Goal: Task Accomplishment & Management: Manage account settings

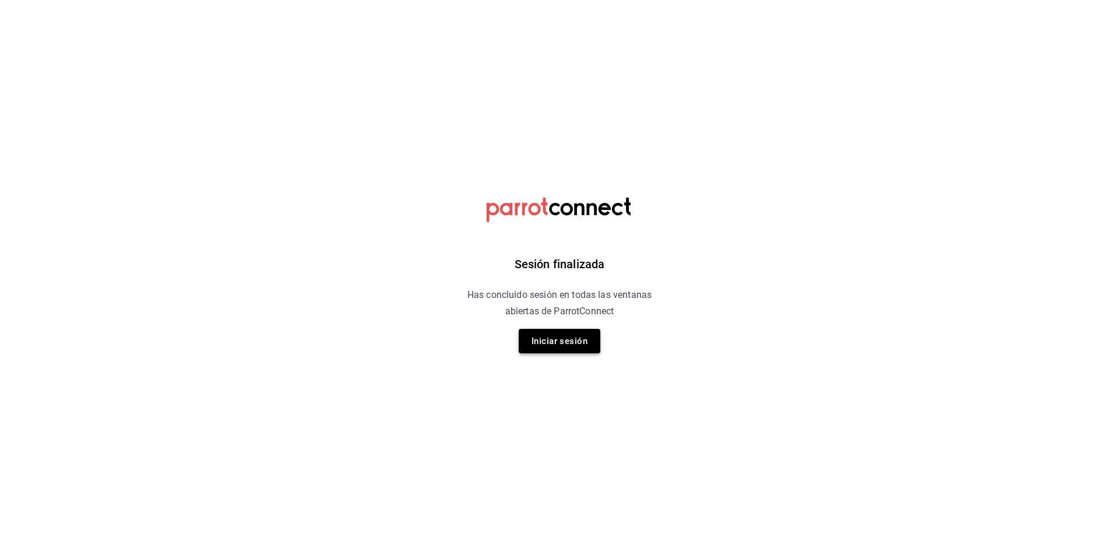
click at [591, 334] on button "Iniciar sesión" at bounding box center [560, 341] width 82 height 24
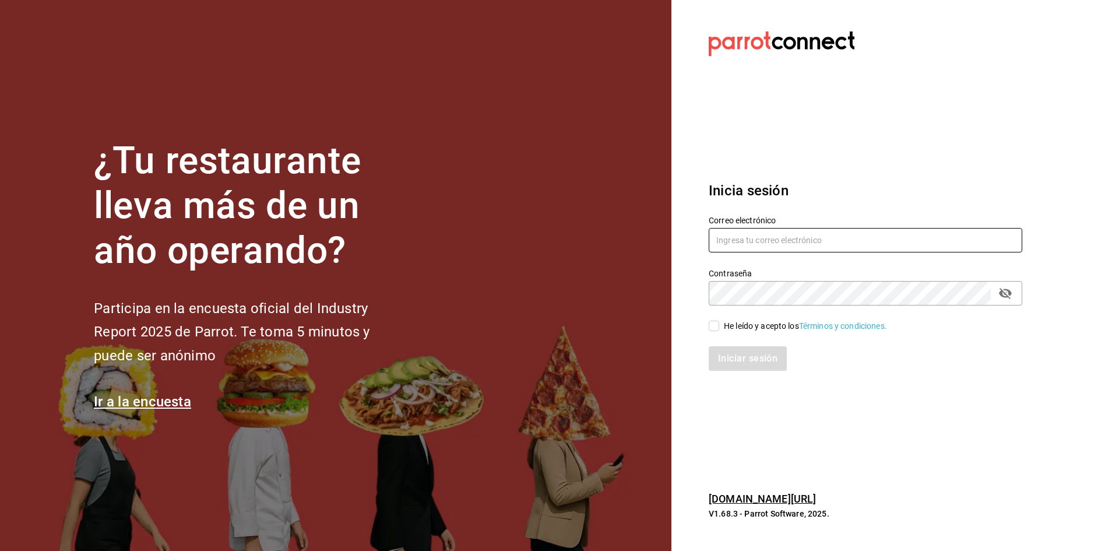
click at [803, 248] on input "text" at bounding box center [864, 240] width 313 height 24
paste input "[EMAIL_ADDRESS][DOMAIN_NAME]"
type input "[EMAIL_ADDRESS][DOMAIN_NAME]"
click at [715, 326] on input "He leído y acepto los Términos y condiciones." at bounding box center [713, 325] width 10 height 10
checkbox input "true"
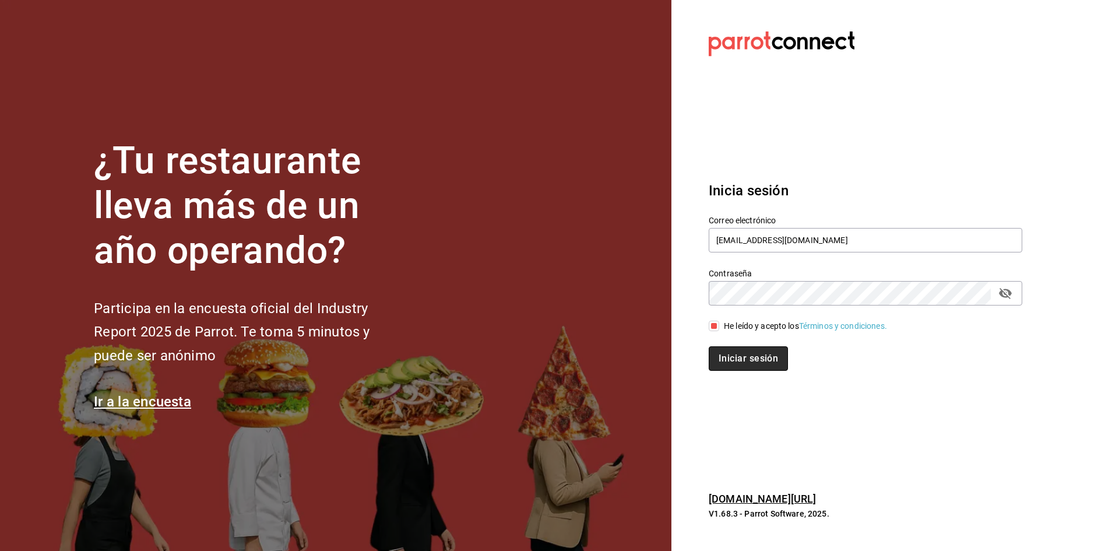
click at [736, 357] on button "Iniciar sesión" at bounding box center [747, 358] width 79 height 24
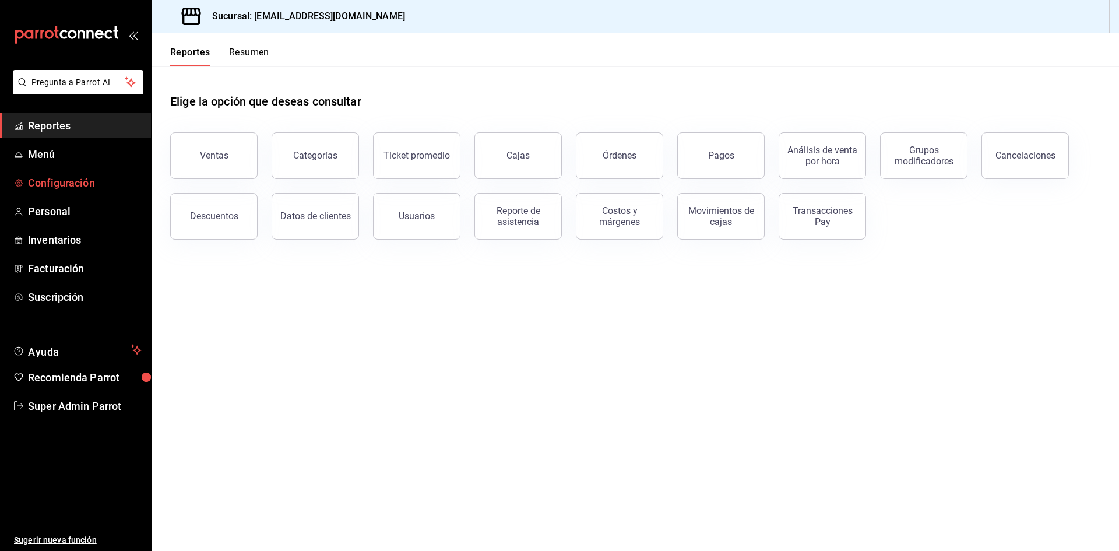
click at [57, 181] on span "Configuración" at bounding box center [85, 183] width 114 height 16
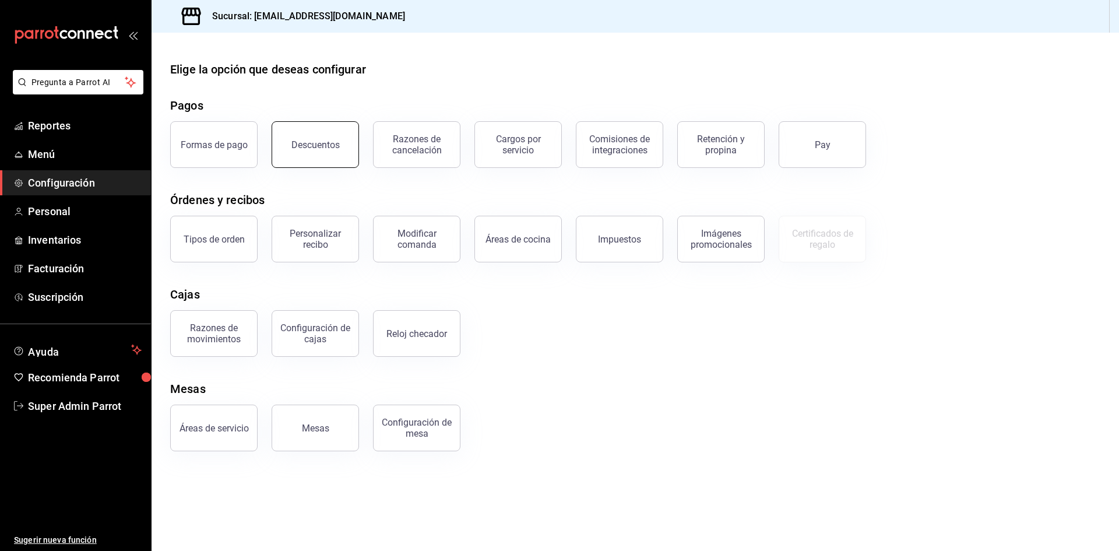
click at [340, 151] on button "Descuentos" at bounding box center [314, 144] width 87 height 47
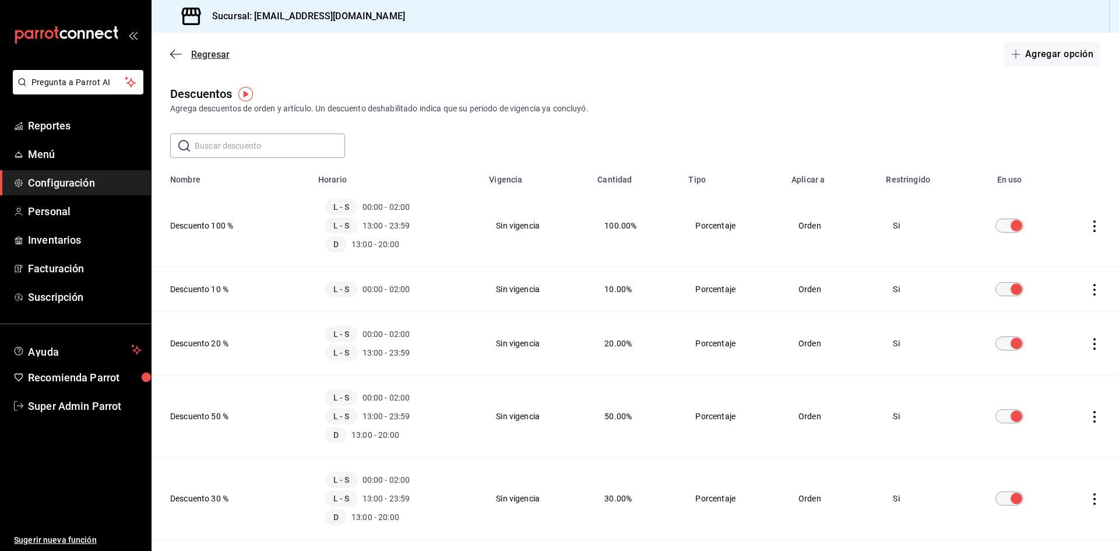
click at [179, 51] on icon "button" at bounding box center [176, 54] width 12 height 10
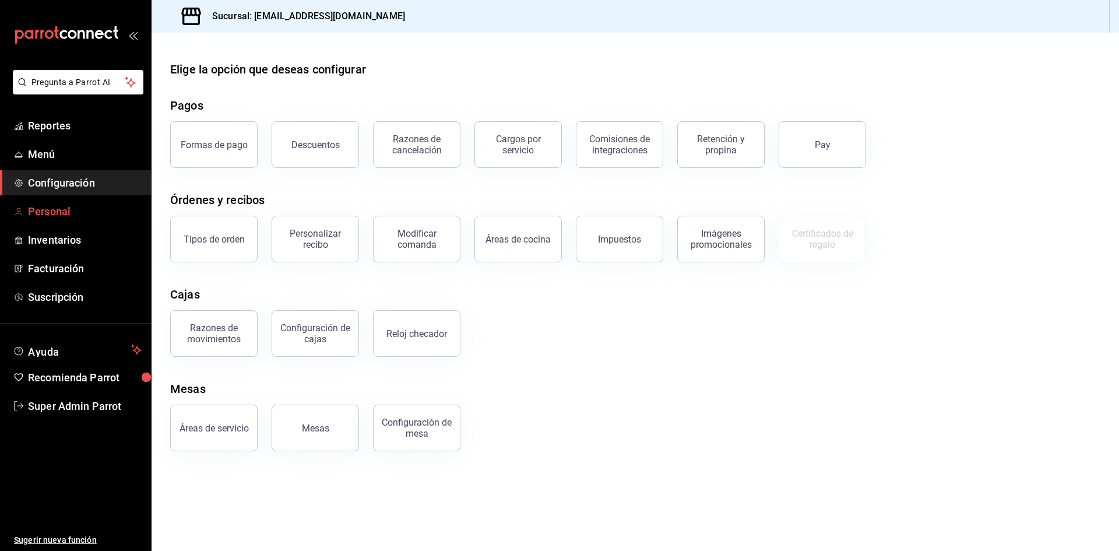
click at [60, 202] on link "Personal" at bounding box center [75, 211] width 151 height 25
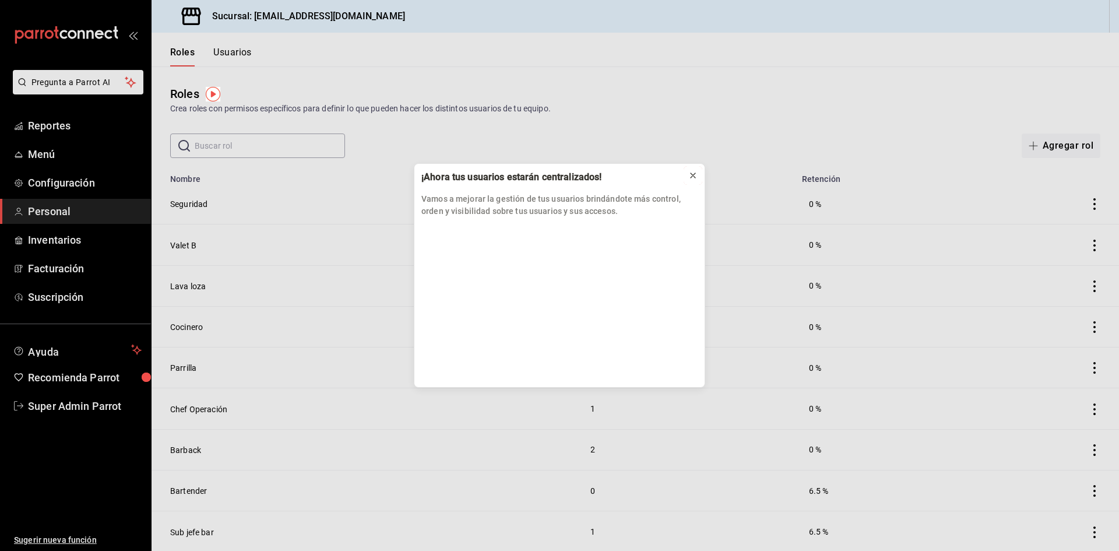
click at [686, 169] on button at bounding box center [692, 175] width 19 height 19
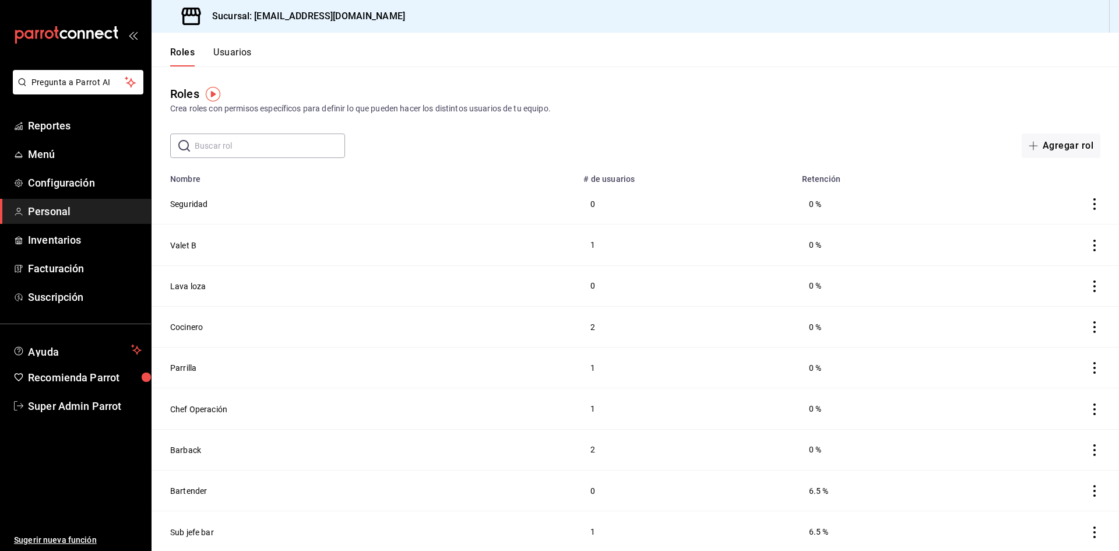
click at [223, 51] on button "Usuarios" at bounding box center [232, 57] width 38 height 20
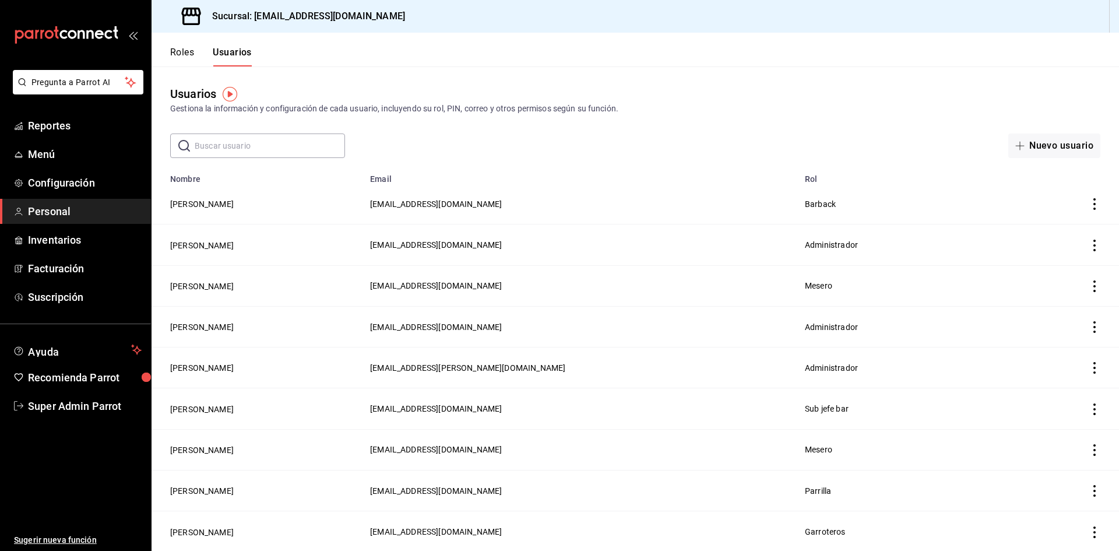
click at [245, 153] on input "text" at bounding box center [270, 145] width 150 height 23
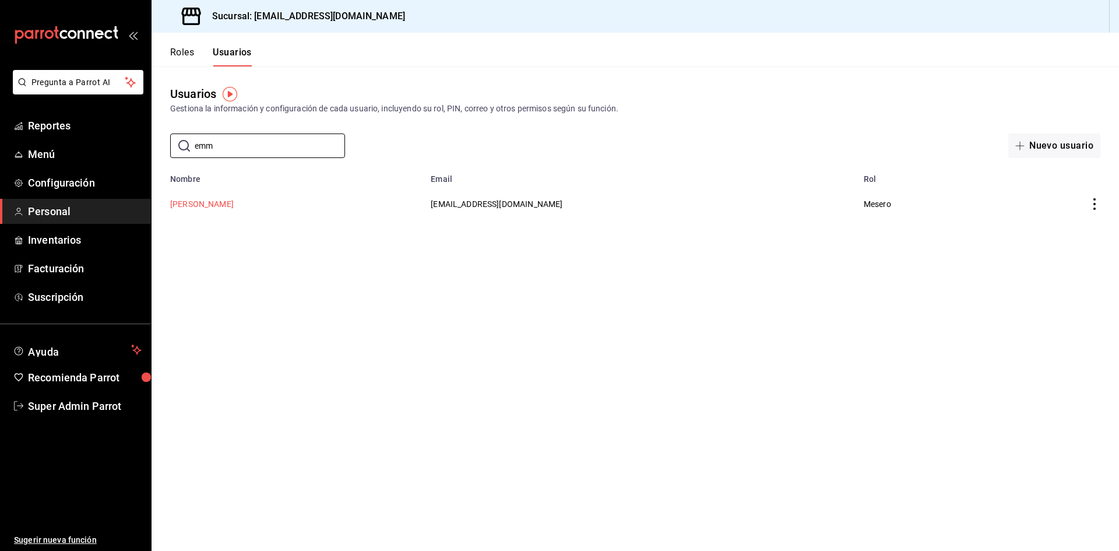
type input "emm"
click at [213, 203] on button "[PERSON_NAME]" at bounding box center [202, 204] width 64 height 12
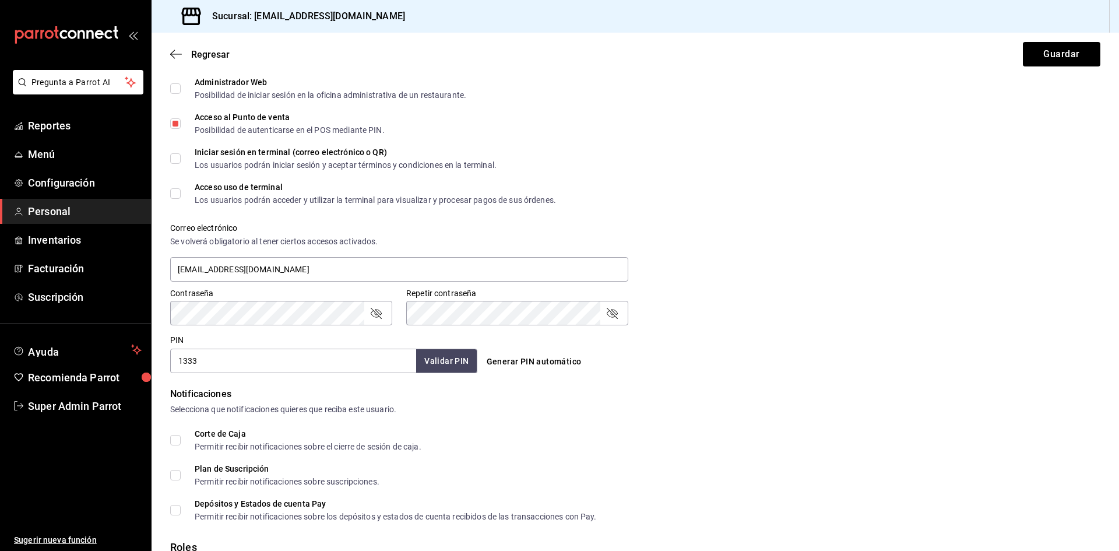
scroll to position [419, 0]
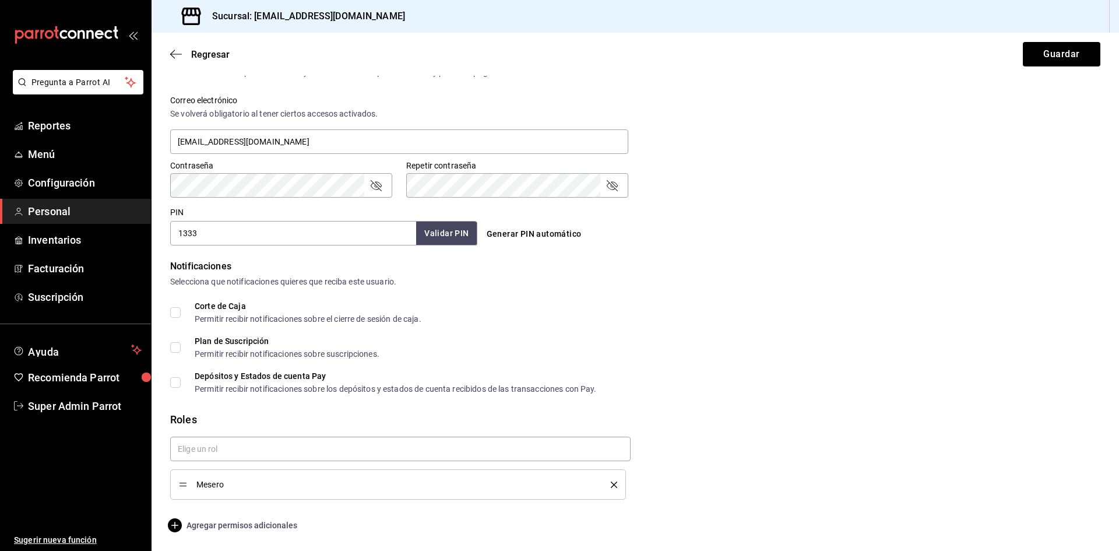
click at [200, 526] on span "Agregar permisos adicionales" at bounding box center [233, 525] width 127 height 14
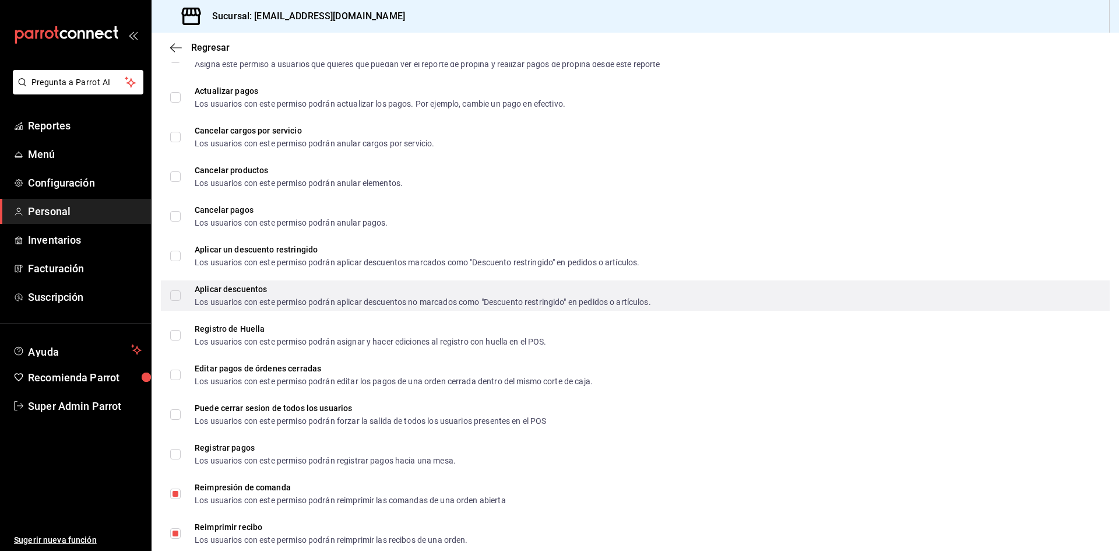
scroll to position [1340, 0]
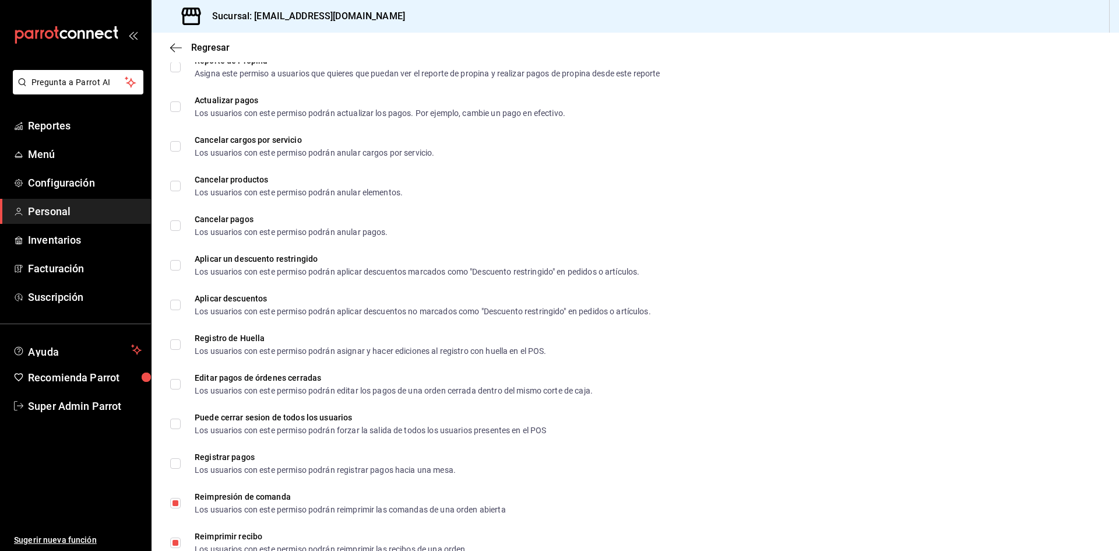
click at [56, 214] on span "Personal" at bounding box center [85, 211] width 114 height 16
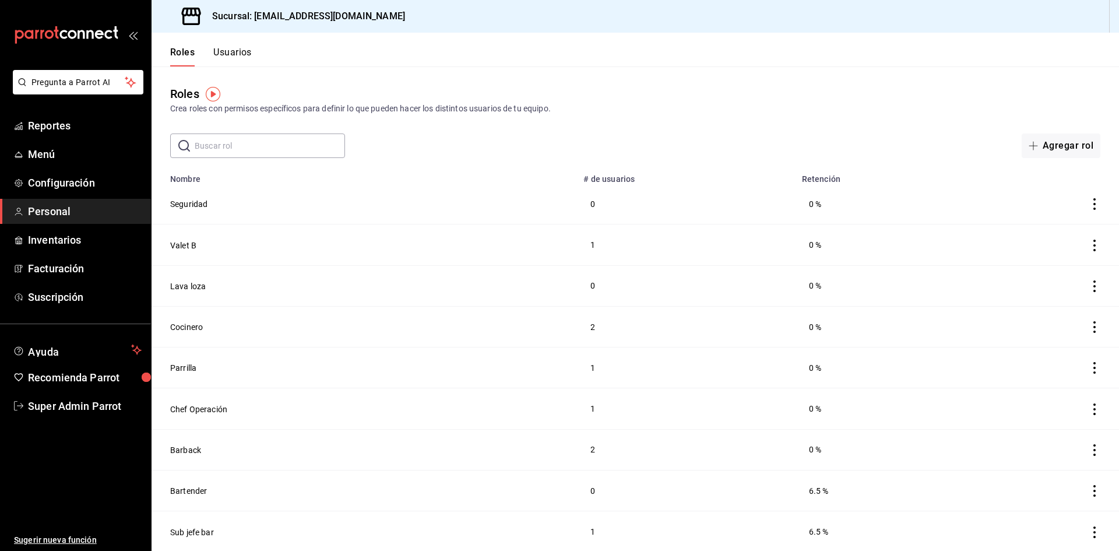
click at [234, 53] on button "Usuarios" at bounding box center [232, 57] width 38 height 20
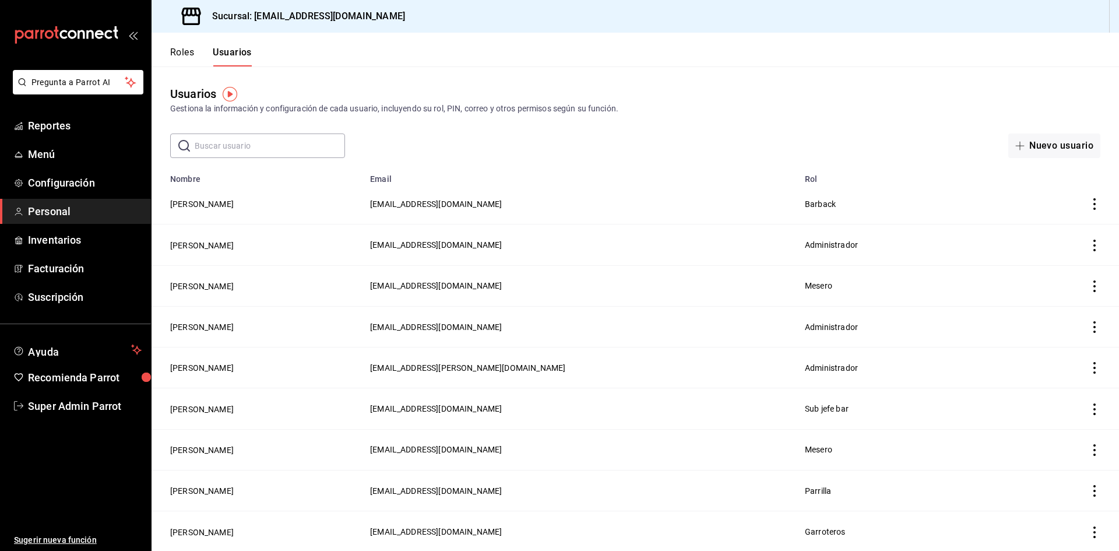
click at [246, 146] on input "text" at bounding box center [270, 145] width 150 height 23
type input "w"
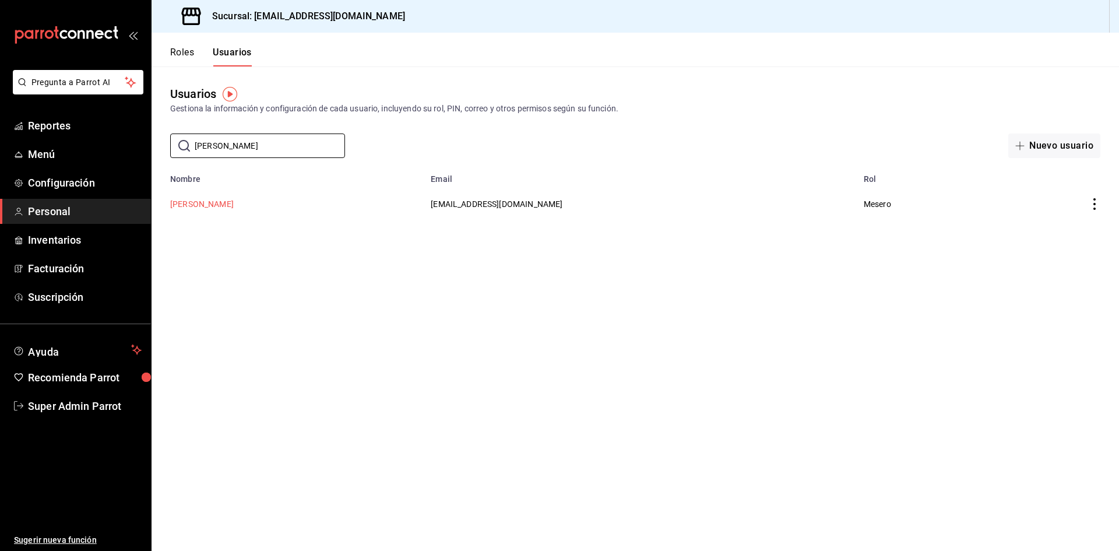
type input "emma"
click at [202, 207] on button "[PERSON_NAME]" at bounding box center [202, 204] width 64 height 12
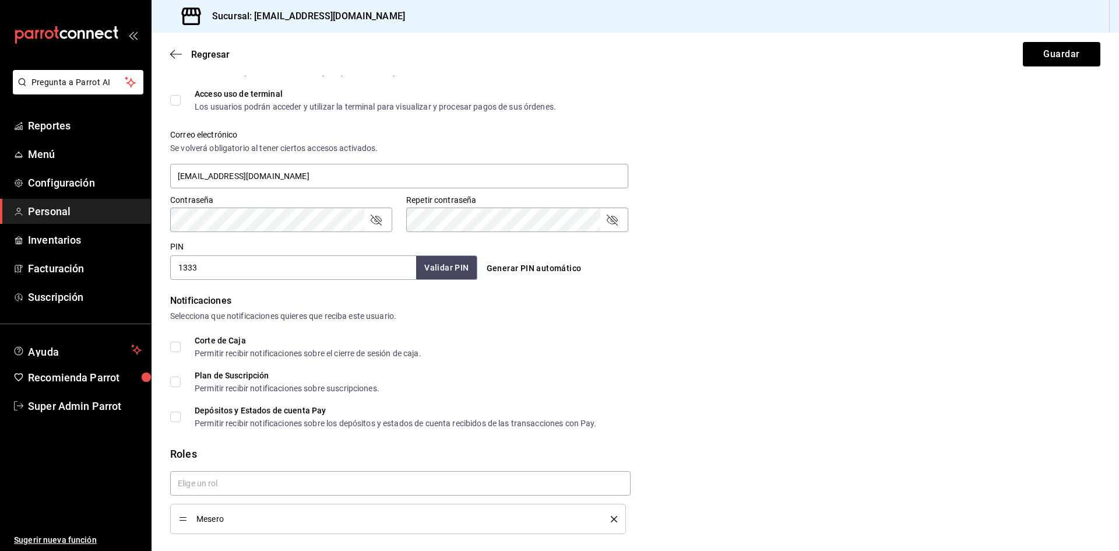
scroll to position [419, 0]
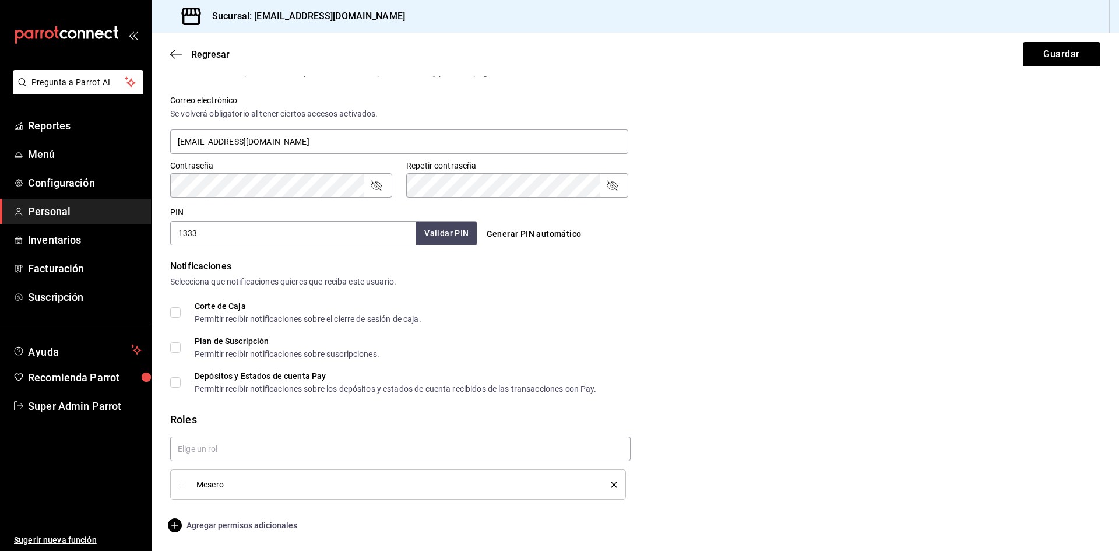
click at [259, 526] on span "Agregar permisos adicionales" at bounding box center [233, 525] width 127 height 14
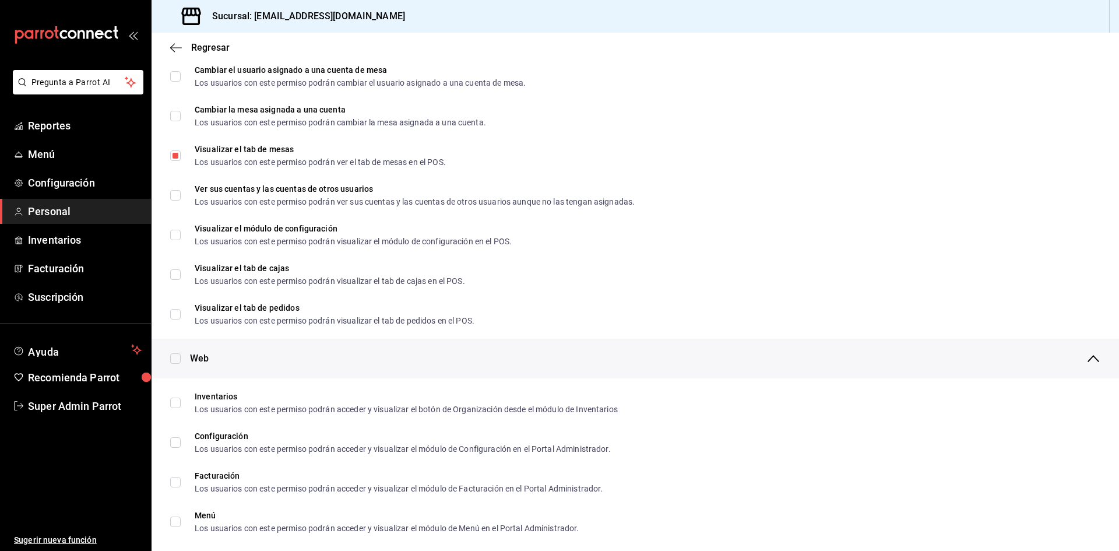
scroll to position [0, 0]
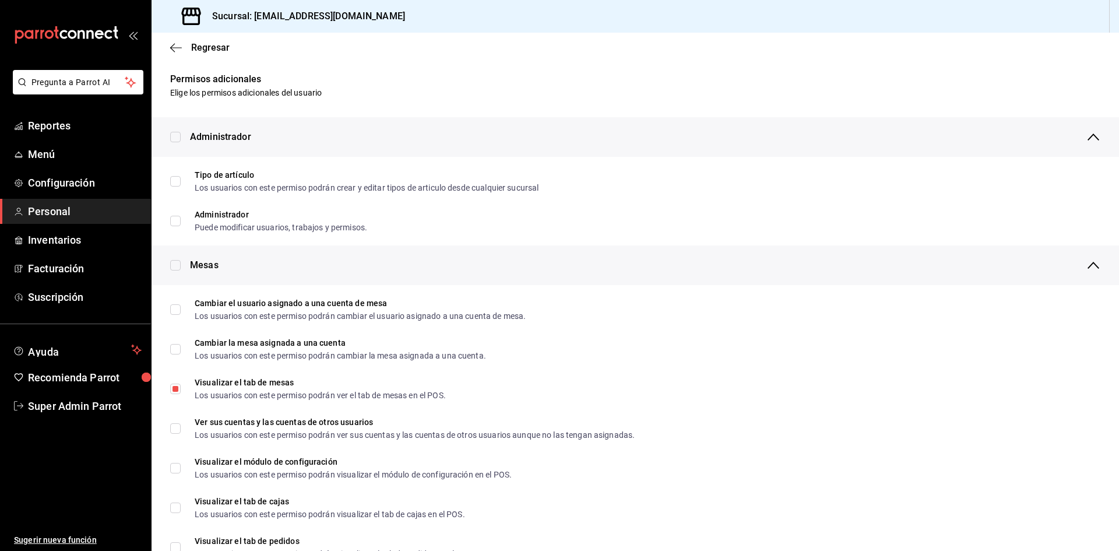
click at [65, 213] on span "Personal" at bounding box center [85, 211] width 114 height 16
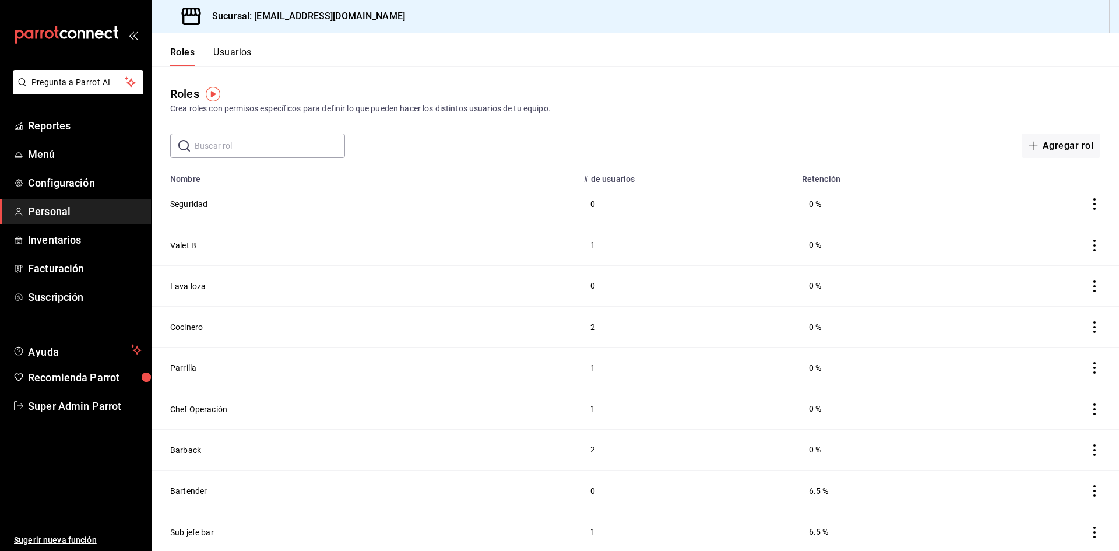
click at [235, 52] on button "Usuarios" at bounding box center [232, 57] width 38 height 20
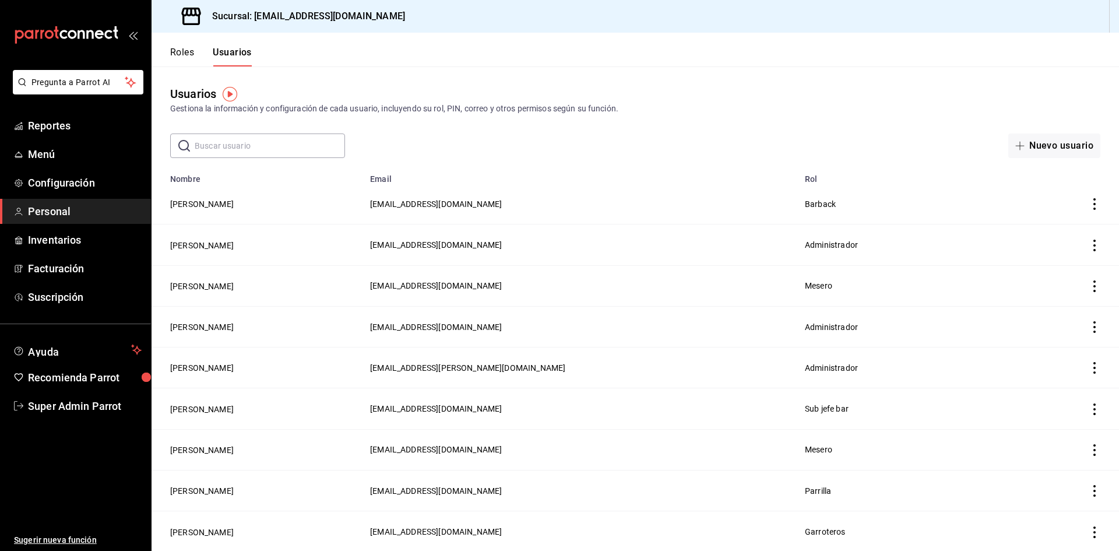
click at [246, 141] on input "text" at bounding box center [270, 145] width 150 height 23
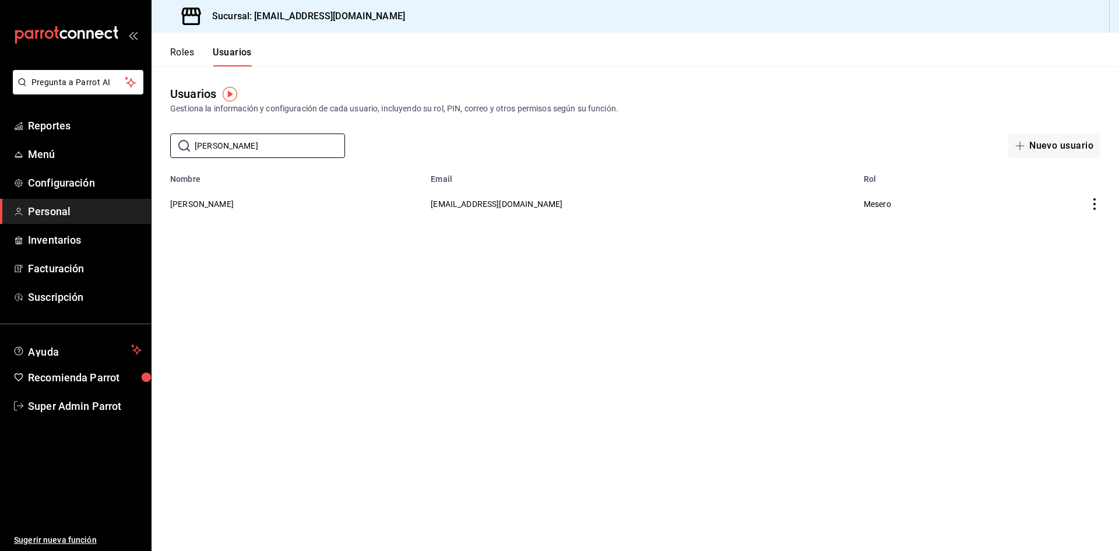
type input "emma"
click at [307, 406] on main "Usuarios Gestiona la información y configuración de cada usuario, incluyendo su…" at bounding box center [634, 308] width 967 height 484
click at [218, 209] on button "[PERSON_NAME]" at bounding box center [202, 204] width 64 height 12
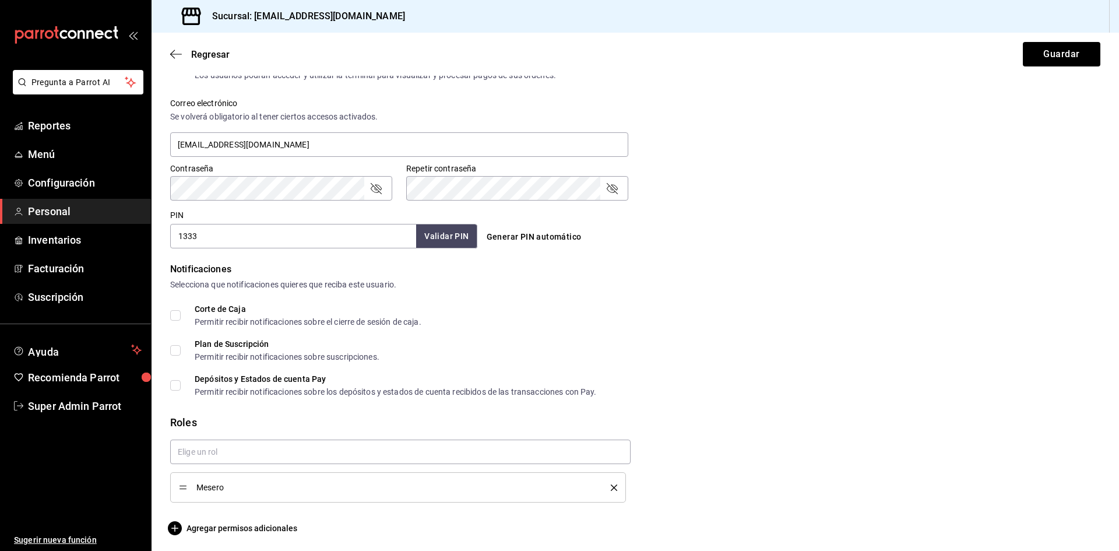
scroll to position [419, 0]
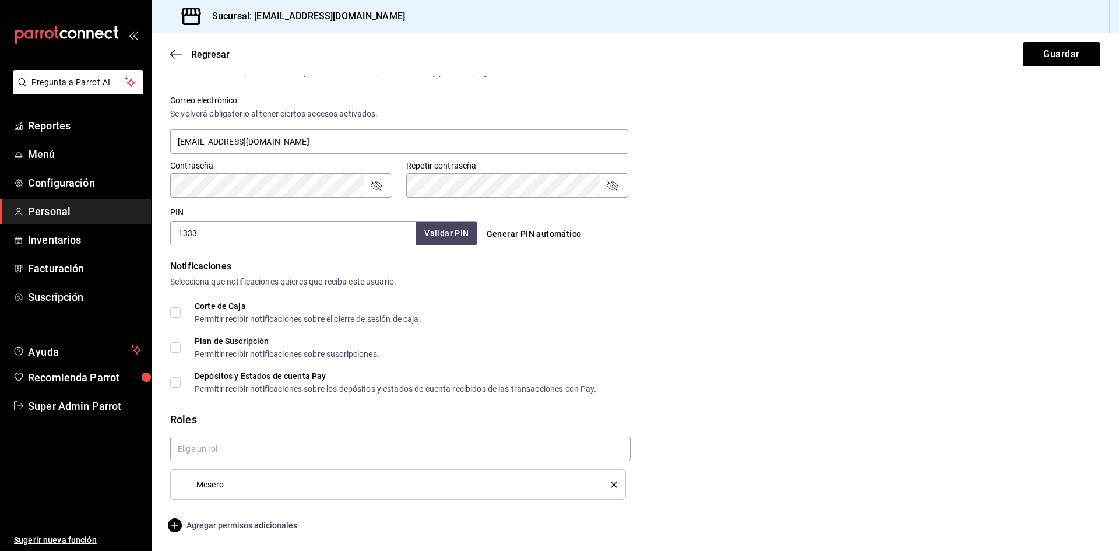
click at [281, 525] on span "Agregar permisos adicionales" at bounding box center [233, 525] width 127 height 14
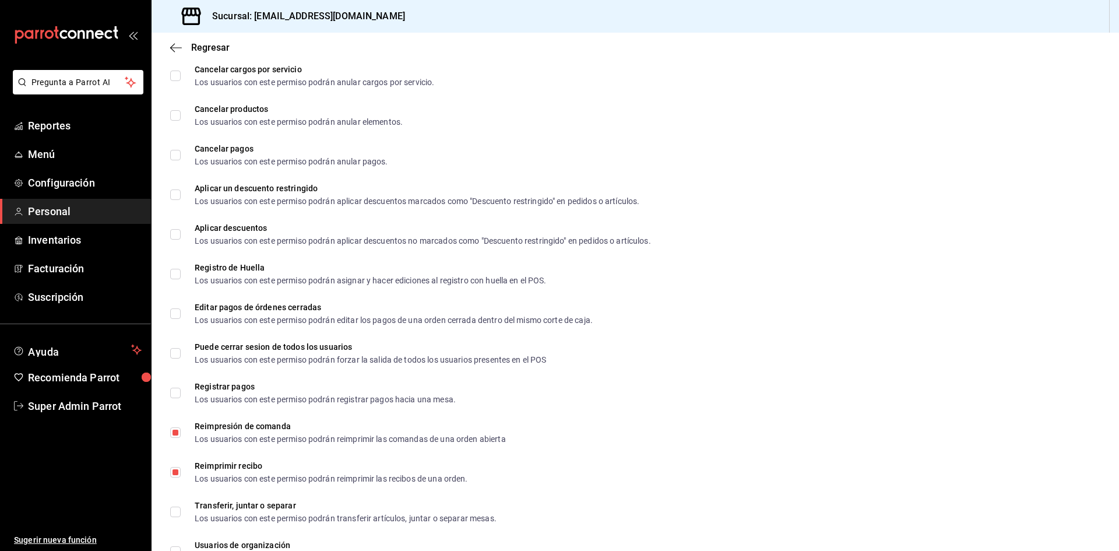
scroll to position [1409, 0]
click at [89, 413] on span "Super Admin Parrot" at bounding box center [85, 406] width 114 height 16
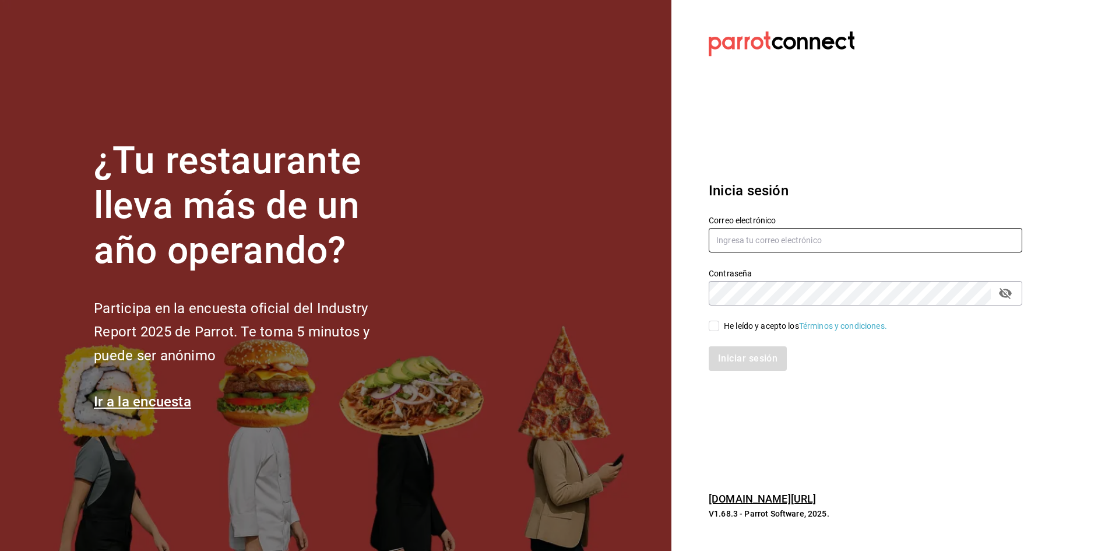
click at [805, 242] on input "text" at bounding box center [864, 240] width 313 height 24
paste input "palax@garza.com"
type input "palax@garza.com"
click at [712, 332] on div "Iniciar sesión" at bounding box center [857, 351] width 327 height 38
click at [716, 331] on input "He leído y acepto los Términos y condiciones." at bounding box center [713, 325] width 10 height 10
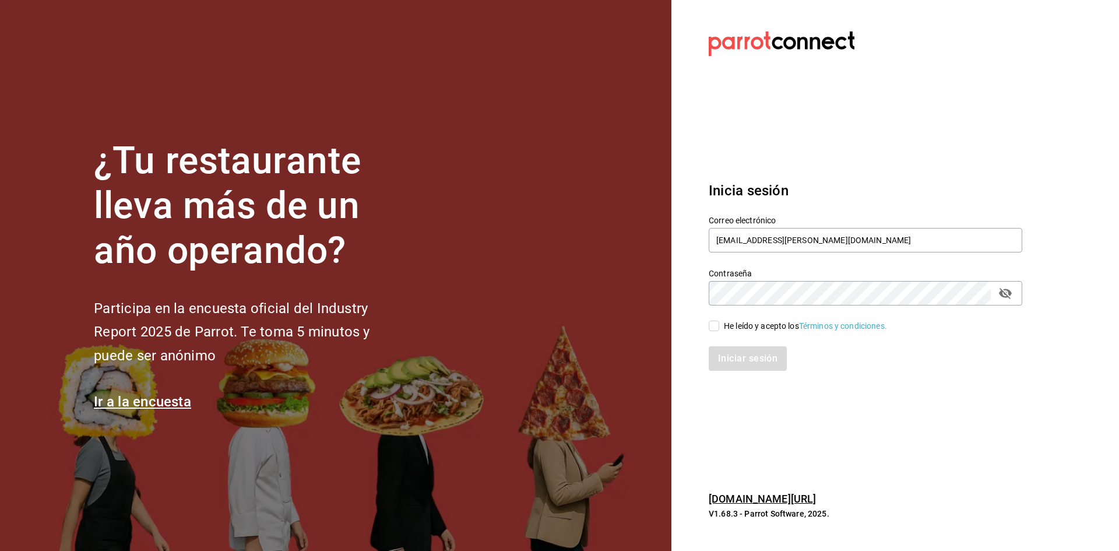
checkbox input "true"
click at [723, 359] on button "Iniciar sesión" at bounding box center [747, 358] width 79 height 24
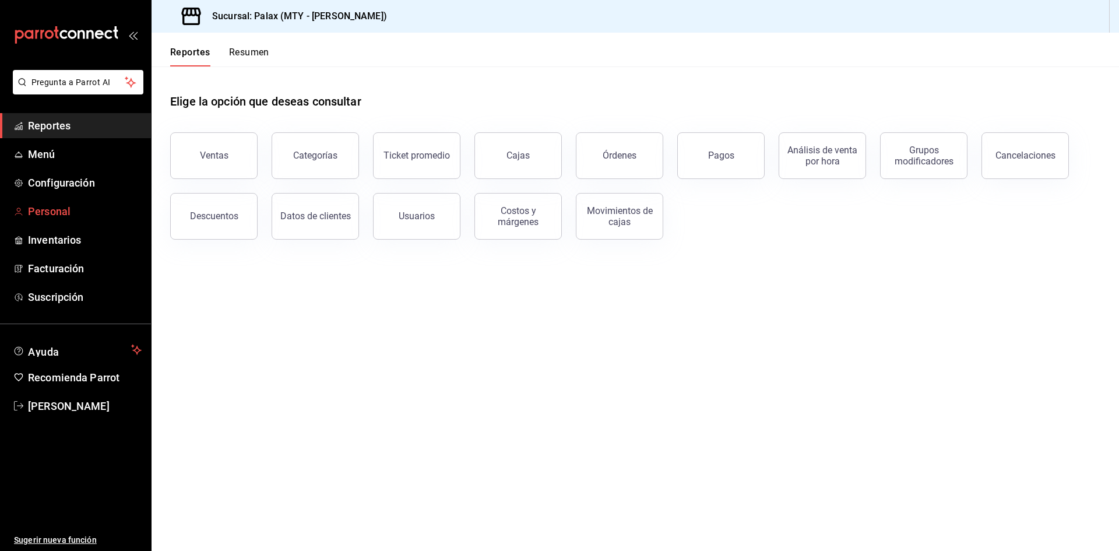
click at [52, 216] on span "Personal" at bounding box center [85, 211] width 114 height 16
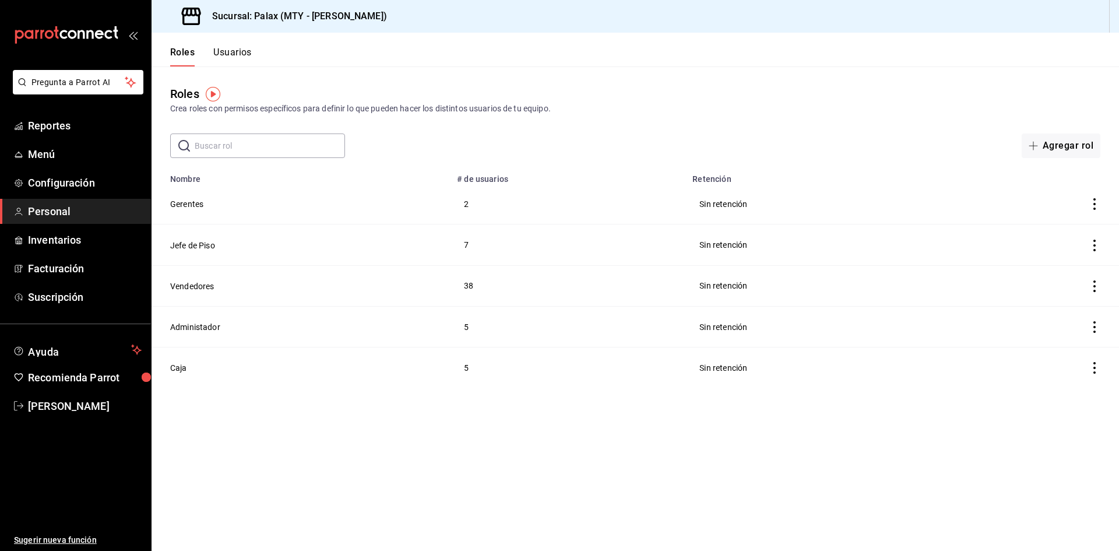
click at [694, 179] on th "Retención" at bounding box center [821, 175] width 273 height 16
click at [268, 134] on input "text" at bounding box center [270, 145] width 150 height 23
click at [228, 54] on button "Usuarios" at bounding box center [232, 57] width 38 height 20
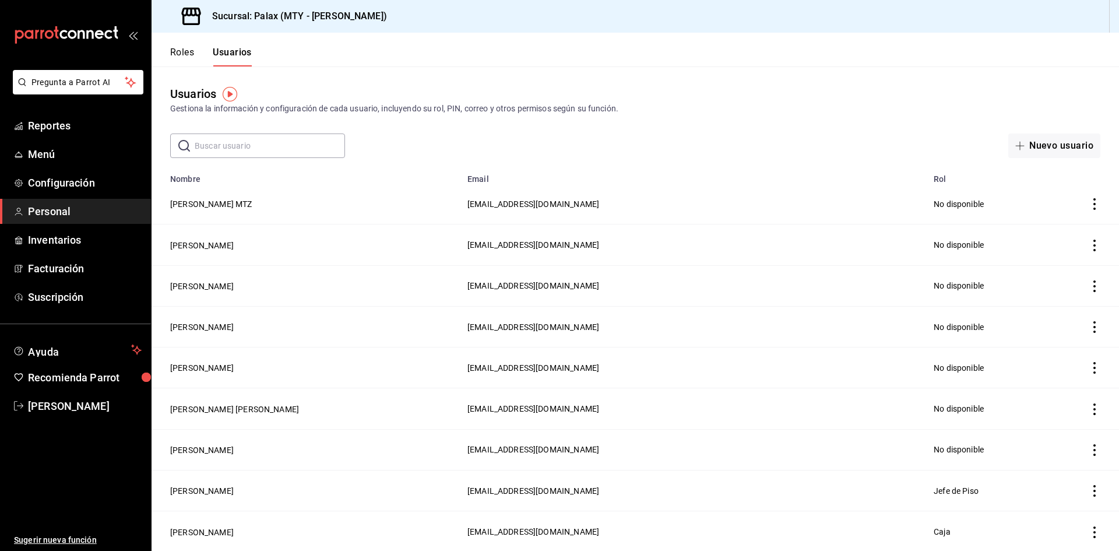
click at [236, 147] on input "text" at bounding box center [270, 145] width 150 height 23
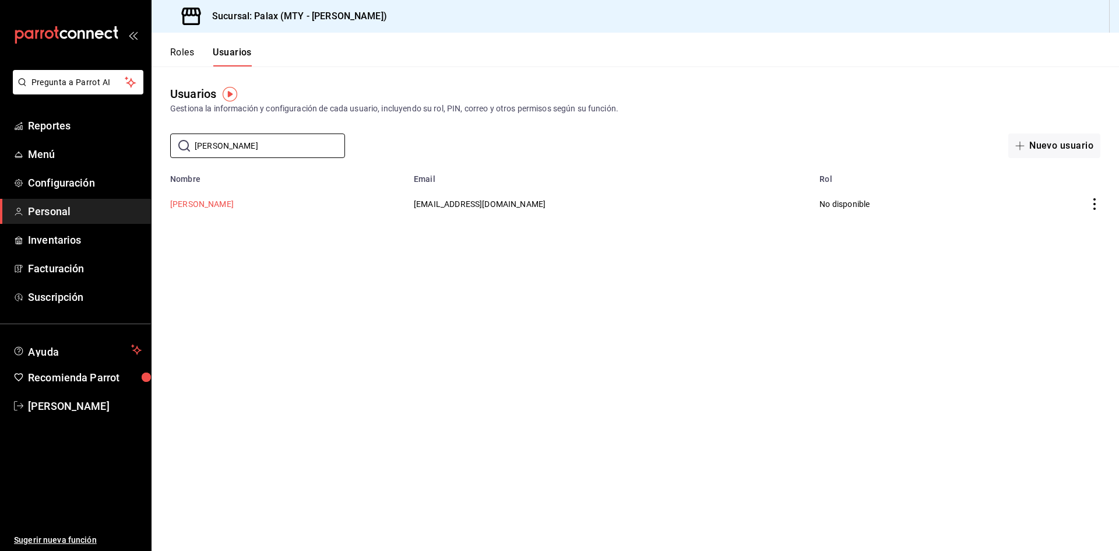
type input "pantoja"
click at [184, 199] on button "Jose Pantoja" at bounding box center [202, 204] width 64 height 12
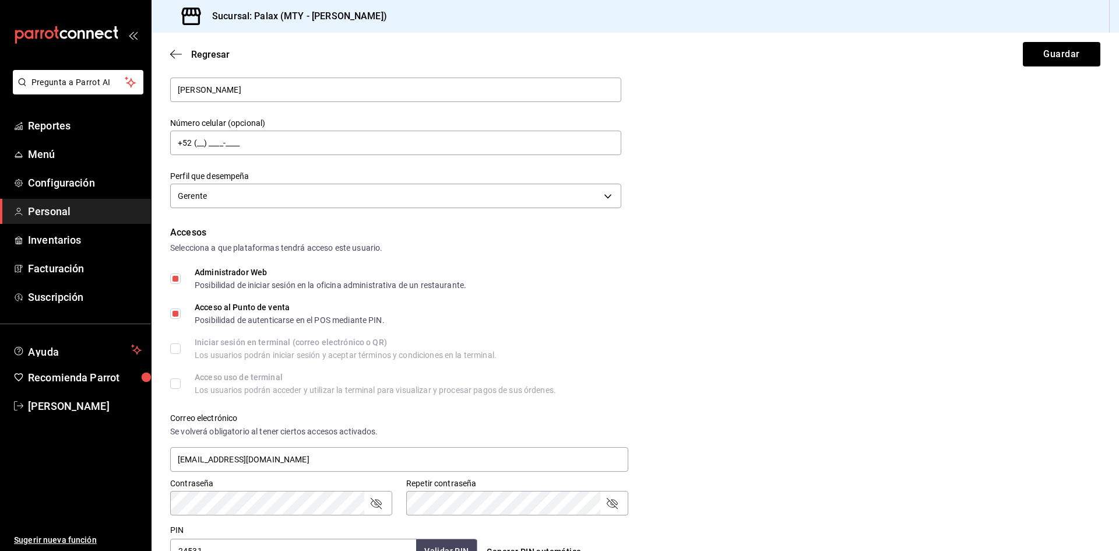
scroll to position [80, 0]
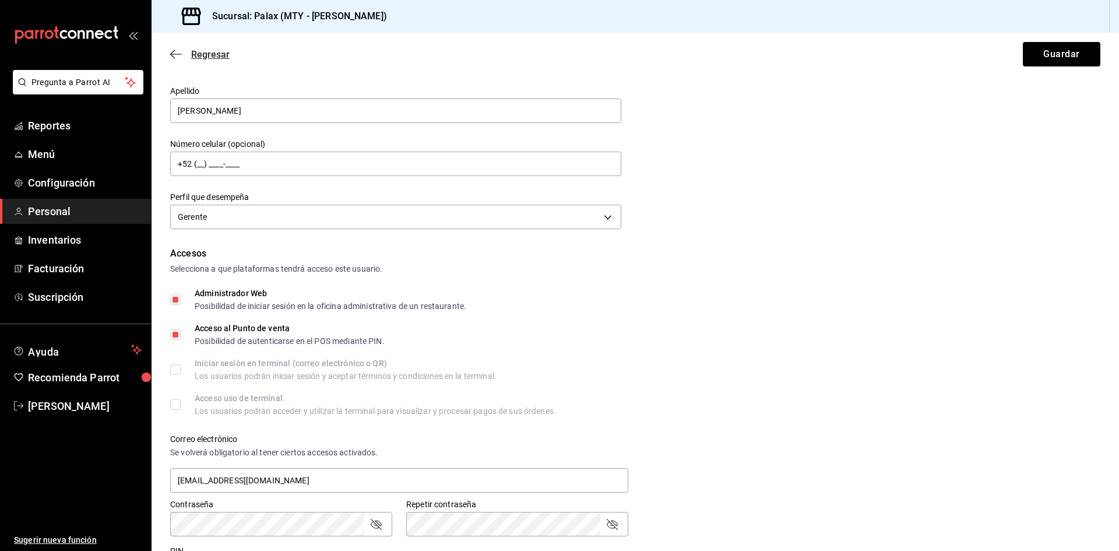
click at [175, 59] on span "Regresar" at bounding box center [199, 54] width 59 height 11
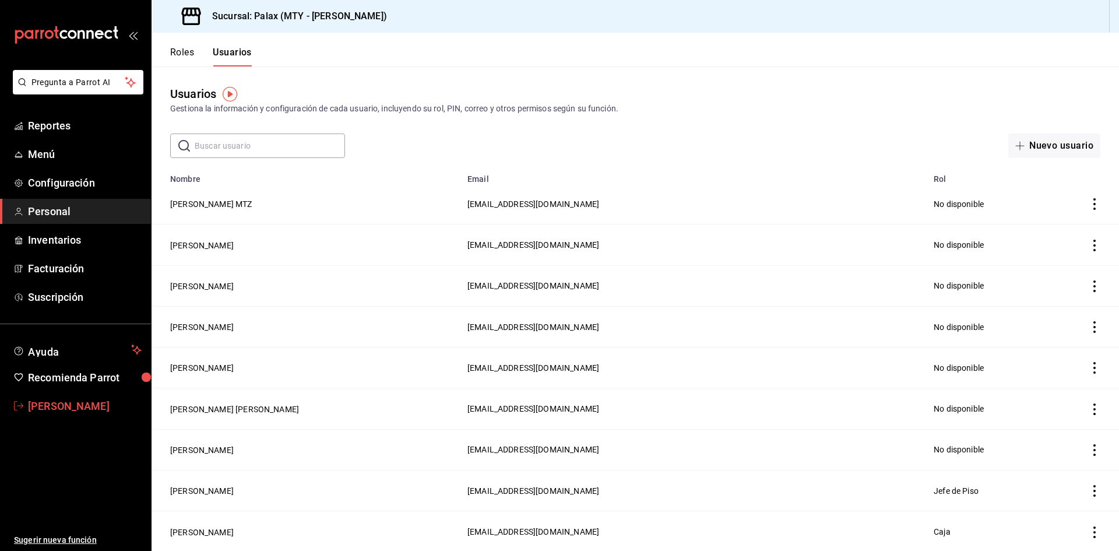
click at [63, 395] on link "Raul Villarreal" at bounding box center [75, 405] width 151 height 25
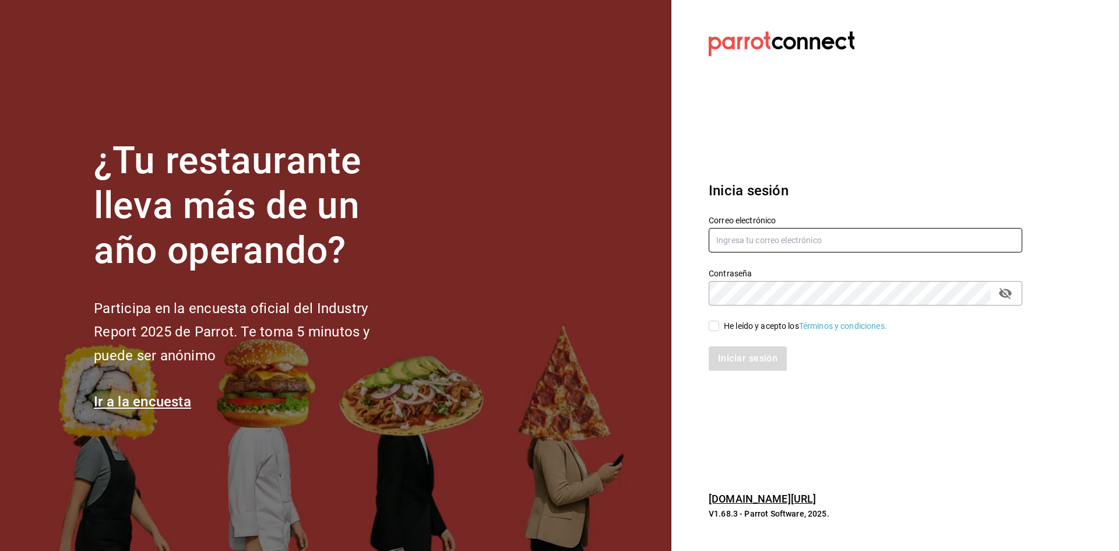
click at [734, 235] on input "text" at bounding box center [864, 240] width 313 height 24
type input "[EMAIL_ADDRESS][DOMAIN_NAME]"
click at [713, 329] on input "He leído y acepto los Términos y condiciones." at bounding box center [713, 325] width 10 height 10
checkbox input "true"
click at [730, 369] on button "Iniciar sesión" at bounding box center [747, 358] width 79 height 24
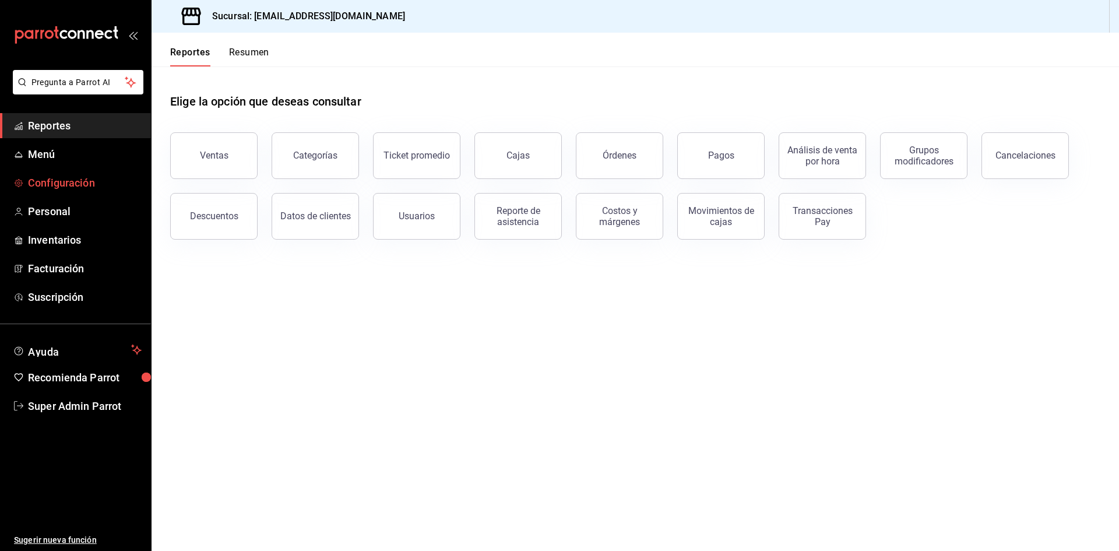
click at [71, 184] on span "Configuración" at bounding box center [85, 183] width 114 height 16
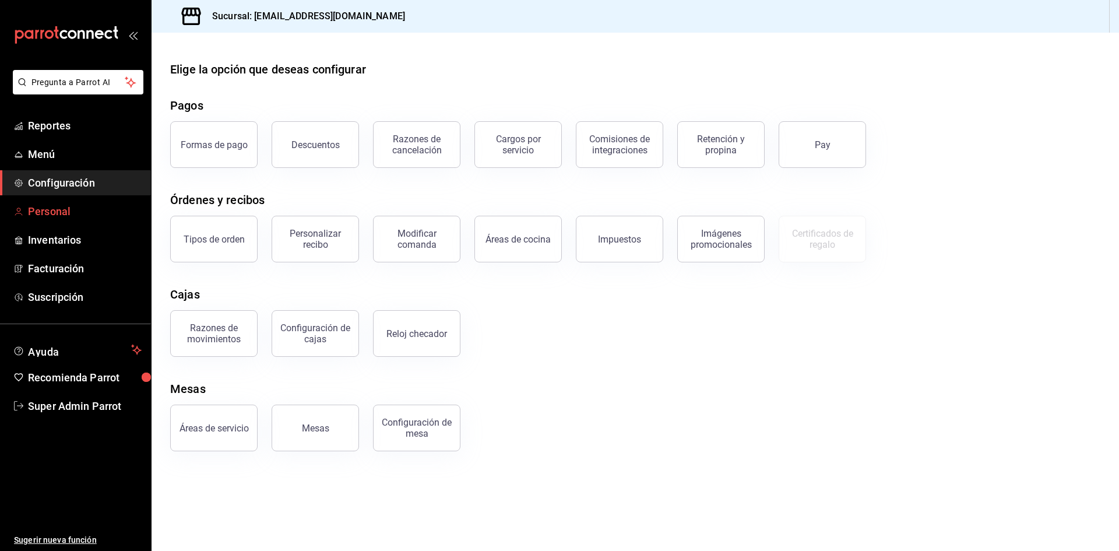
click at [64, 215] on span "Personal" at bounding box center [85, 211] width 114 height 16
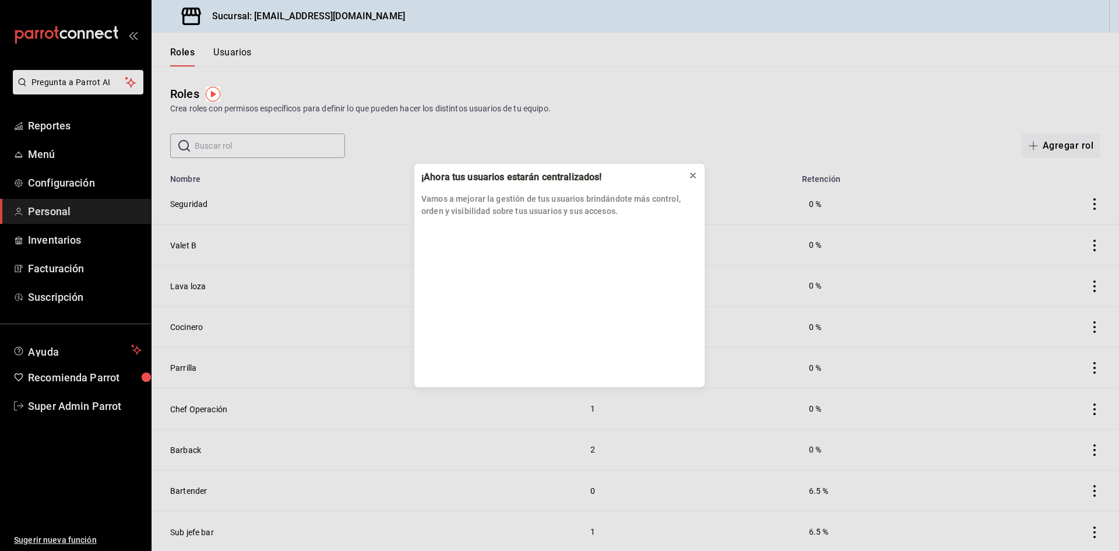
click at [694, 179] on icon at bounding box center [692, 175] width 9 height 9
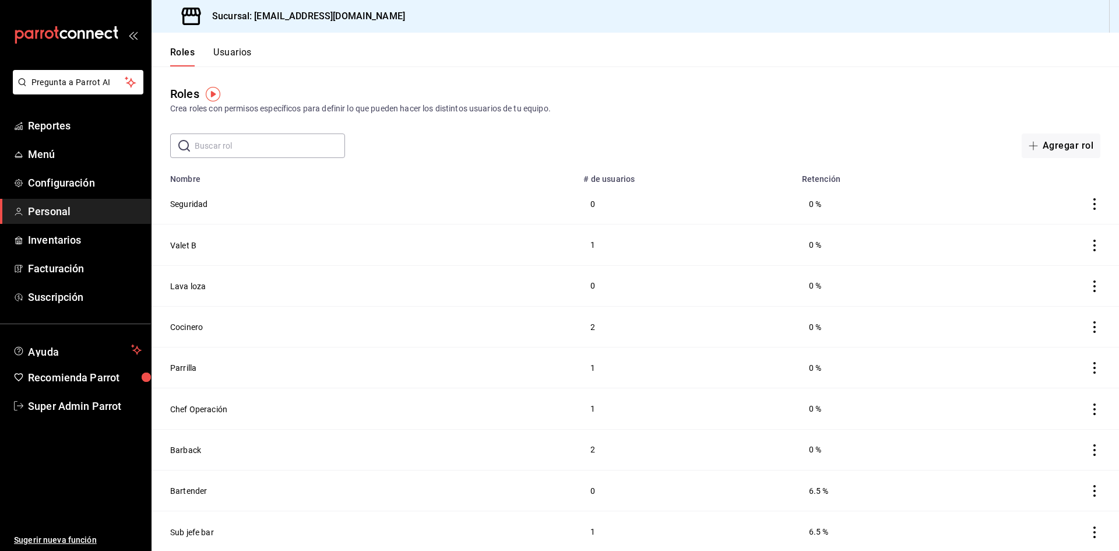
click at [277, 145] on input "text" at bounding box center [270, 145] width 150 height 23
click at [243, 45] on div "Roles Usuarios" at bounding box center [201, 50] width 100 height 34
click at [241, 48] on button "Usuarios" at bounding box center [232, 57] width 38 height 20
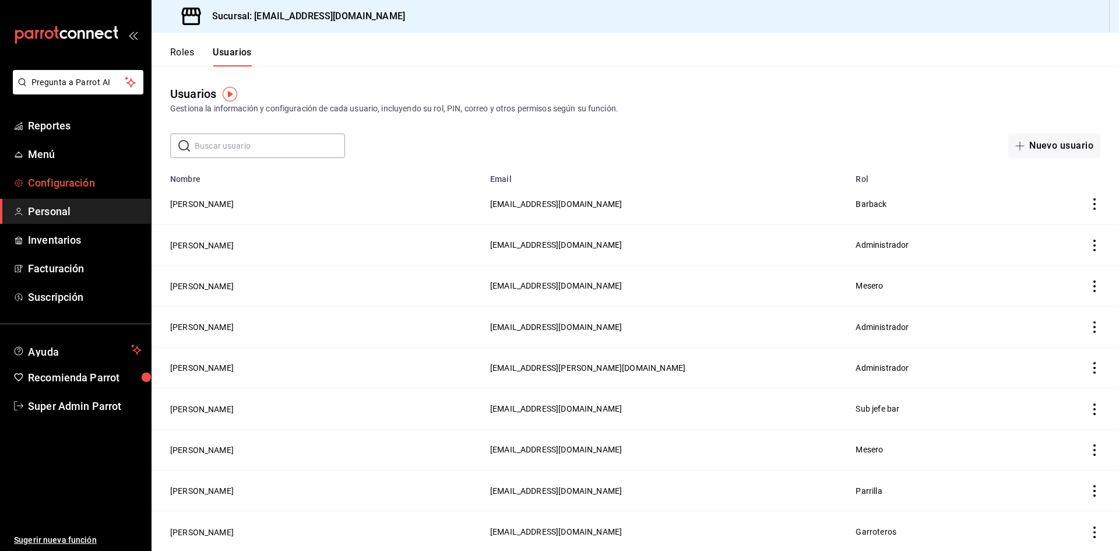
click at [72, 179] on span "Configuración" at bounding box center [85, 183] width 114 height 16
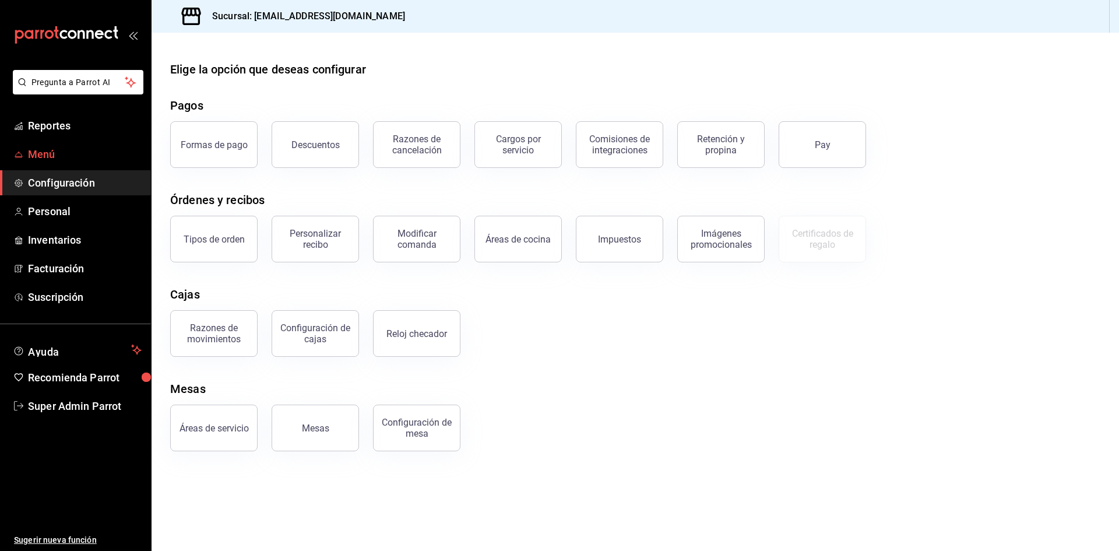
click at [55, 154] on span "Menú" at bounding box center [85, 154] width 114 height 16
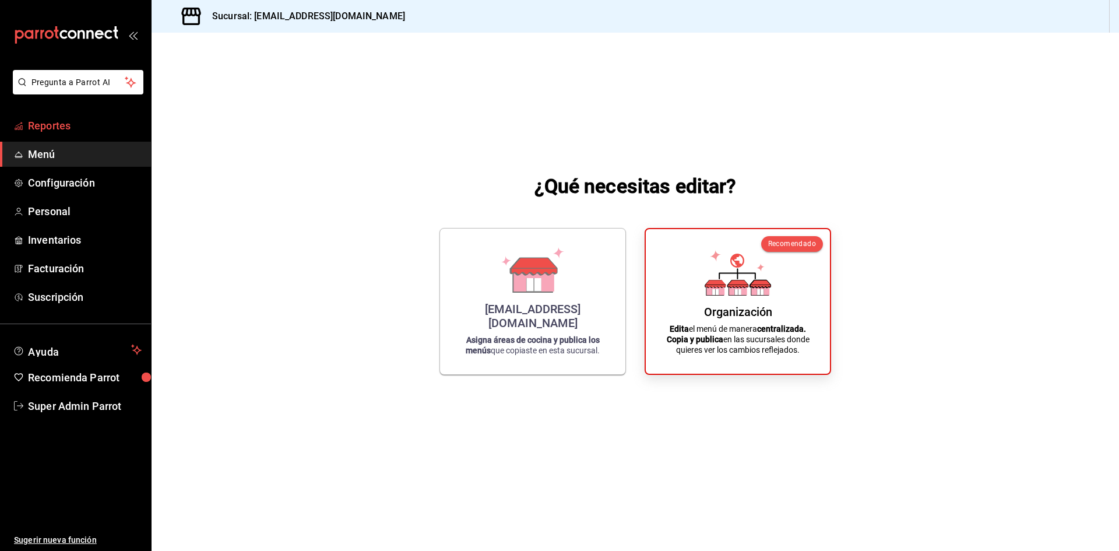
click at [57, 119] on span "Reportes" at bounding box center [85, 126] width 114 height 16
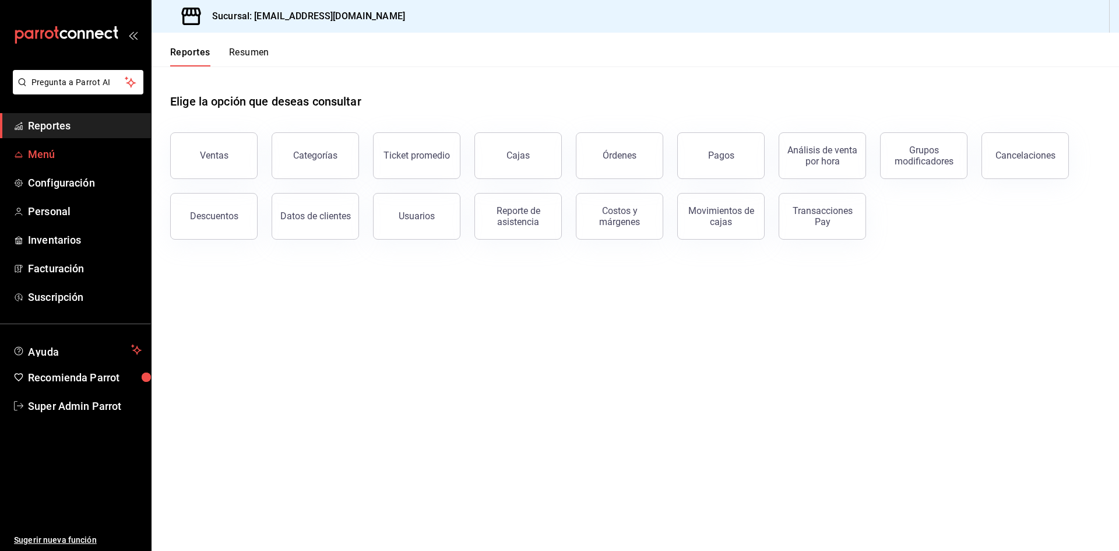
click at [50, 153] on span "Menú" at bounding box center [85, 154] width 114 height 16
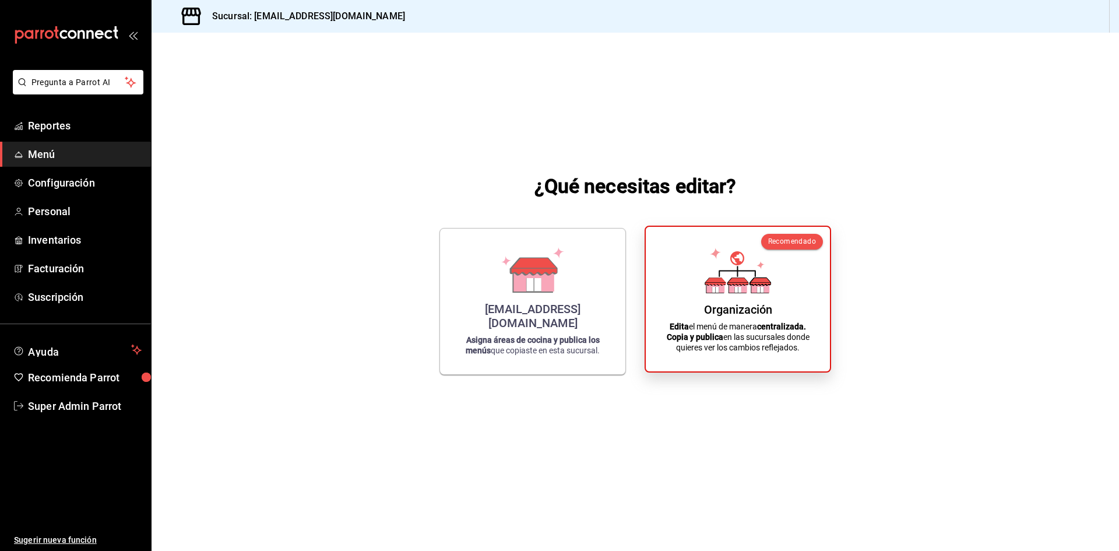
click at [747, 347] on p "Edita el menú de manera centralizada. Copia y publica en las sucursales donde q…" at bounding box center [738, 336] width 156 height 31
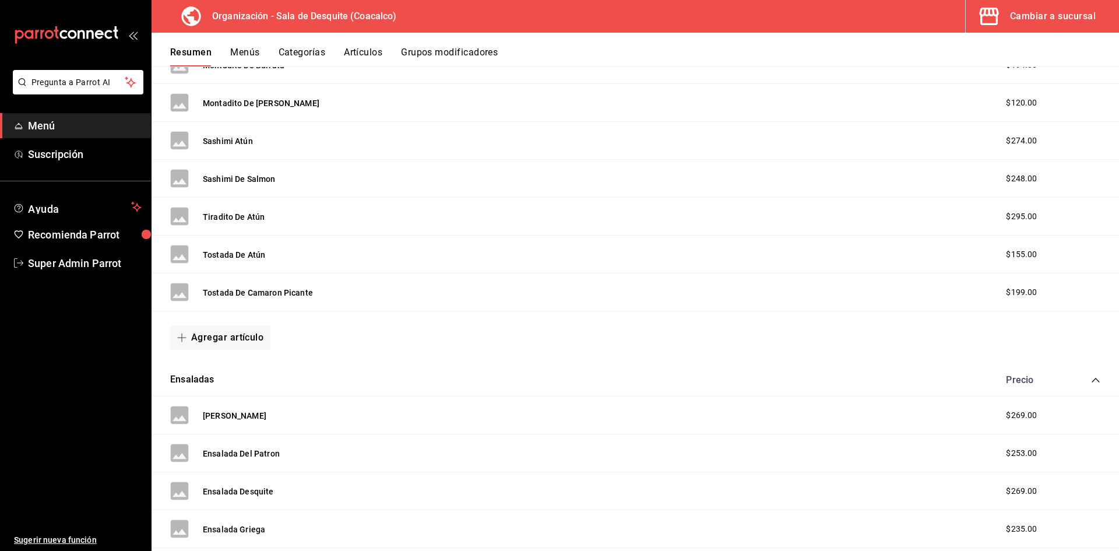
scroll to position [408, 0]
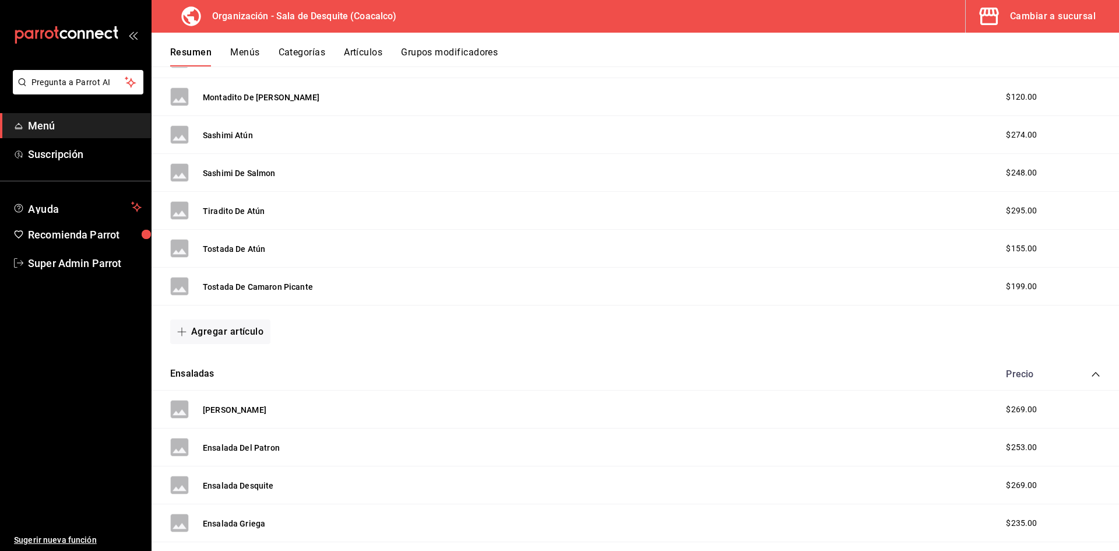
click at [135, 37] on icon "open_drawer_menu" at bounding box center [132, 34] width 9 height 9
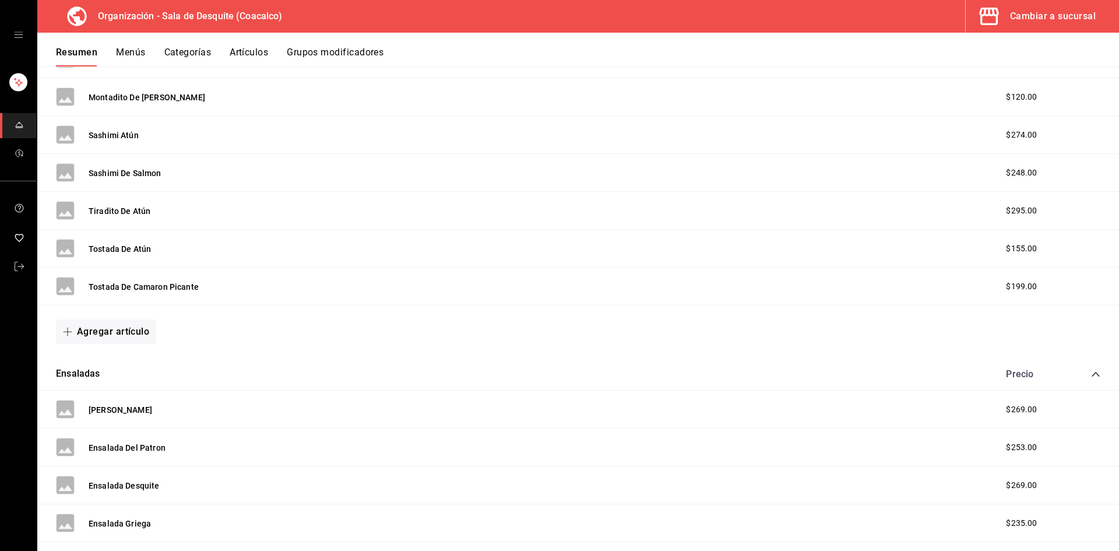
click at [5, 40] on div "mailbox folders" at bounding box center [18, 35] width 37 height 70
click at [10, 37] on div "mailbox folders" at bounding box center [18, 35] width 37 height 70
click at [17, 31] on icon "open drawer" at bounding box center [18, 34] width 9 height 9
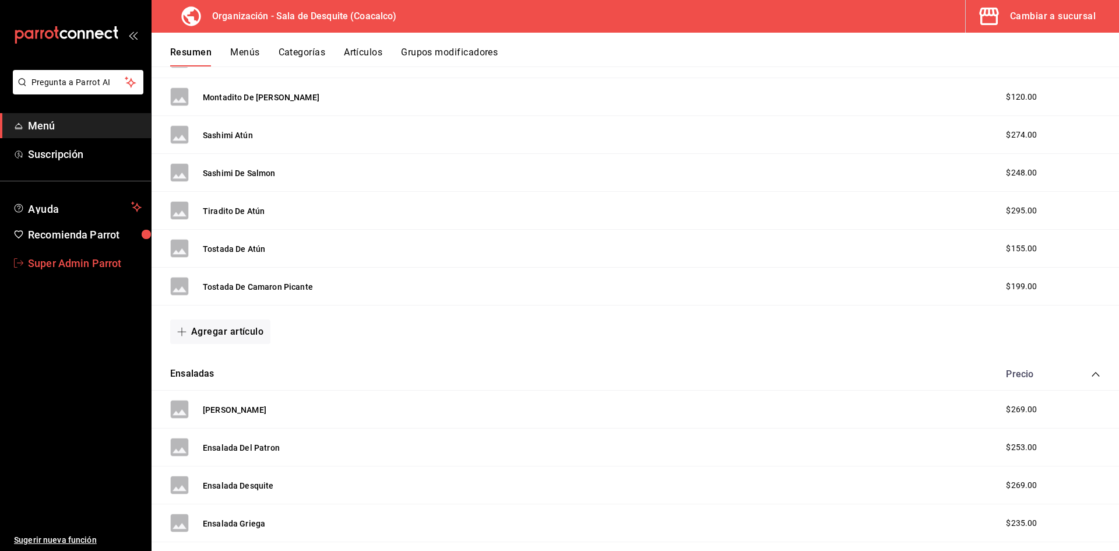
click at [76, 273] on link "Super Admin Parrot" at bounding box center [75, 263] width 151 height 25
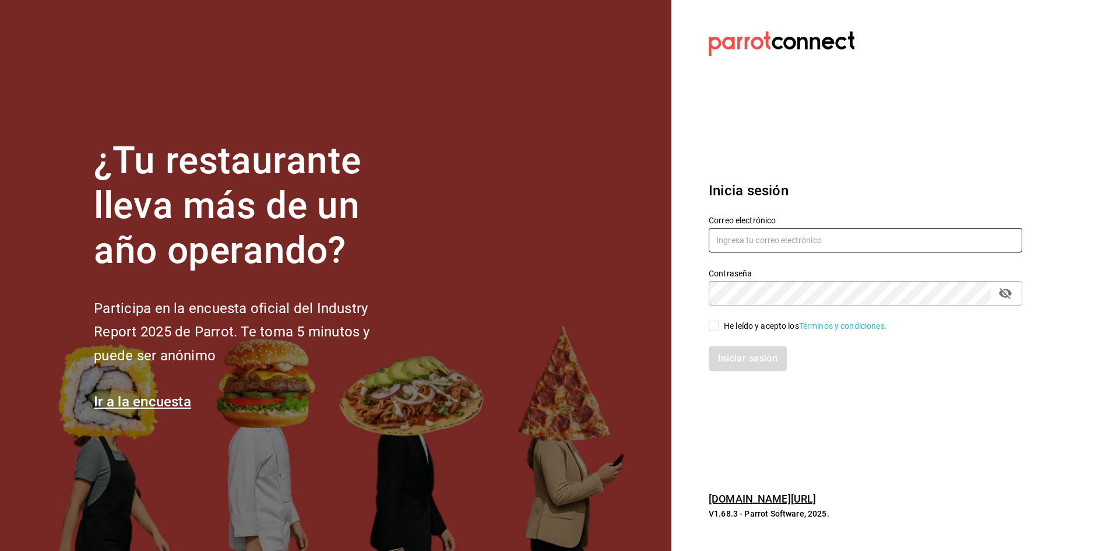
click at [763, 242] on input "text" at bounding box center [864, 240] width 313 height 24
type input "saladedesquite@coacalco.com"
click at [717, 323] on input "He leído y acepto los Términos y condiciones." at bounding box center [713, 325] width 10 height 10
checkbox input "true"
click at [717, 361] on button "Iniciar sesión" at bounding box center [747, 358] width 79 height 24
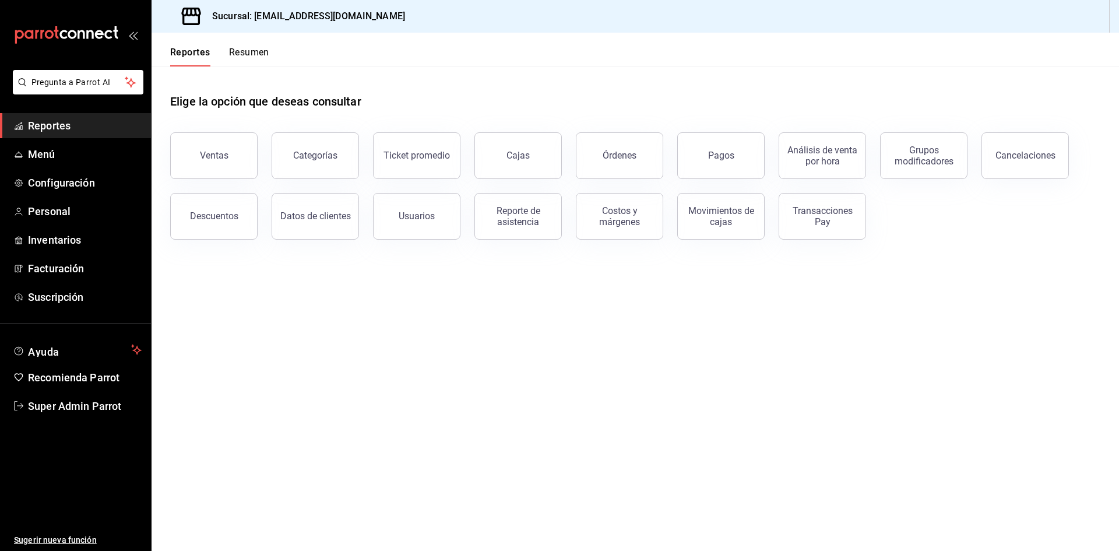
click at [527, 179] on div "Reporte de asistencia" at bounding box center [510, 209] width 101 height 61
click at [520, 157] on div "Cajas" at bounding box center [517, 155] width 23 height 11
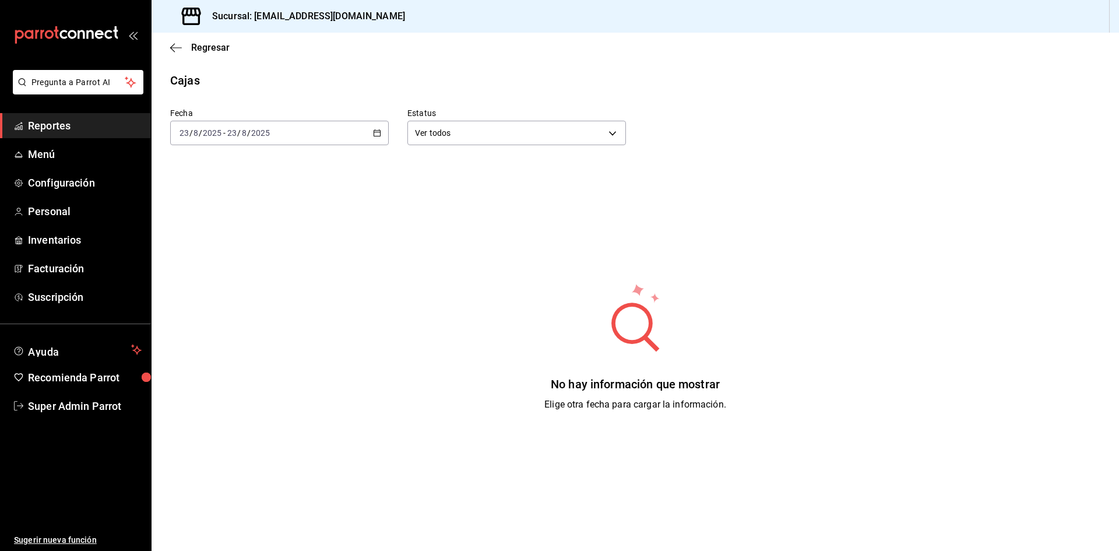
click at [361, 128] on div "[DATE] [DATE] - [DATE] [DATE]" at bounding box center [279, 133] width 218 height 24
click at [205, 193] on span "Ayer" at bounding box center [225, 194] width 90 height 12
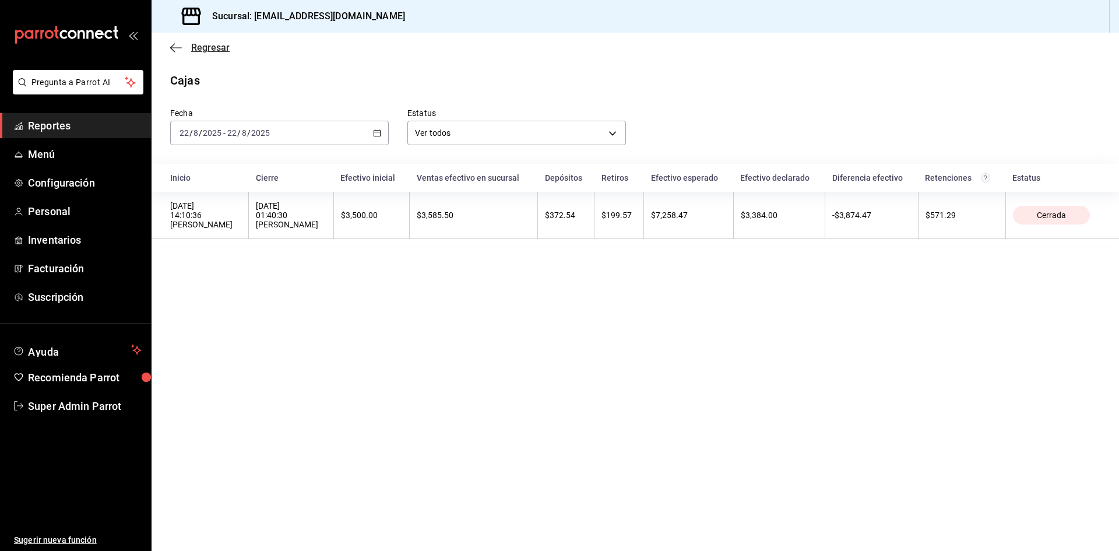
click at [182, 45] on span "Regresar" at bounding box center [199, 47] width 59 height 11
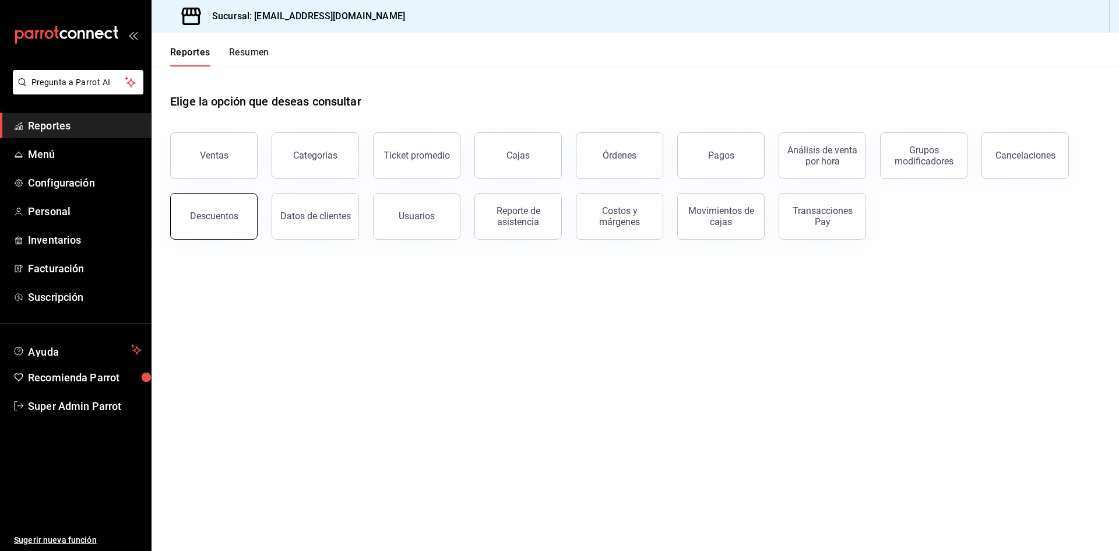
click at [224, 224] on button "Descuentos" at bounding box center [213, 216] width 87 height 47
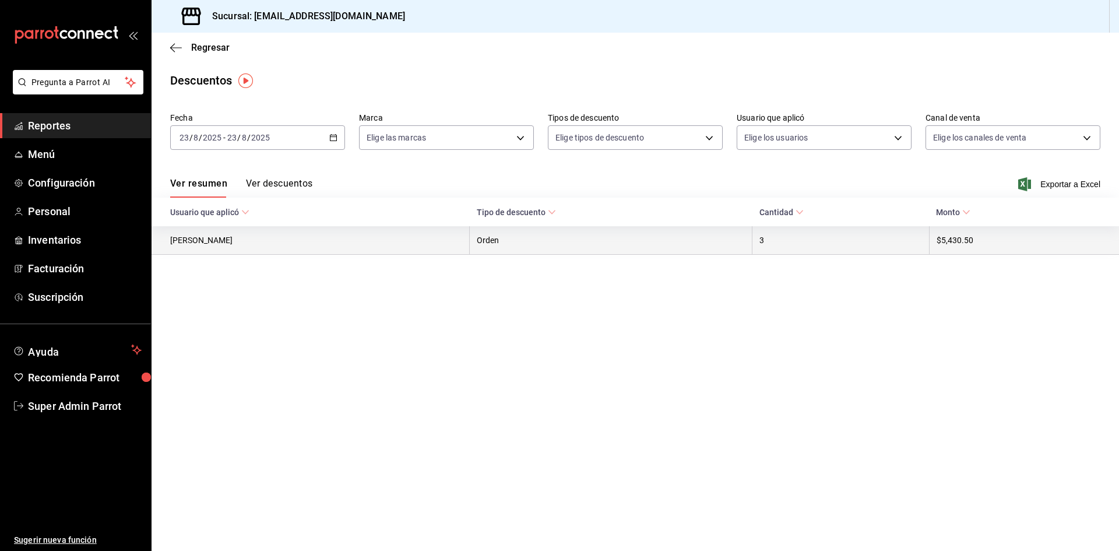
click at [288, 242] on th "[PERSON_NAME]" at bounding box center [310, 240] width 318 height 29
click at [328, 242] on th "[PERSON_NAME]" at bounding box center [310, 240] width 318 height 29
click at [521, 247] on th "Orden" at bounding box center [611, 240] width 283 height 29
click at [956, 237] on th "$5,430.50" at bounding box center [1024, 240] width 190 height 29
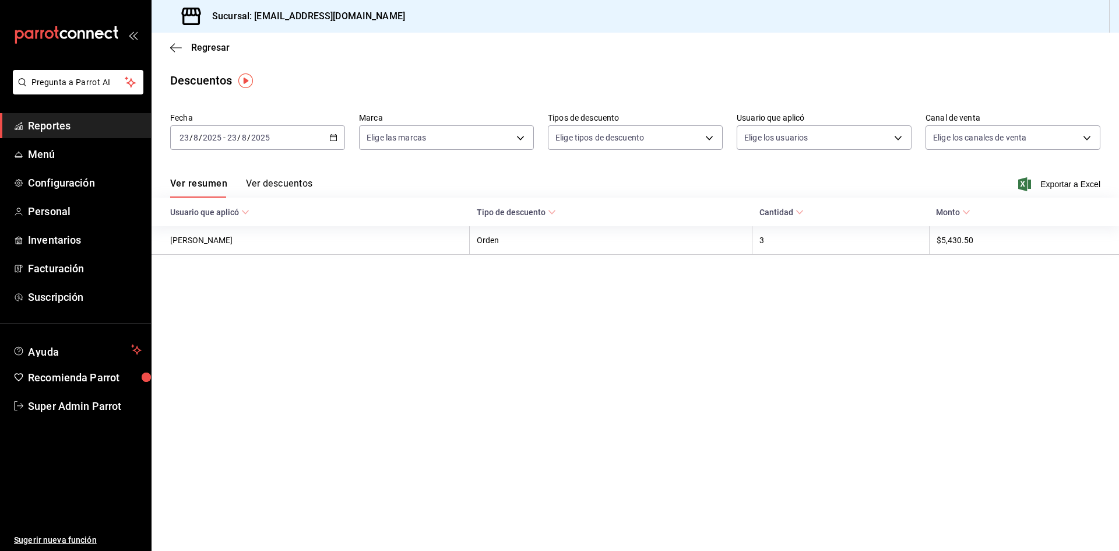
click at [799, 215] on icon at bounding box center [799, 212] width 8 height 8
click at [312, 182] on button "Ver descuentos" at bounding box center [279, 188] width 66 height 20
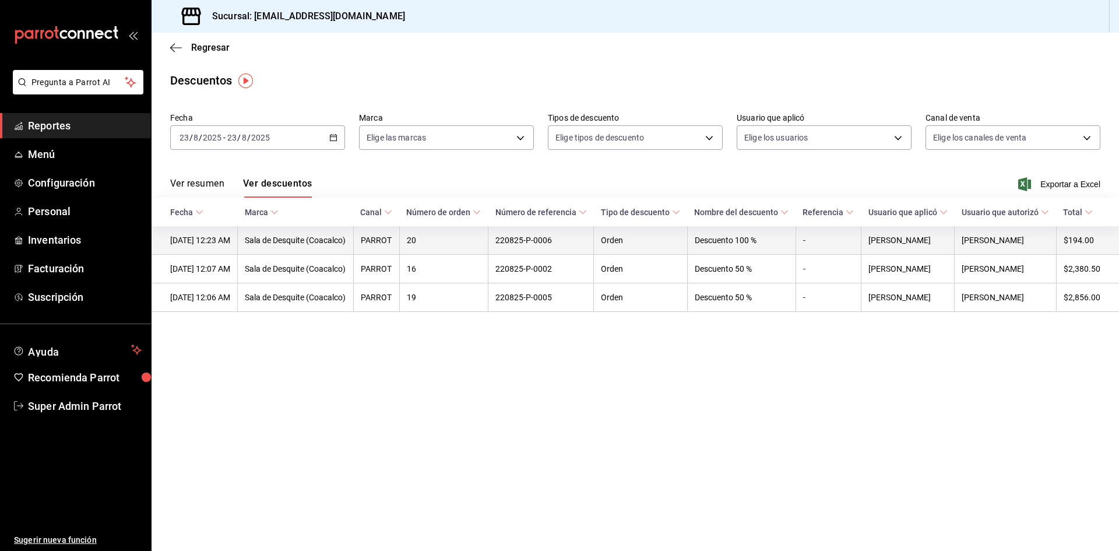
click at [353, 255] on th "Sala de Desquite (Coacalco)" at bounding box center [295, 240] width 115 height 29
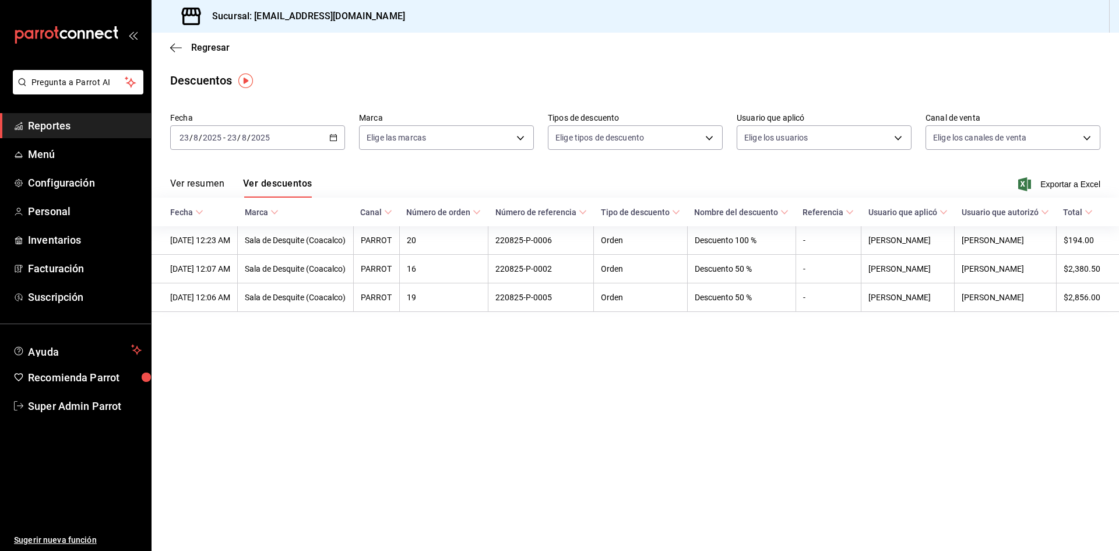
click at [170, 47] on div "Regresar" at bounding box center [634, 48] width 967 height 30
click at [176, 49] on icon "button" at bounding box center [176, 48] width 12 height 10
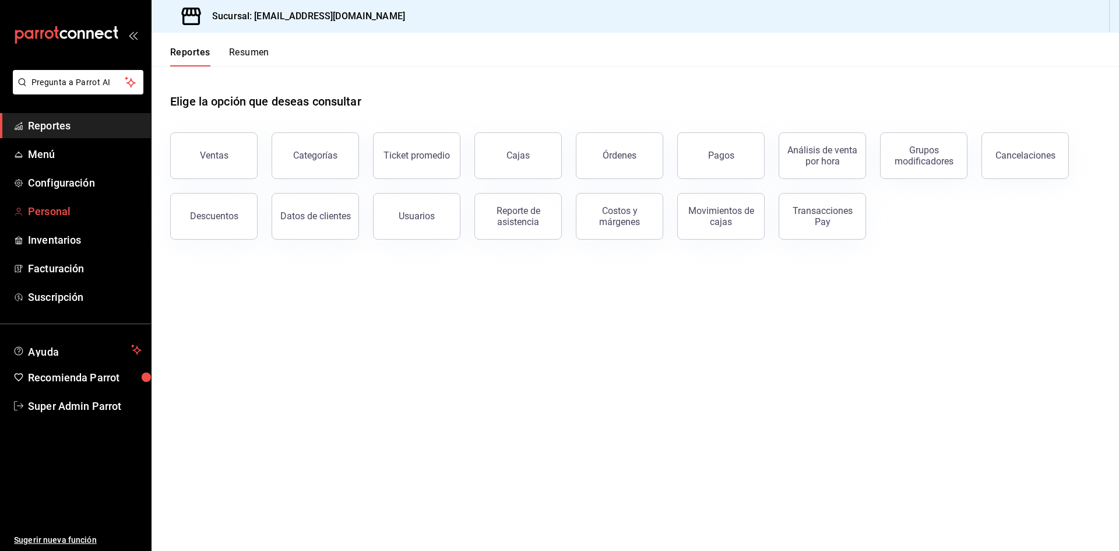
click at [71, 207] on span "Personal" at bounding box center [85, 211] width 114 height 16
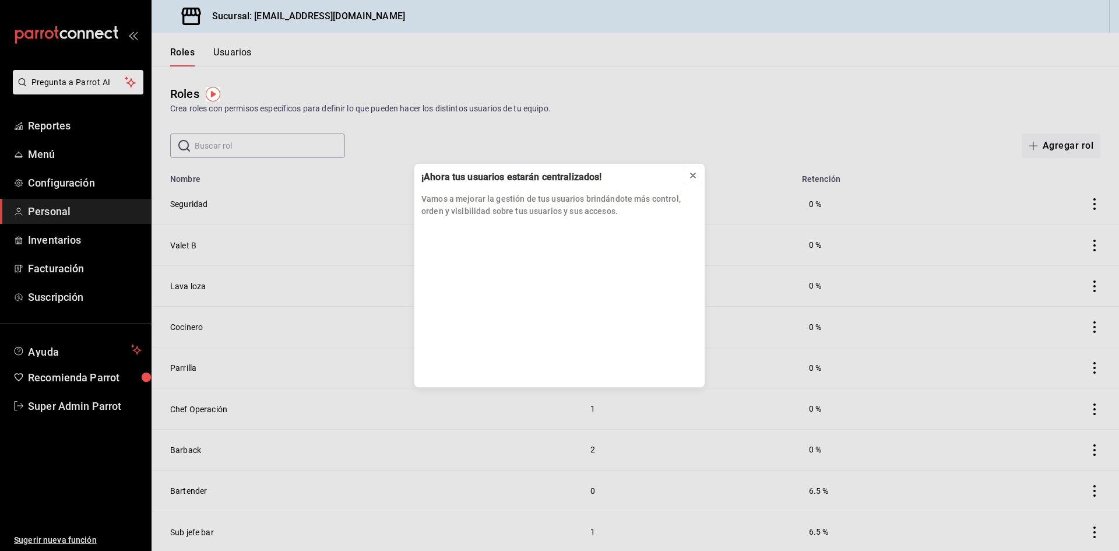
click at [689, 175] on icon at bounding box center [692, 175] width 9 height 9
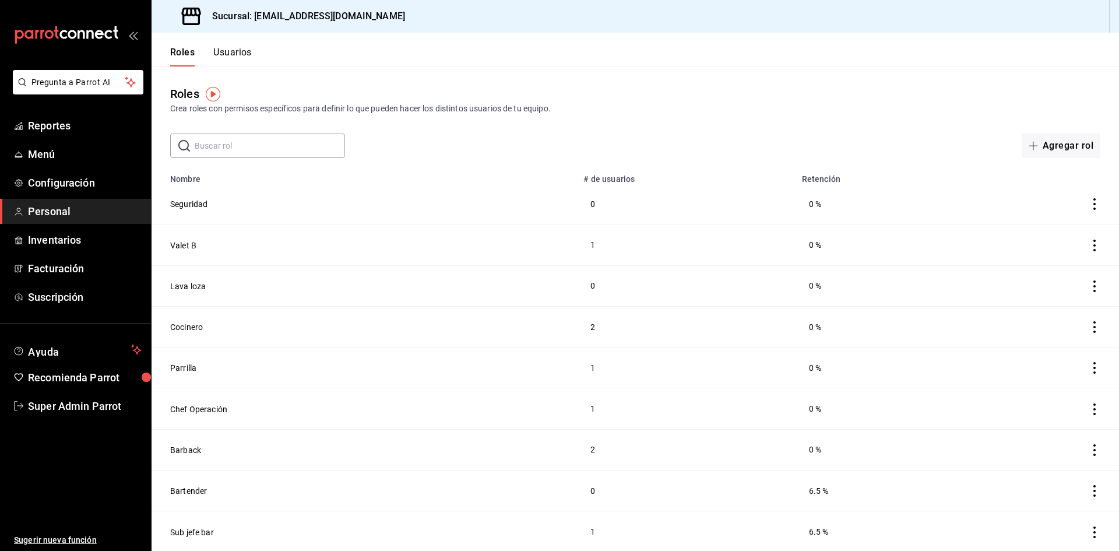
click at [243, 48] on button "Usuarios" at bounding box center [232, 57] width 38 height 20
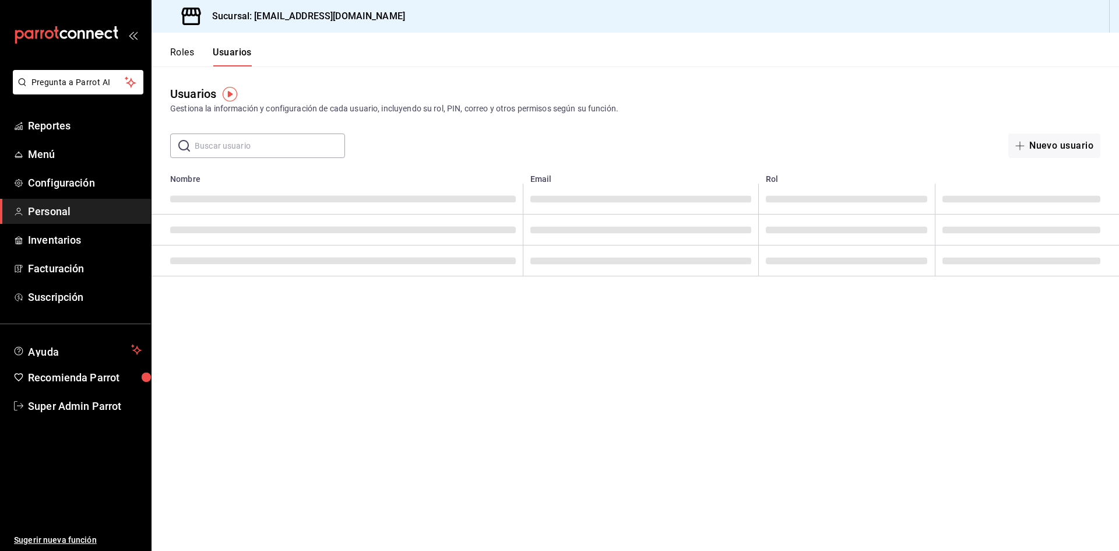
click at [236, 143] on input "text" at bounding box center [270, 145] width 150 height 23
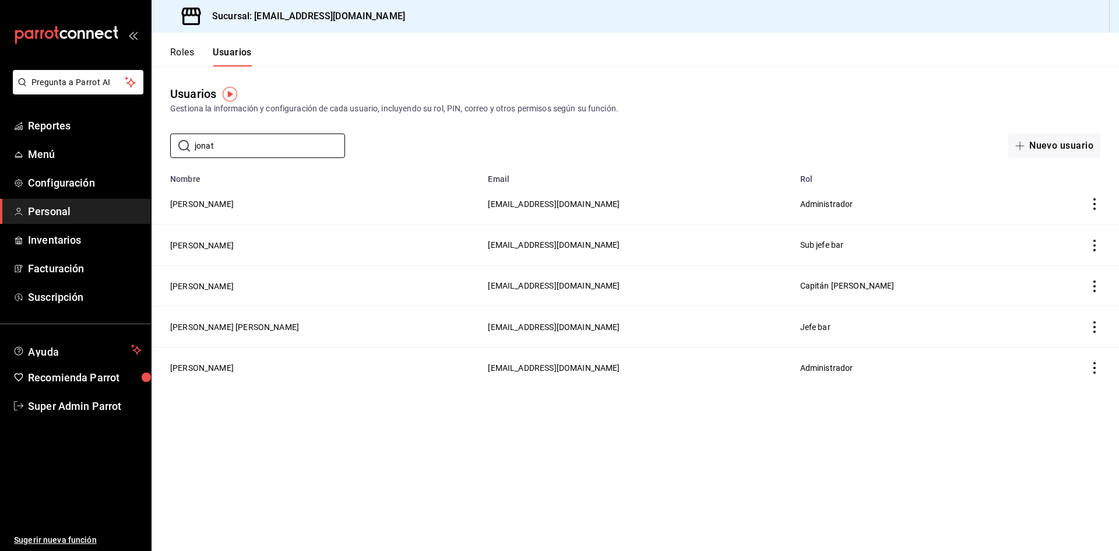
type input "jonat"
click at [188, 53] on button "Roles" at bounding box center [182, 57] width 24 height 20
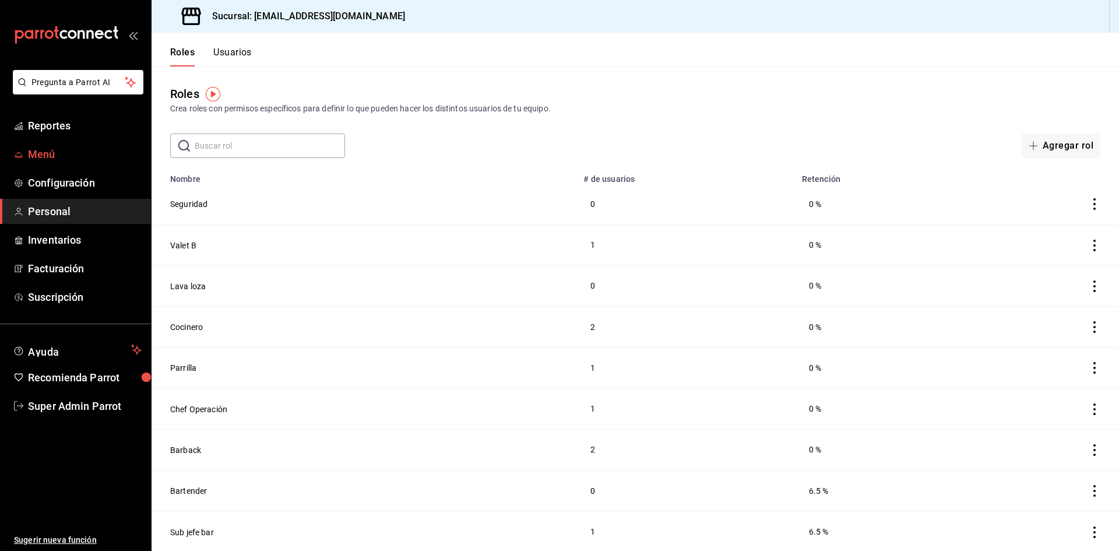
click at [40, 150] on span "Menú" at bounding box center [85, 154] width 114 height 16
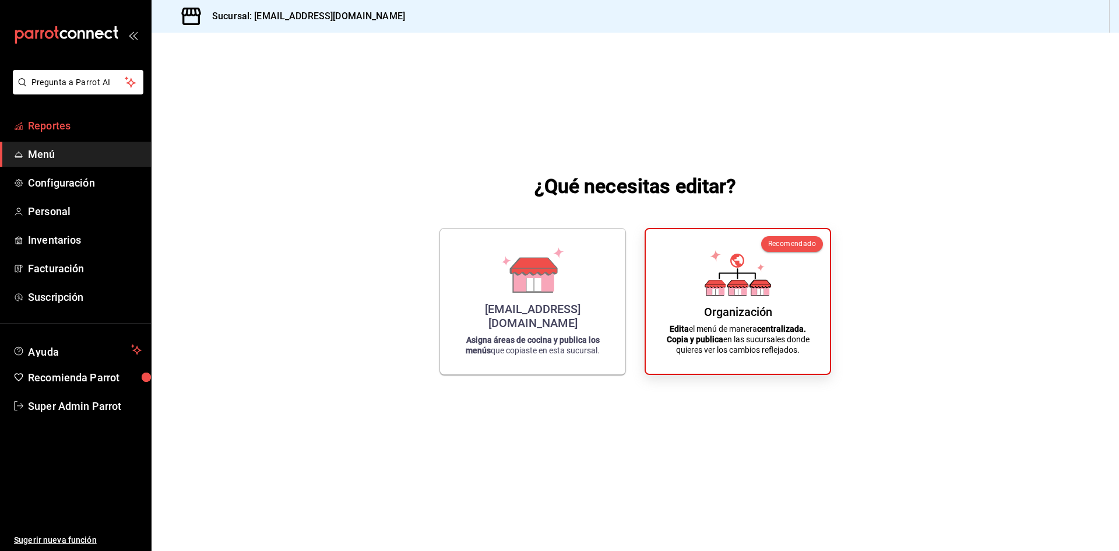
click at [69, 114] on link "Reportes" at bounding box center [75, 125] width 151 height 25
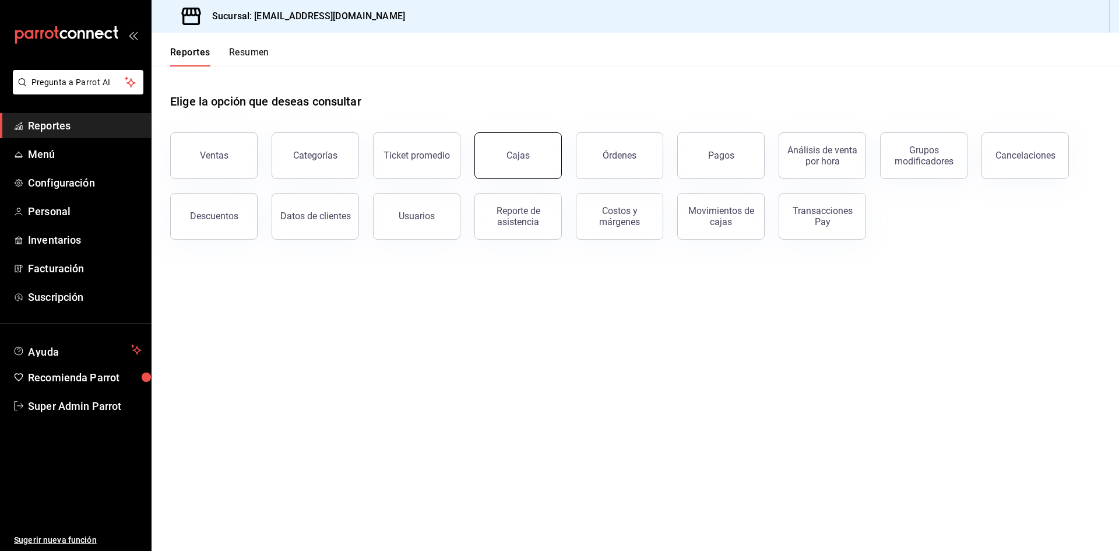
click at [526, 168] on button "Cajas" at bounding box center [517, 155] width 87 height 47
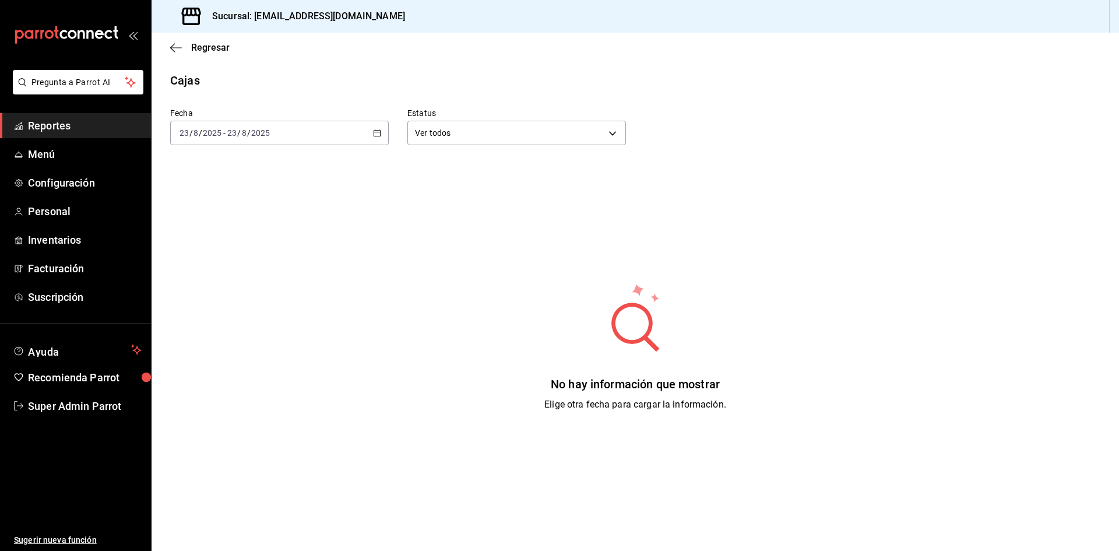
click at [333, 132] on div "[DATE] [DATE] - [DATE] [DATE]" at bounding box center [279, 133] width 218 height 24
click at [230, 190] on span "Ayer" at bounding box center [225, 194] width 90 height 12
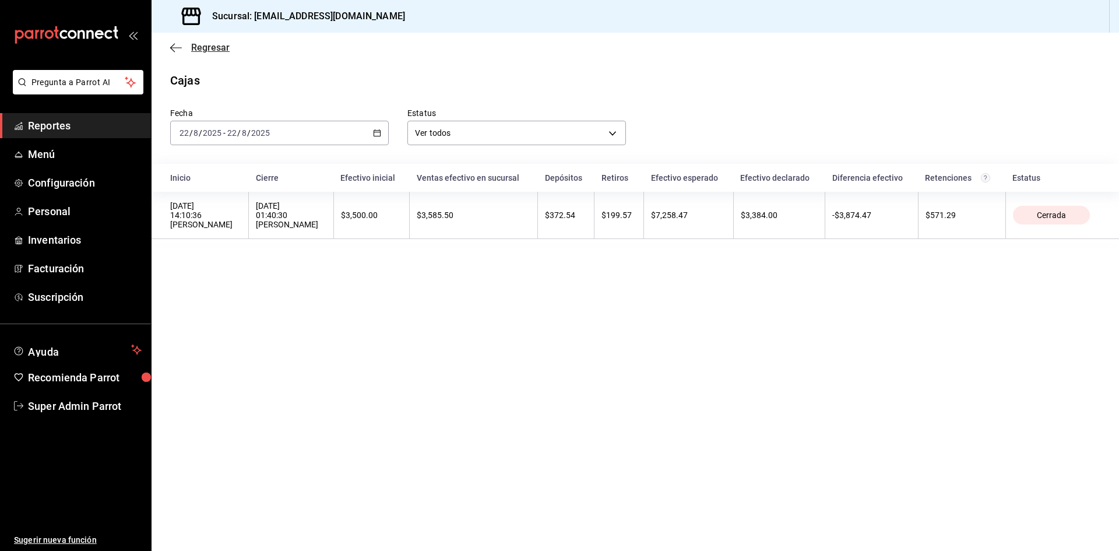
drag, startPoint x: 176, startPoint y: 41, endPoint x: 170, endPoint y: 50, distance: 10.5
click at [176, 41] on div "Regresar" at bounding box center [634, 48] width 967 height 30
click at [170, 51] on icon "button" at bounding box center [176, 48] width 12 height 10
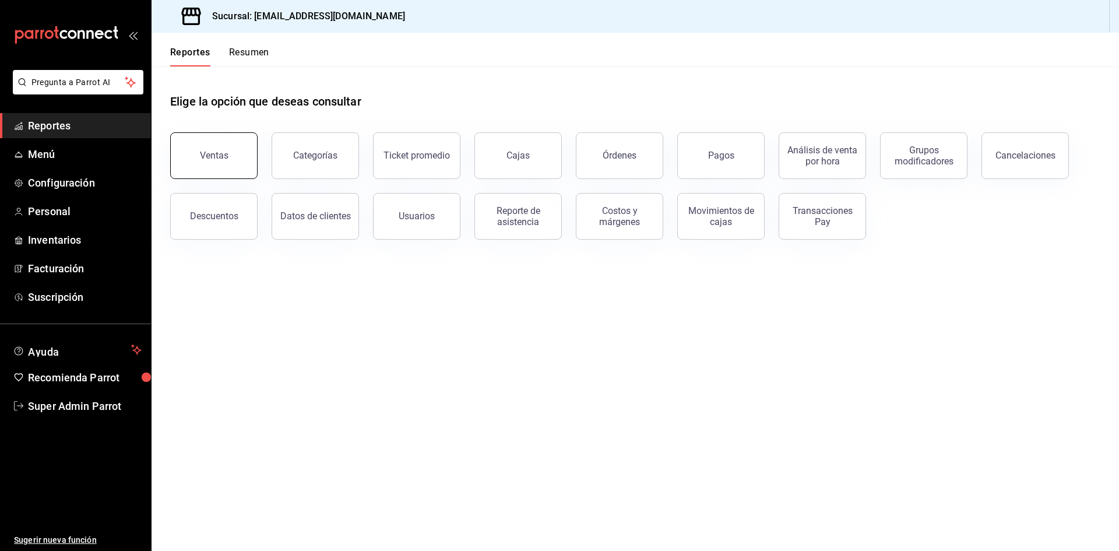
click at [192, 146] on button "Ventas" at bounding box center [213, 155] width 87 height 47
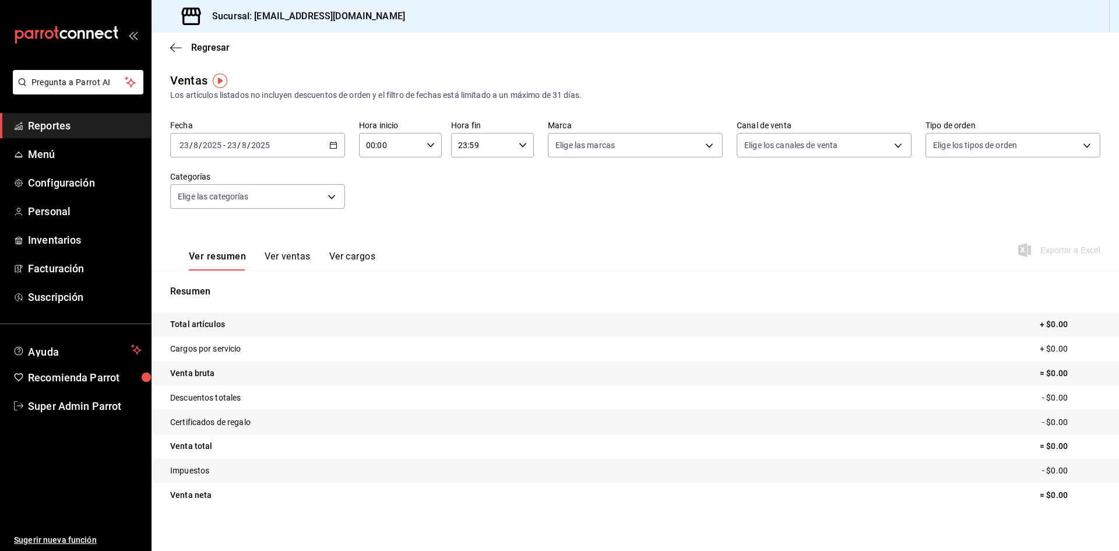
click at [335, 148] on \(Stroke\) "button" at bounding box center [333, 145] width 7 height 6
click at [195, 206] on span "Ayer" at bounding box center [225, 206] width 90 height 12
click at [293, 150] on div "2025-08-22 22 / 8 / 2025 - 2025-08-22 22 / 8 / 2025" at bounding box center [257, 145] width 175 height 24
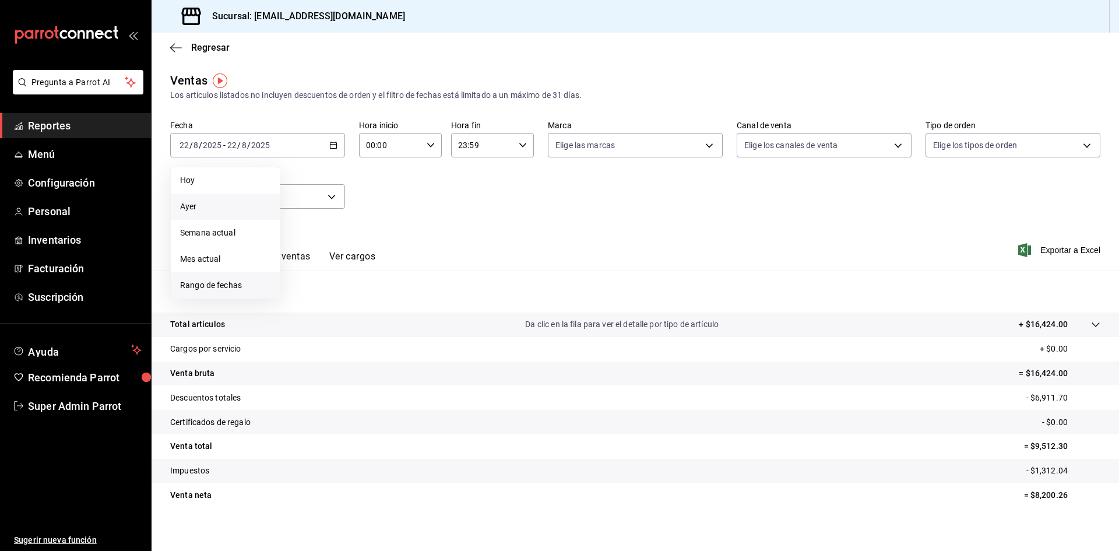
click at [230, 281] on span "Rango de fechas" at bounding box center [225, 285] width 90 height 12
click at [394, 303] on button "22" at bounding box center [387, 299] width 20 height 21
click at [410, 298] on abbr "23" at bounding box center [408, 299] width 8 height 8
click at [508, 144] on input "23:59" at bounding box center [482, 144] width 63 height 23
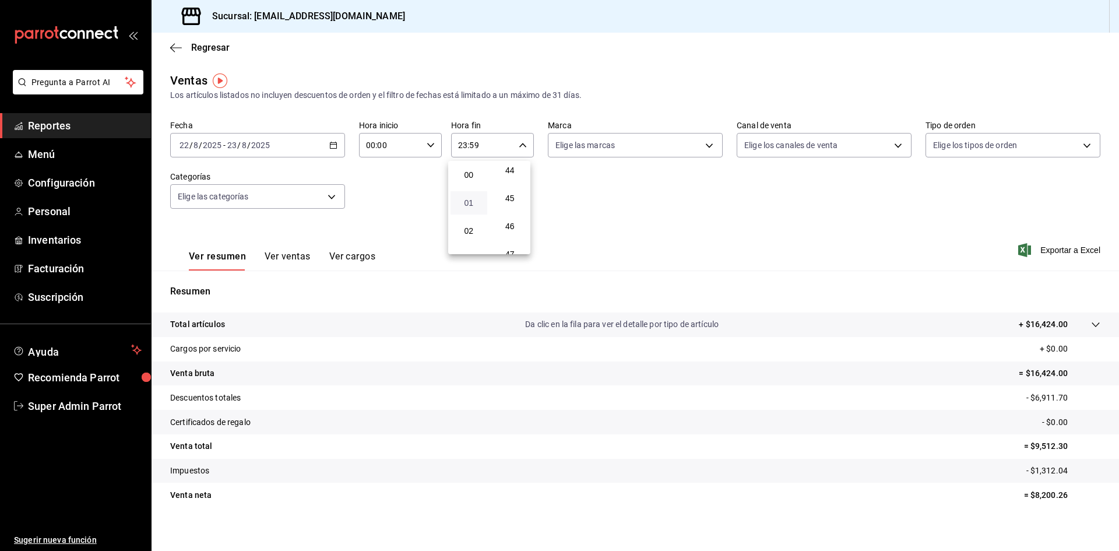
click at [476, 200] on span "01" at bounding box center [468, 202] width 23 height 9
click at [512, 181] on button "40" at bounding box center [510, 174] width 37 height 23
type input "01:40"
click at [690, 212] on div at bounding box center [559, 275] width 1119 height 551
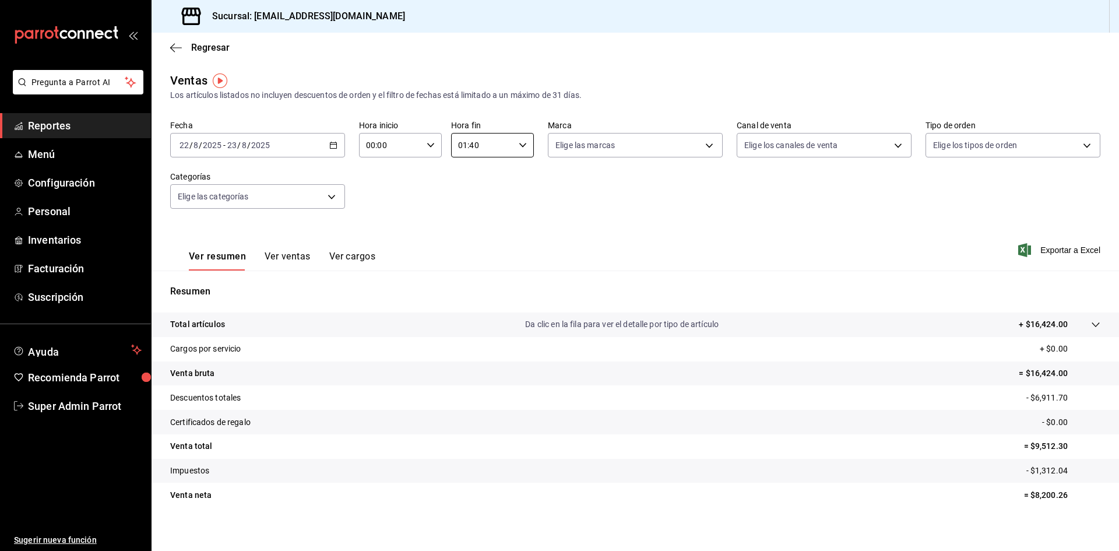
click at [62, 133] on span "Reportes" at bounding box center [85, 126] width 114 height 16
click at [431, 146] on icon "button" at bounding box center [430, 145] width 8 height 8
click at [380, 217] on span "14" at bounding box center [377, 216] width 23 height 9
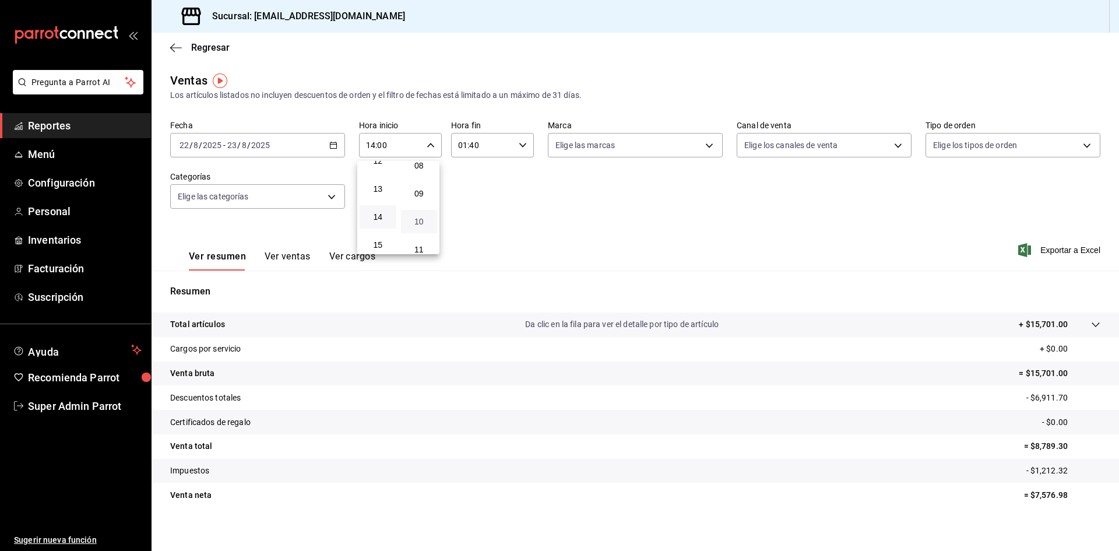
click at [419, 225] on span "10" at bounding box center [419, 221] width 23 height 9
type input "14:10"
click at [619, 186] on div at bounding box center [559, 275] width 1119 height 551
click at [529, 211] on div "Fecha 2025-08-22 22 / 8 / 2025 - 2025-08-23 23 / 8 / 2025 Hora inicio 14:10 Hor…" at bounding box center [635, 171] width 930 height 103
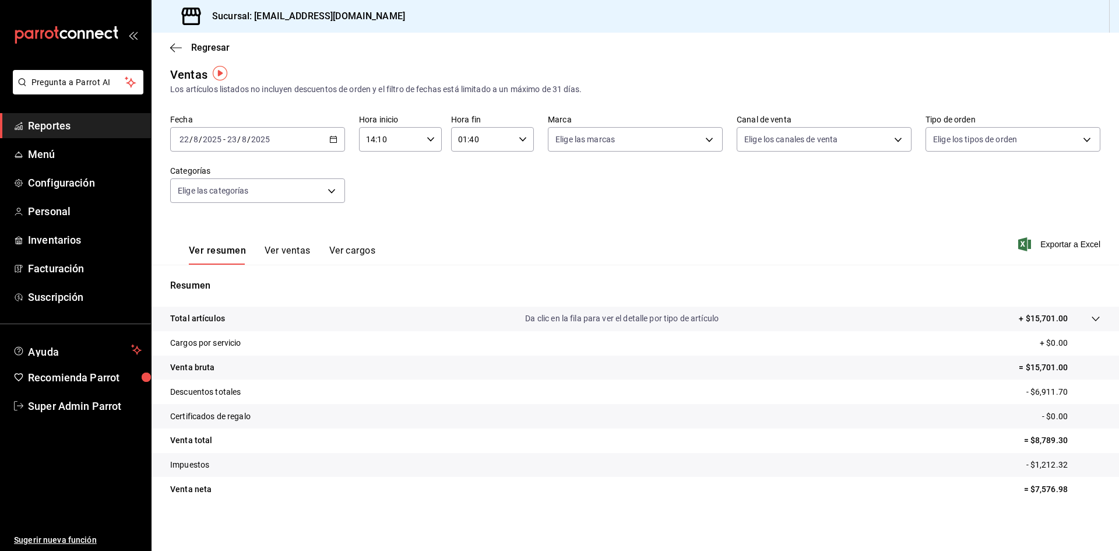
scroll to position [8, 0]
click at [175, 47] on icon "button" at bounding box center [176, 47] width 12 height 1
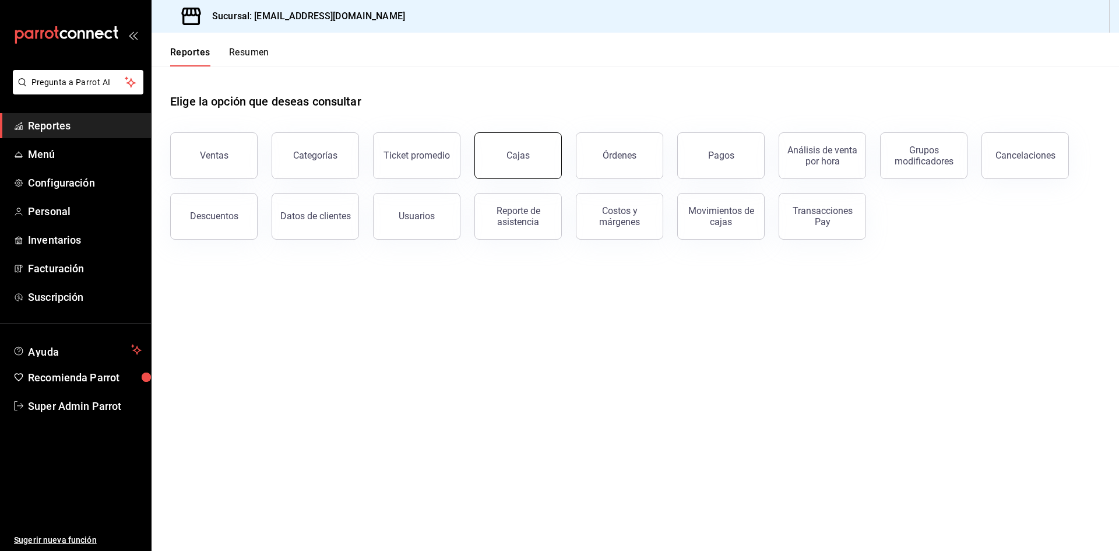
click at [535, 170] on button "Cajas" at bounding box center [517, 155] width 87 height 47
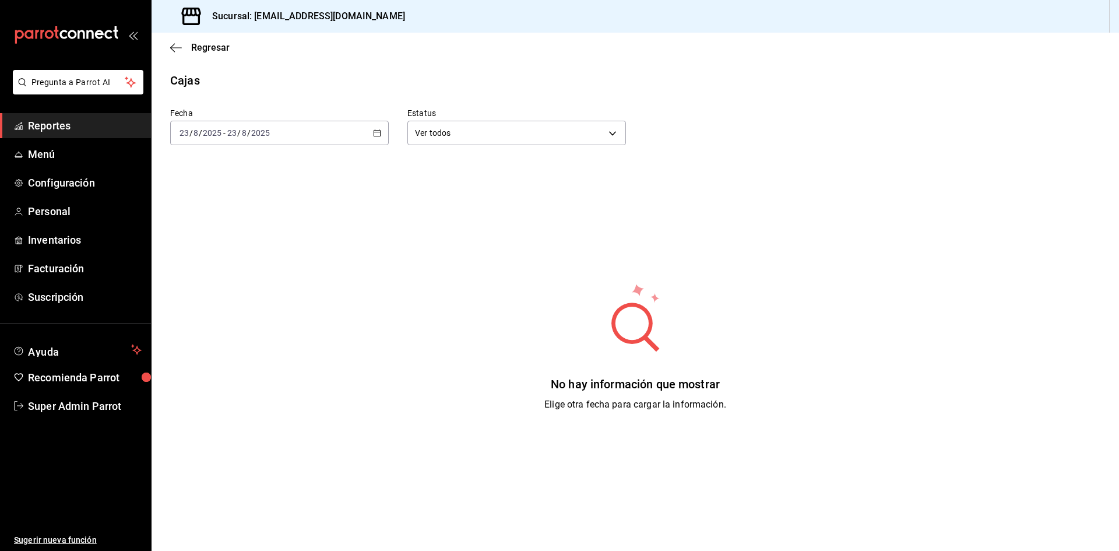
click at [323, 146] on div "Fecha 2025-08-23 23 / 8 / 2025 - 2025-08-23 23 / 8 / 2025 Estatus Ver todos ALL…" at bounding box center [635, 290] width 930 height 403
click at [339, 136] on div "2025-08-23 23 / 8 / 2025 - 2025-08-23 23 / 8 / 2025" at bounding box center [279, 133] width 218 height 24
click at [226, 304] on span "Rango de fechas" at bounding box center [225, 299] width 90 height 12
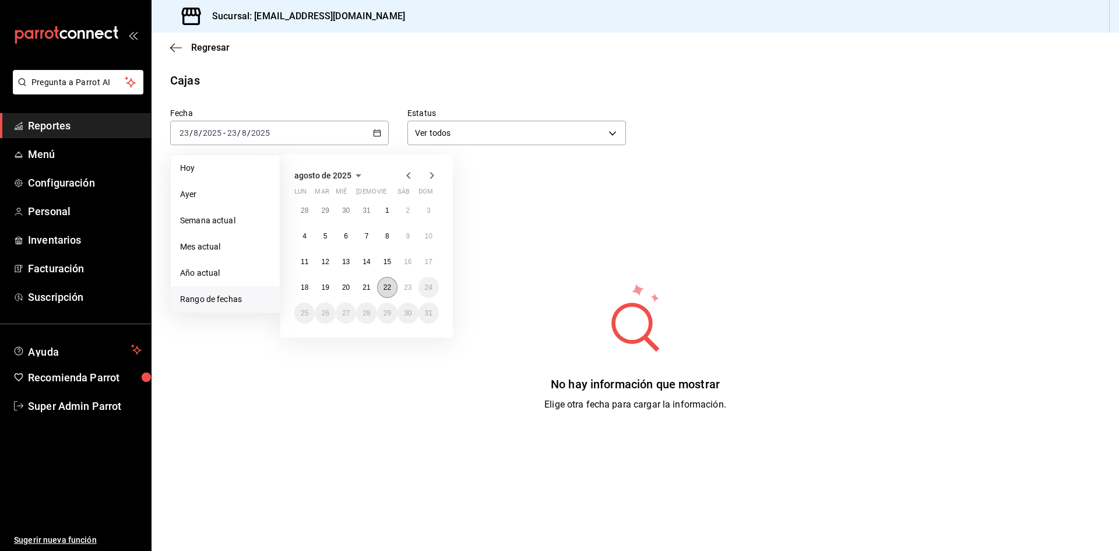
click at [383, 291] on abbr "22" at bounding box center [387, 287] width 8 height 8
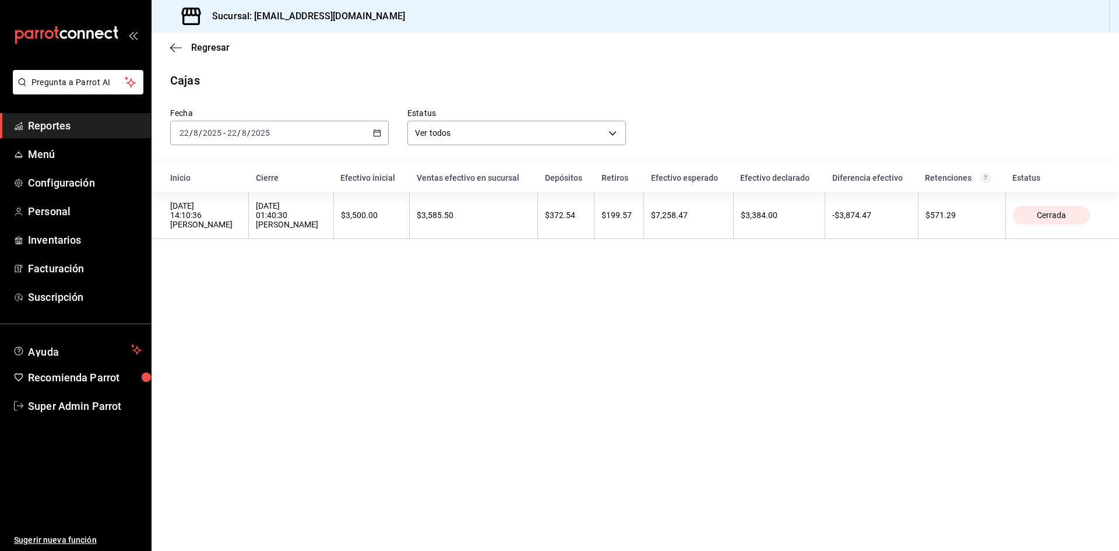
click at [355, 132] on div "2025-08-22 22 / 8 / 2025 - 2025-08-22 22 / 8 / 2025" at bounding box center [279, 133] width 218 height 24
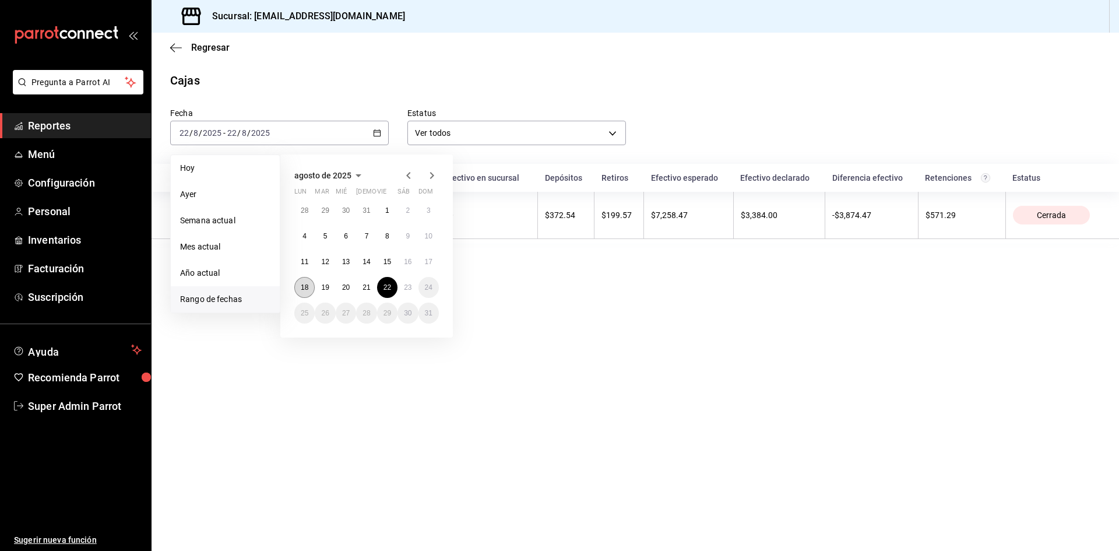
click at [311, 288] on button "18" at bounding box center [304, 287] width 20 height 21
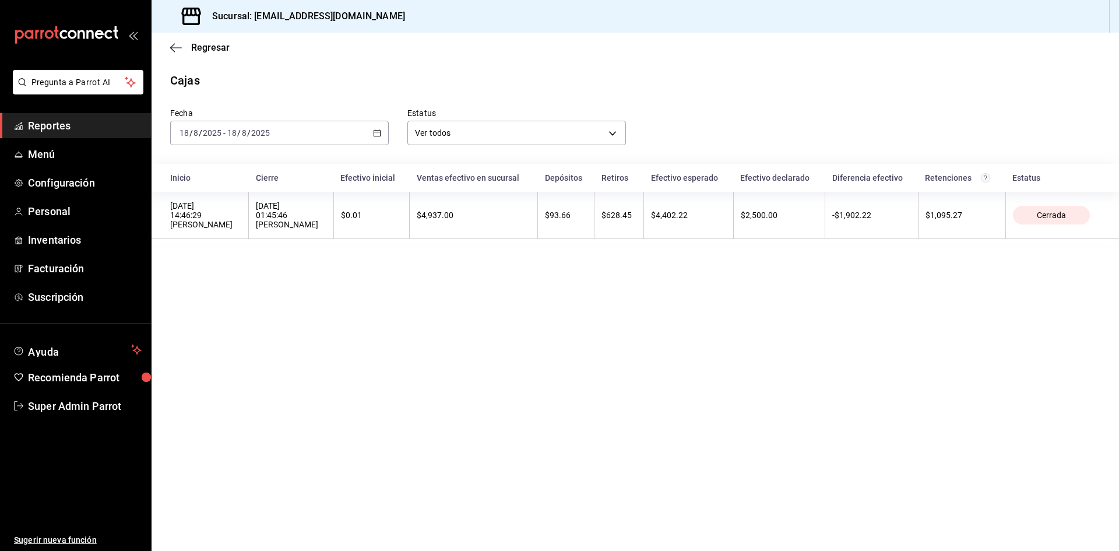
click at [383, 132] on div "2025-08-18 18 / 8 / 2025 - 2025-08-18 18 / 8 / 2025" at bounding box center [279, 133] width 218 height 24
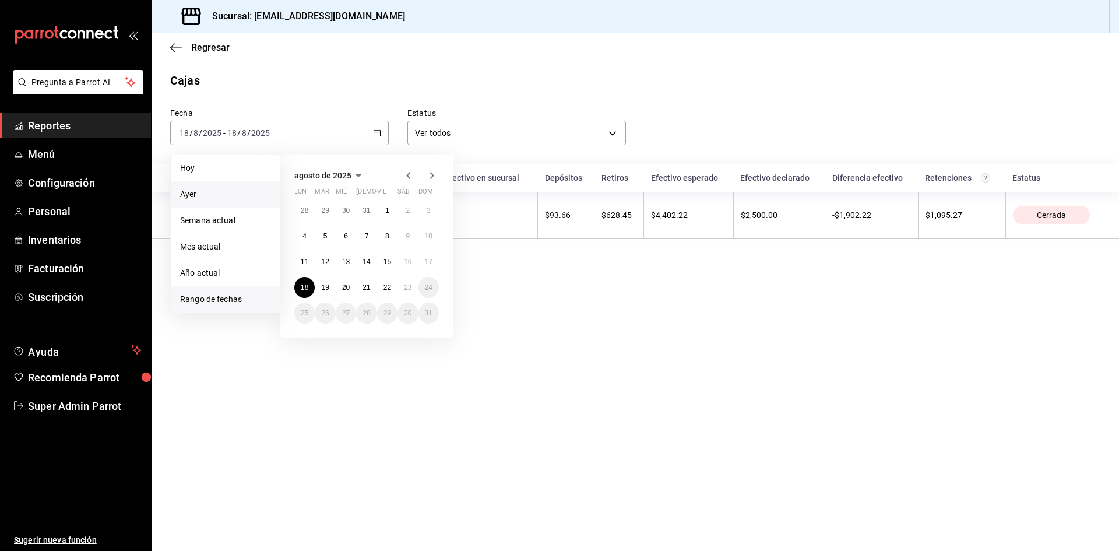
click at [189, 196] on span "Ayer" at bounding box center [225, 194] width 90 height 12
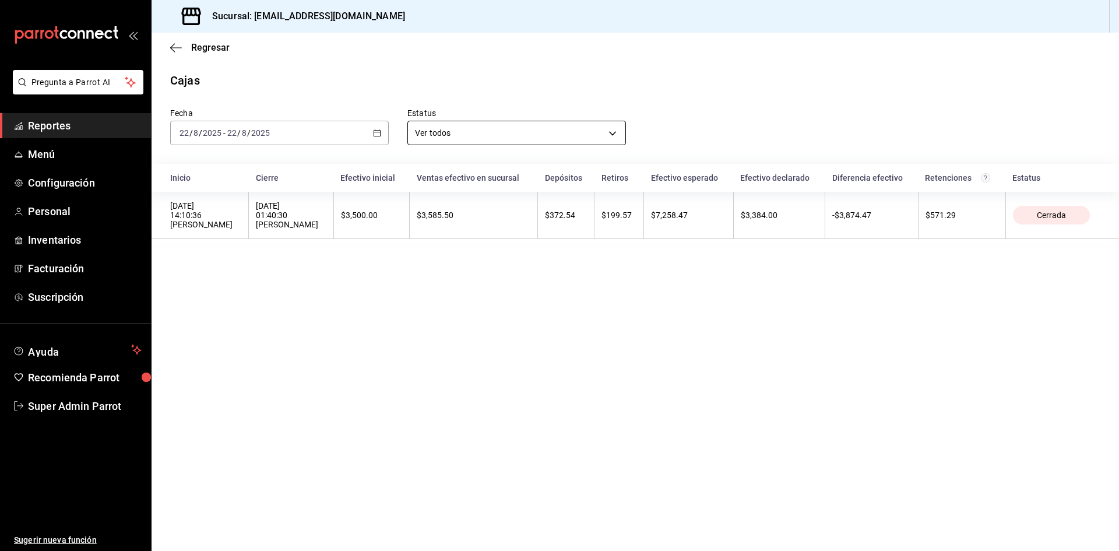
click at [541, 128] on body "Pregunta a Parrot AI Reportes Menú Configuración Personal Inventarios Facturaci…" at bounding box center [559, 275] width 1119 height 551
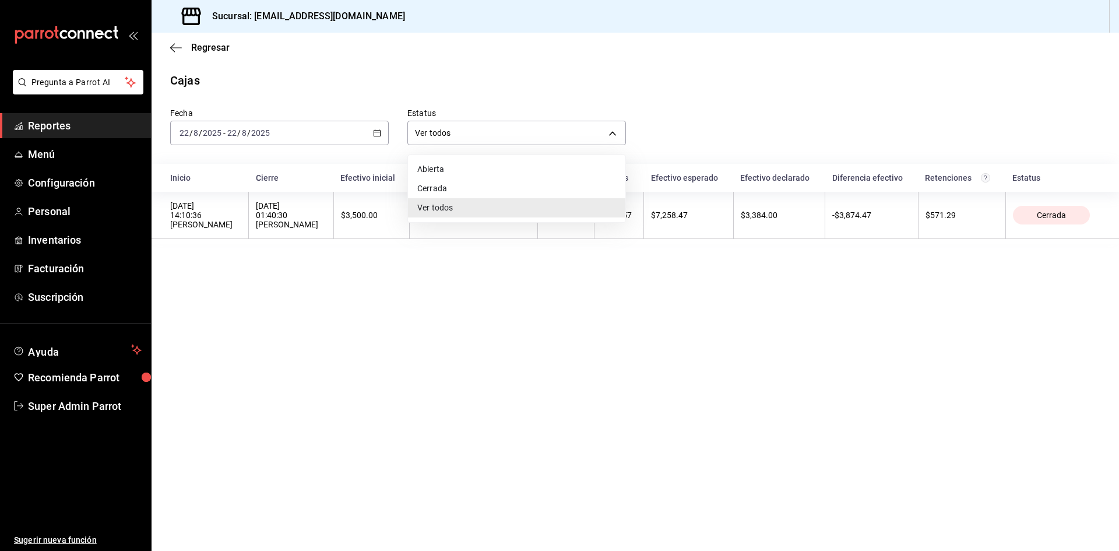
click at [178, 43] on div at bounding box center [559, 275] width 1119 height 551
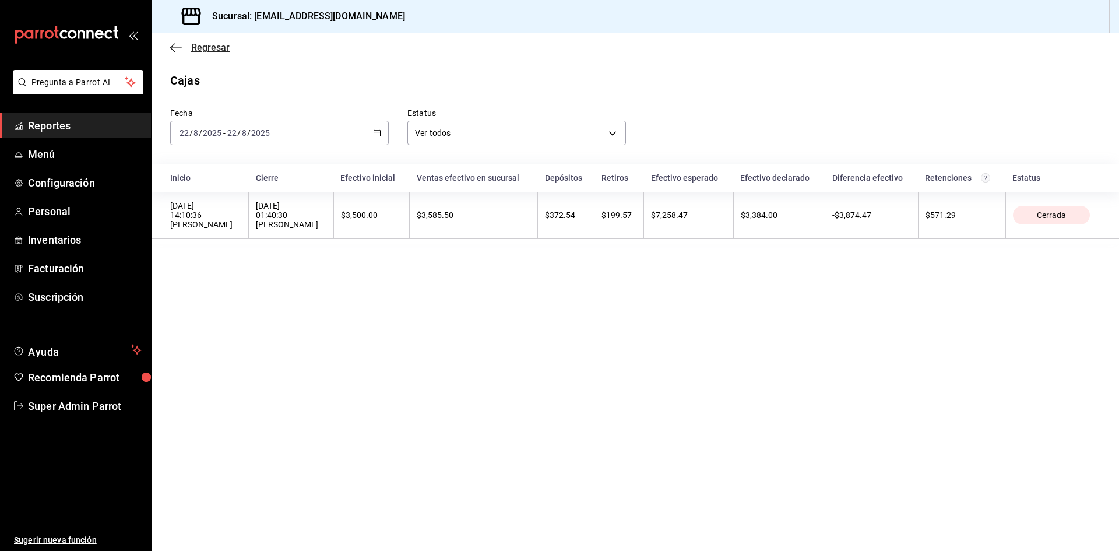
click at [175, 47] on icon "button" at bounding box center [176, 48] width 12 height 10
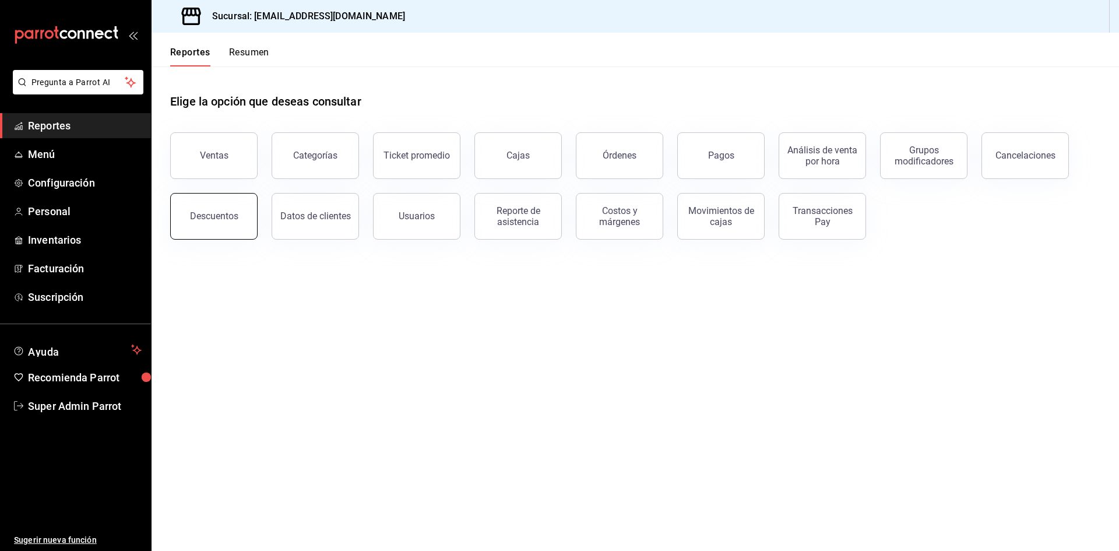
click at [239, 220] on button "Descuentos" at bounding box center [213, 216] width 87 height 47
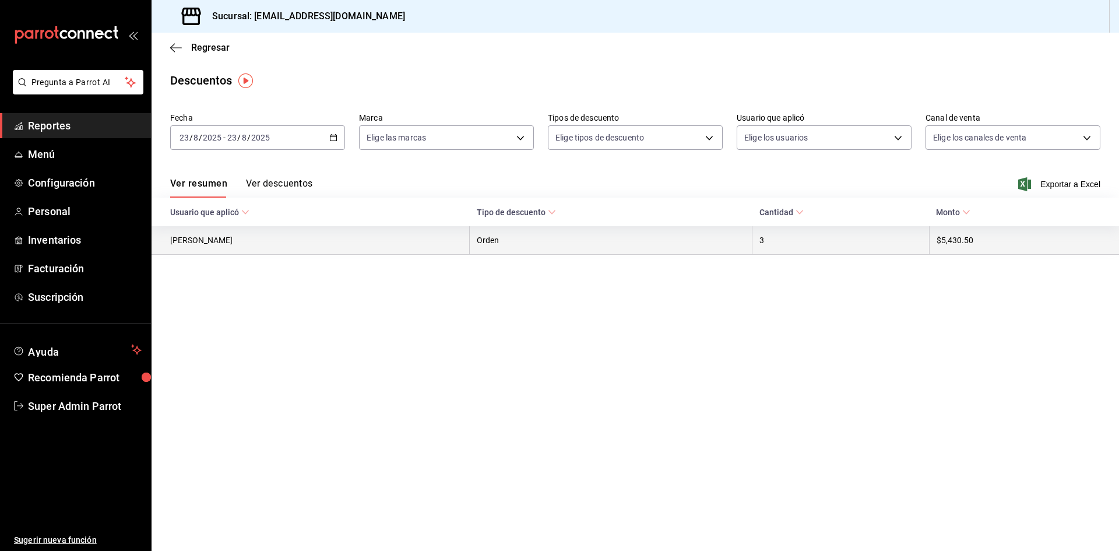
click at [300, 245] on th "Jonathan Ruíz" at bounding box center [310, 240] width 318 height 29
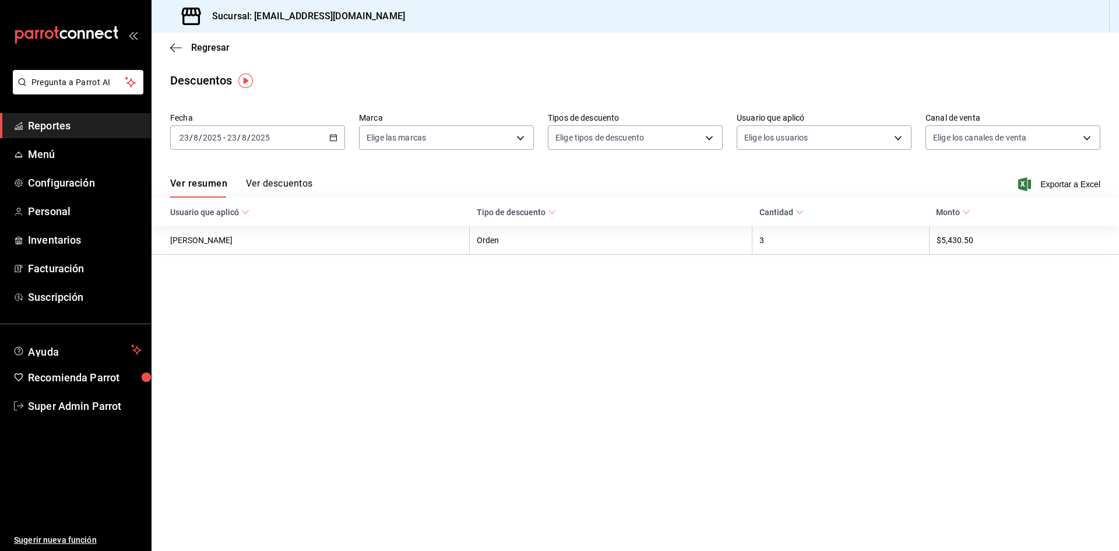
click at [285, 189] on button "Ver descuentos" at bounding box center [279, 188] width 66 height 20
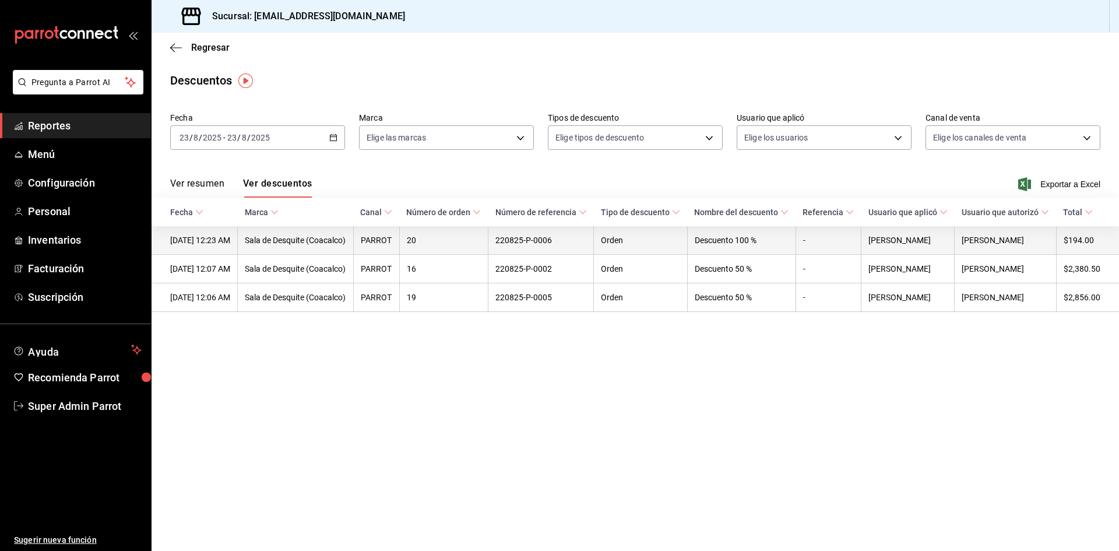
click at [321, 255] on th "Sala de Desquite (Coacalco)" at bounding box center [295, 240] width 115 height 29
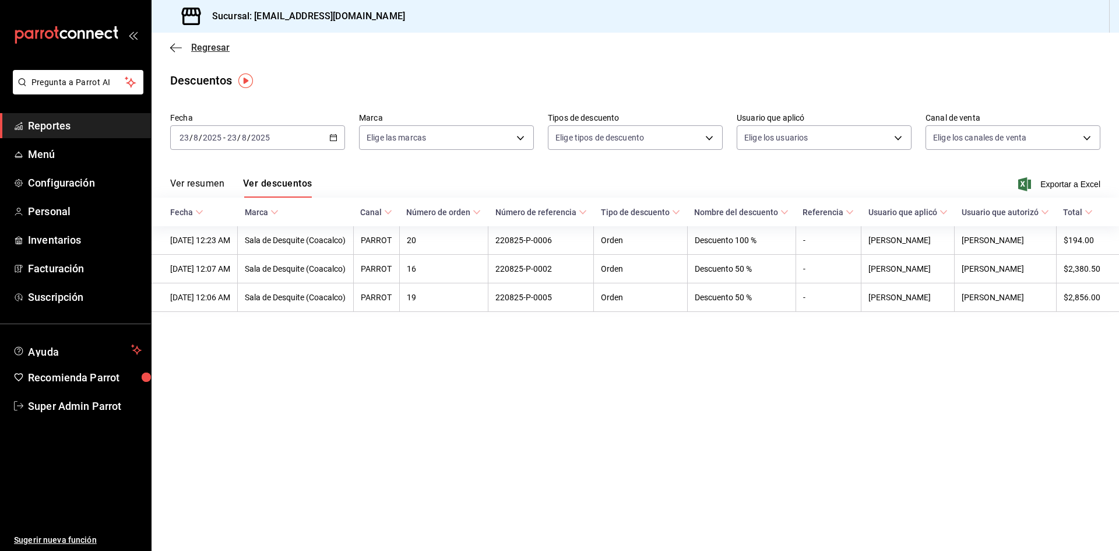
click at [179, 45] on icon "button" at bounding box center [176, 48] width 12 height 10
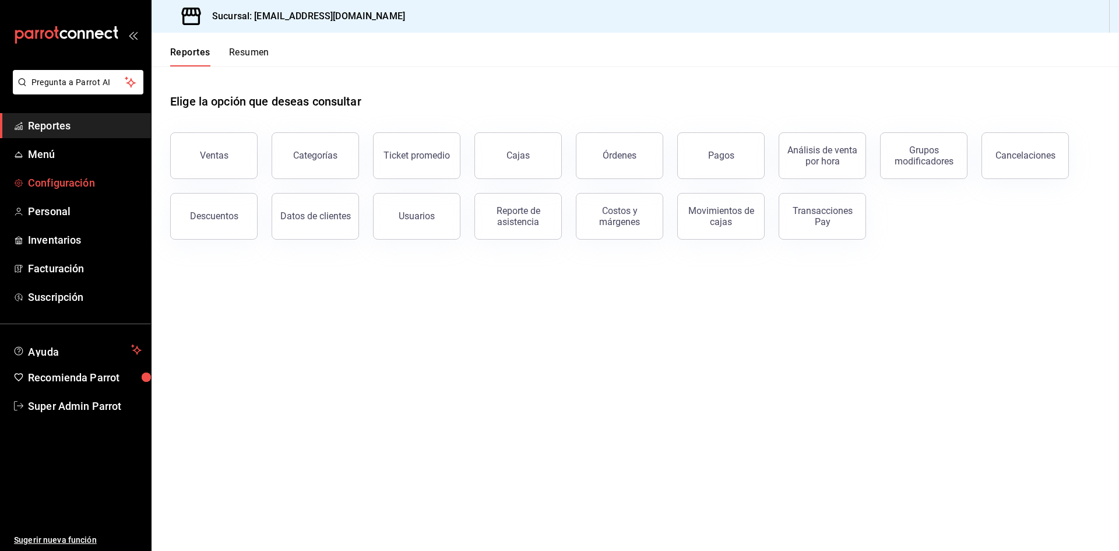
click at [72, 186] on span "Configuración" at bounding box center [85, 183] width 114 height 16
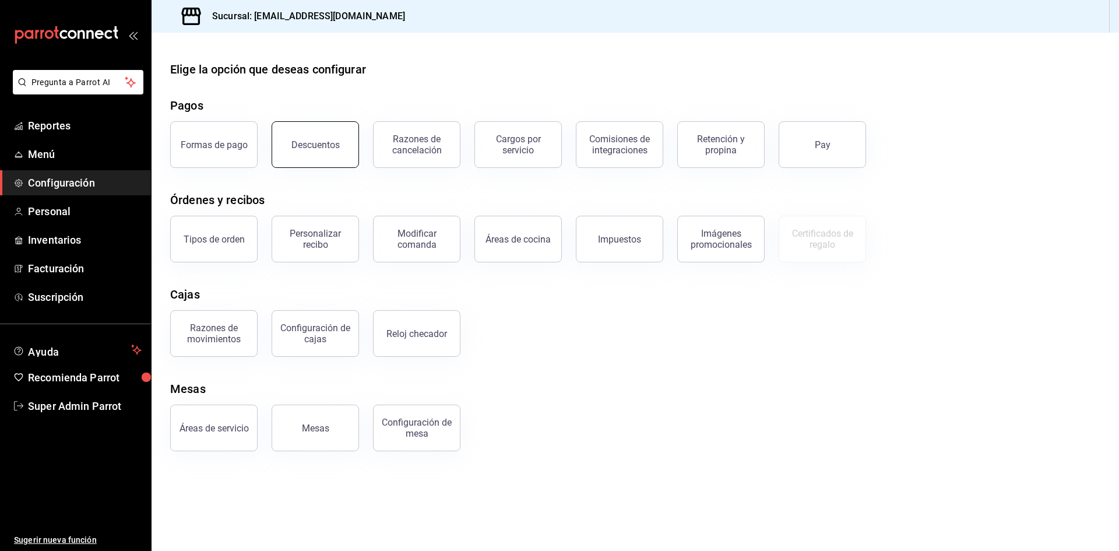
click at [313, 132] on button "Descuentos" at bounding box center [314, 144] width 87 height 47
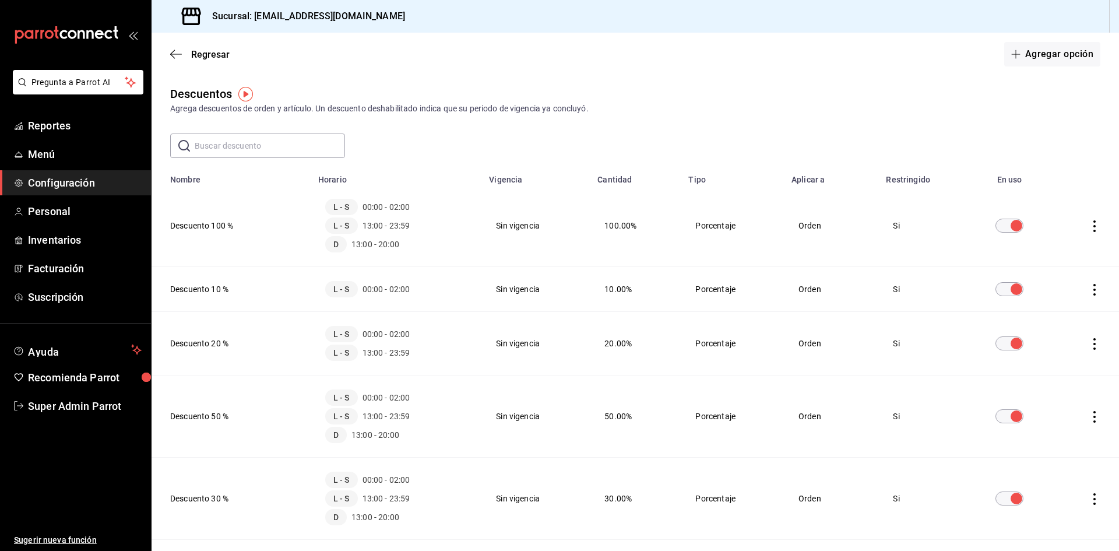
click at [1093, 338] on icon "actions" at bounding box center [1094, 344] width 2 height 12
click at [460, 376] on div at bounding box center [559, 275] width 1119 height 551
click at [1088, 228] on icon "actions" at bounding box center [1094, 226] width 12 height 12
click at [403, 249] on div at bounding box center [559, 275] width 1119 height 551
click at [392, 224] on span "13:00 - 23:59" at bounding box center [386, 226] width 48 height 12
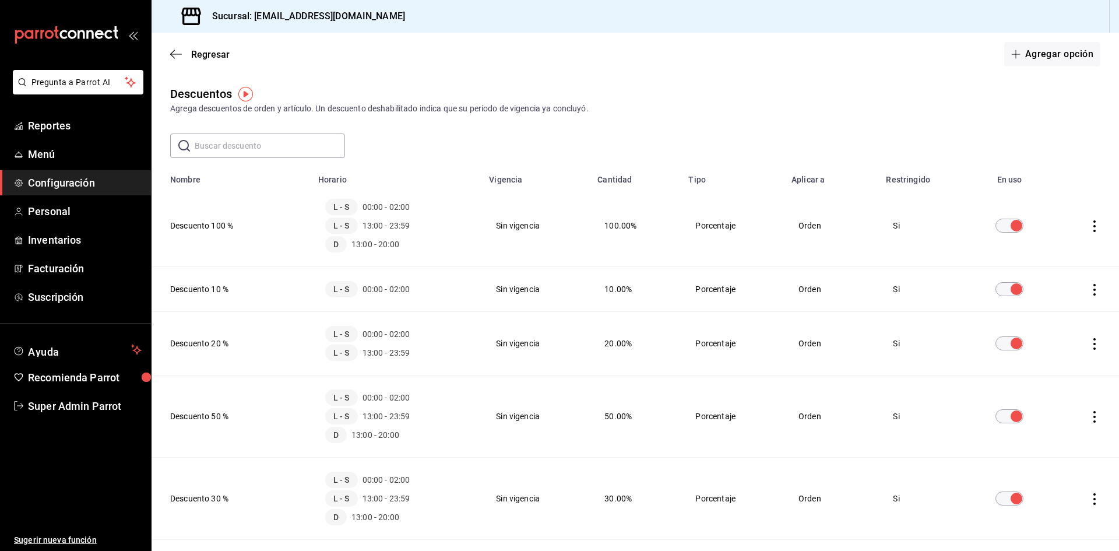
click at [194, 226] on th "Descuento 100 %" at bounding box center [231, 226] width 160 height 82
click at [1090, 230] on icon "actions" at bounding box center [1094, 226] width 12 height 12
click at [443, 239] on div at bounding box center [559, 275] width 1119 height 551
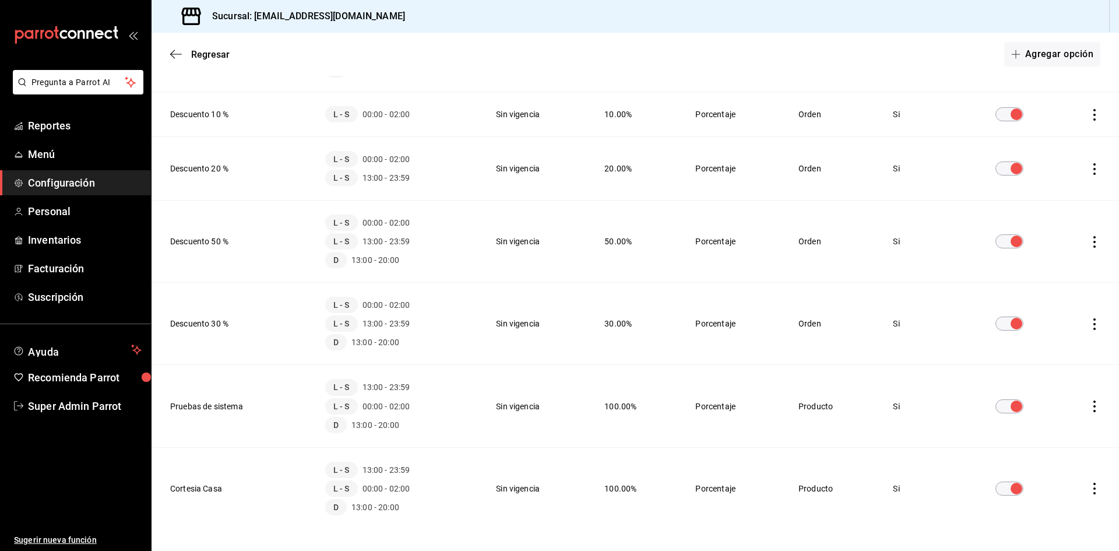
click at [216, 107] on th "Descuento 10 %" at bounding box center [231, 114] width 160 height 45
click at [216, 118] on th "Descuento 10 %" at bounding box center [231, 114] width 160 height 45
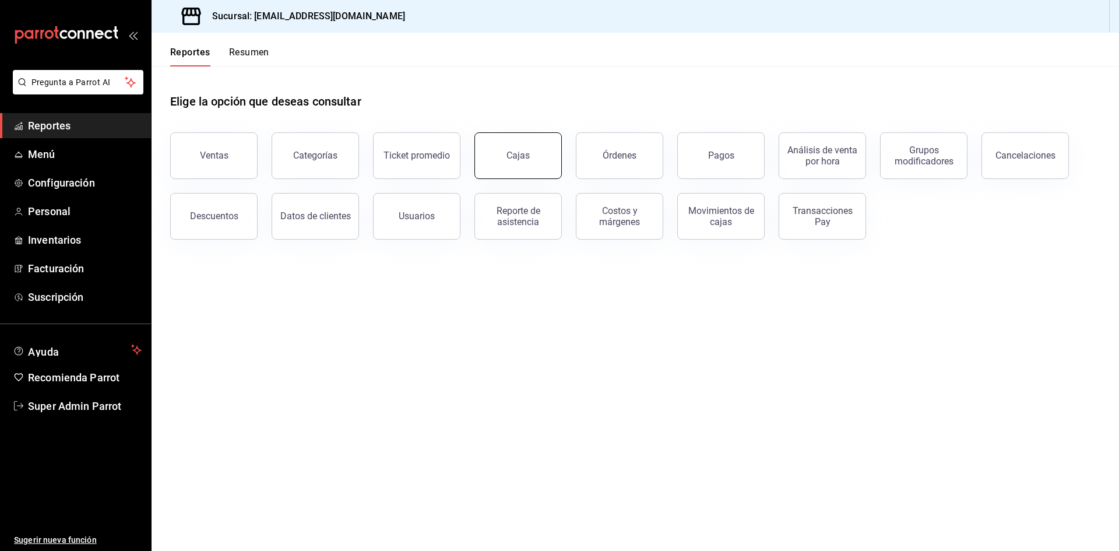
click at [508, 156] on div "Cajas" at bounding box center [517, 155] width 23 height 11
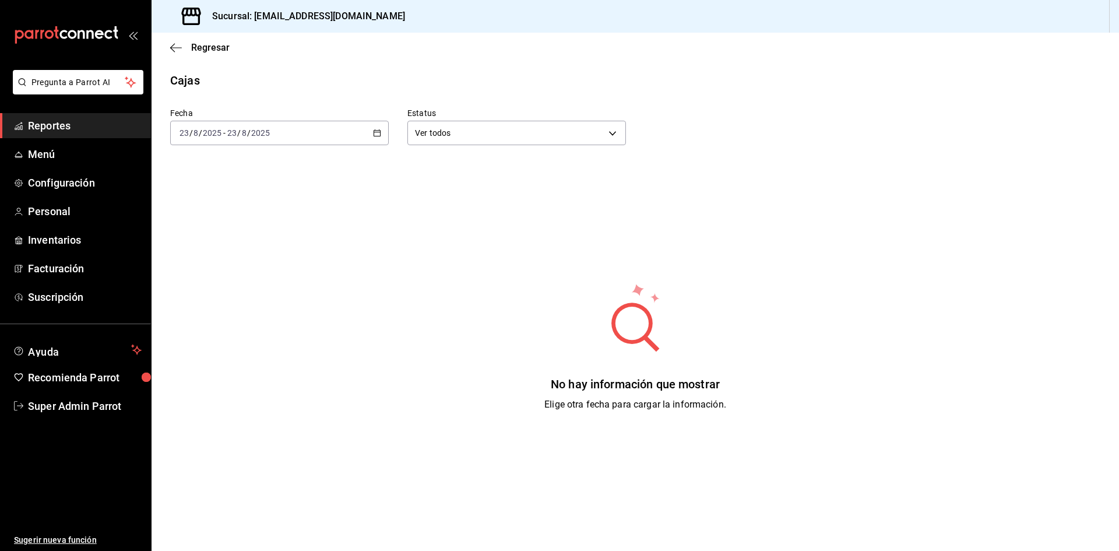
click at [369, 135] on div "[DATE] [DATE] - [DATE] [DATE]" at bounding box center [279, 133] width 218 height 24
click at [253, 196] on span "Ayer" at bounding box center [225, 194] width 90 height 12
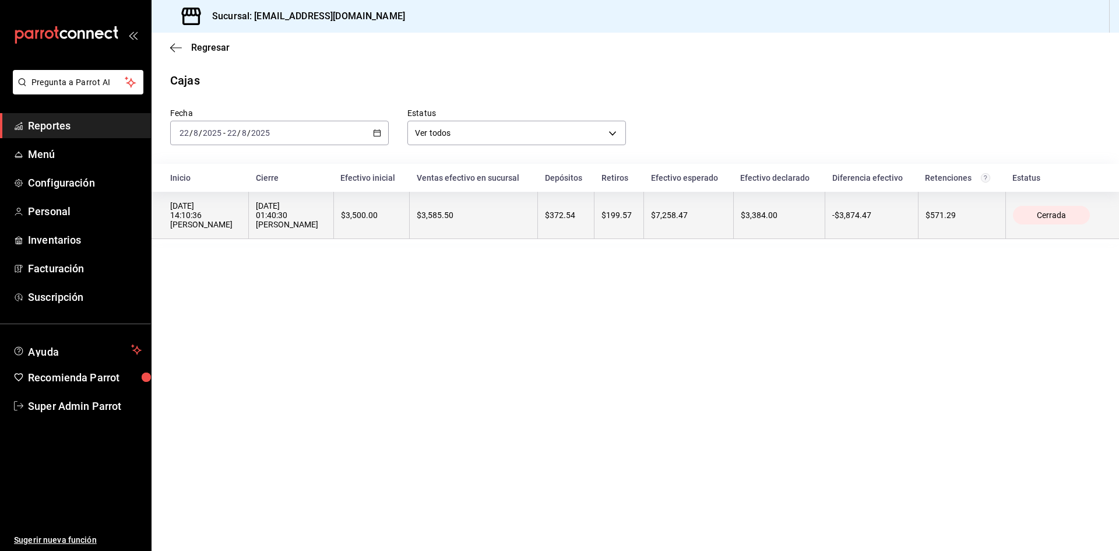
click at [281, 215] on div "[DATE] 01:40:30 [PERSON_NAME]" at bounding box center [291, 215] width 70 height 28
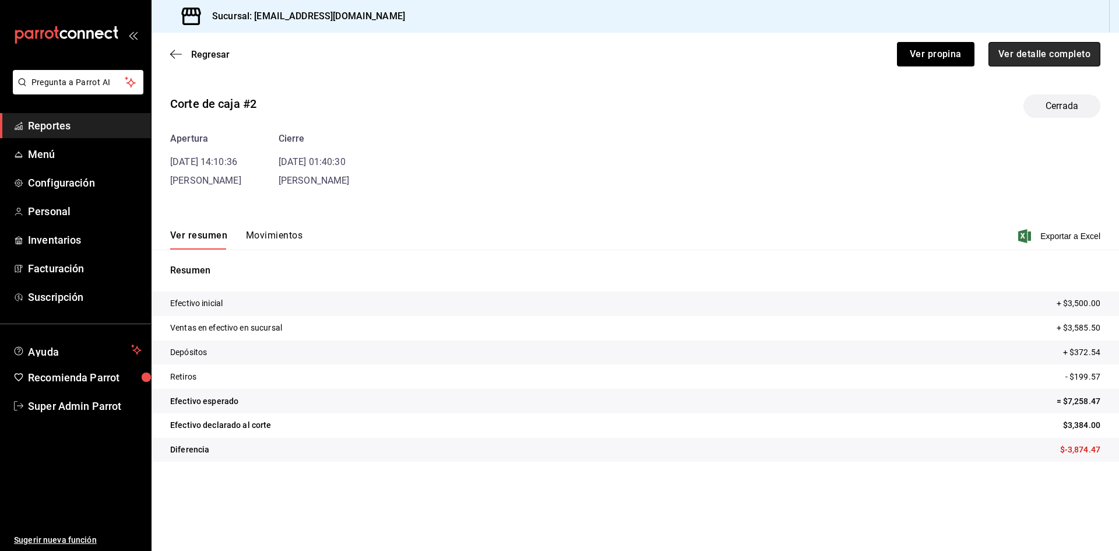
click at [1060, 57] on button "Ver detalle completo" at bounding box center [1044, 54] width 112 height 24
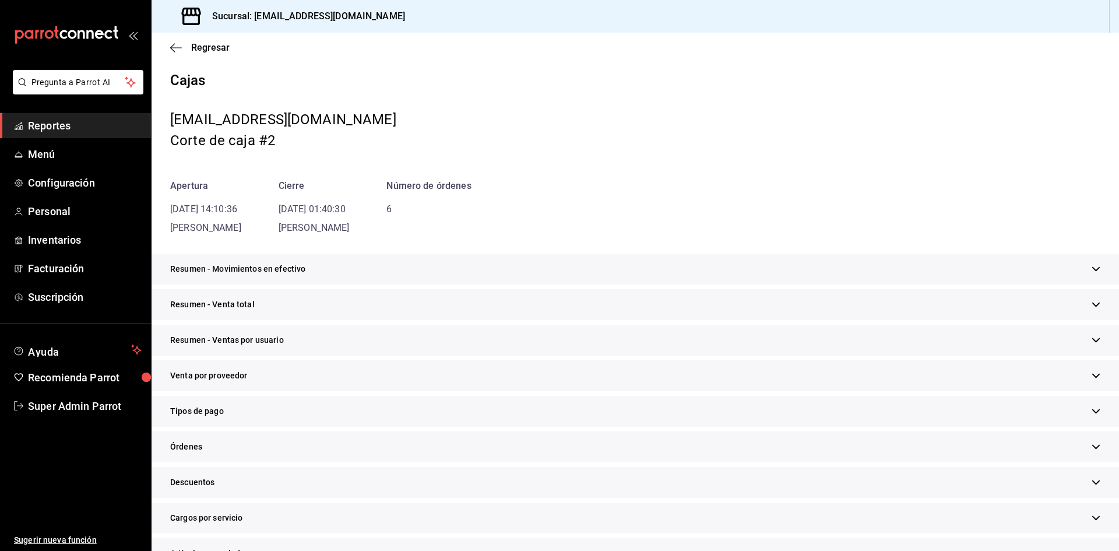
click at [303, 303] on div "Resumen - Venta total" at bounding box center [634, 304] width 967 height 31
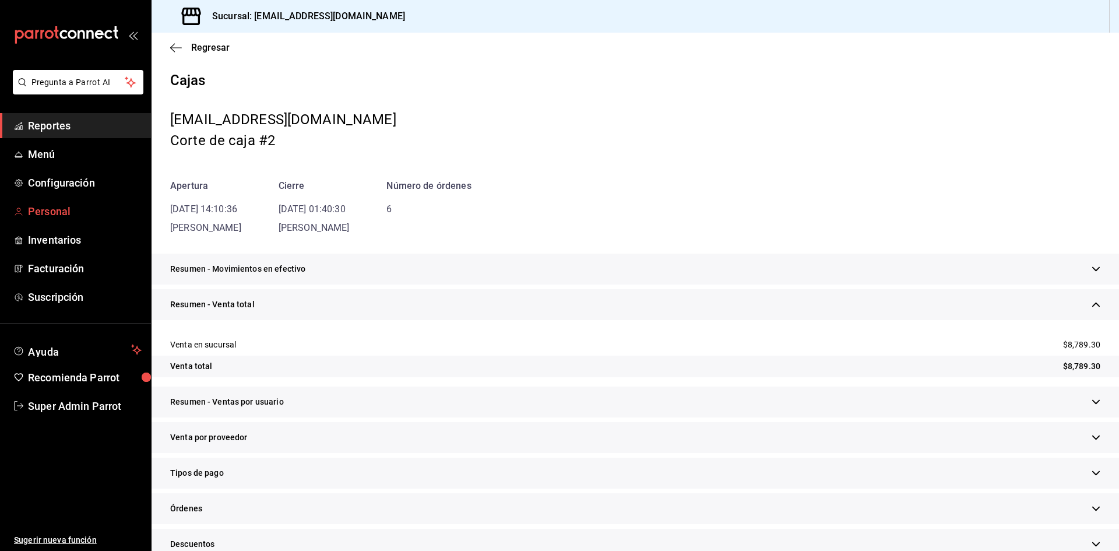
click at [60, 211] on span "Personal" at bounding box center [85, 211] width 114 height 16
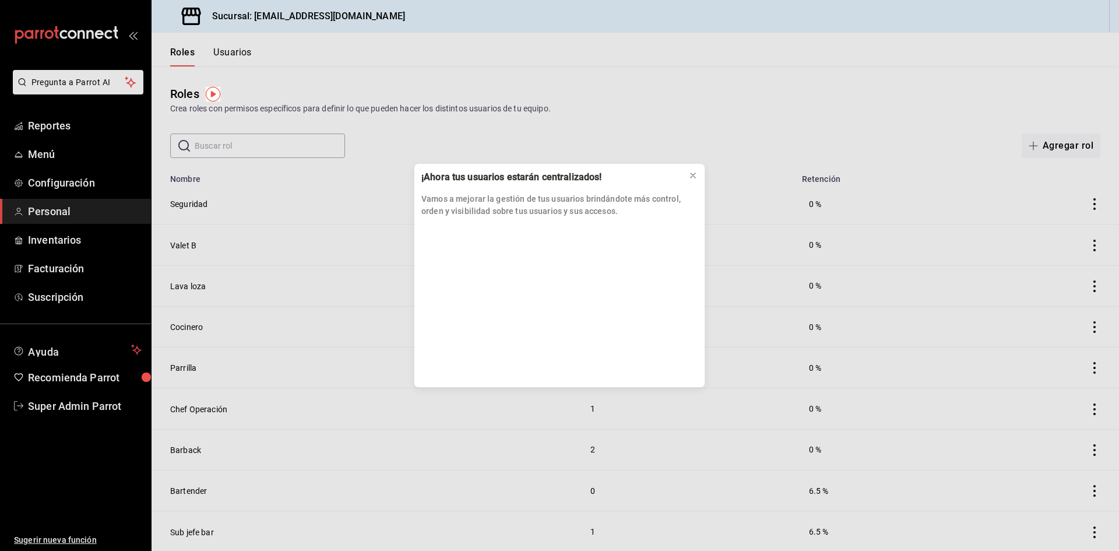
click at [238, 51] on div "¡Ahora tus usuarios estarán centralizados! Vamos a mejorar la gestión de tus us…" at bounding box center [559, 275] width 1119 height 551
click at [689, 179] on icon at bounding box center [692, 175] width 9 height 9
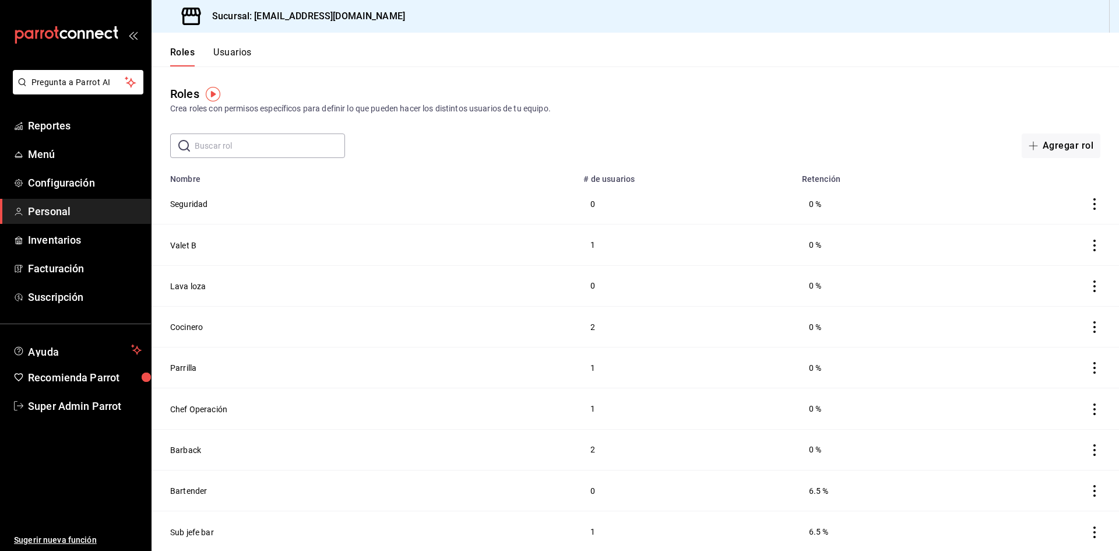
click at [246, 54] on button "Usuarios" at bounding box center [232, 57] width 38 height 20
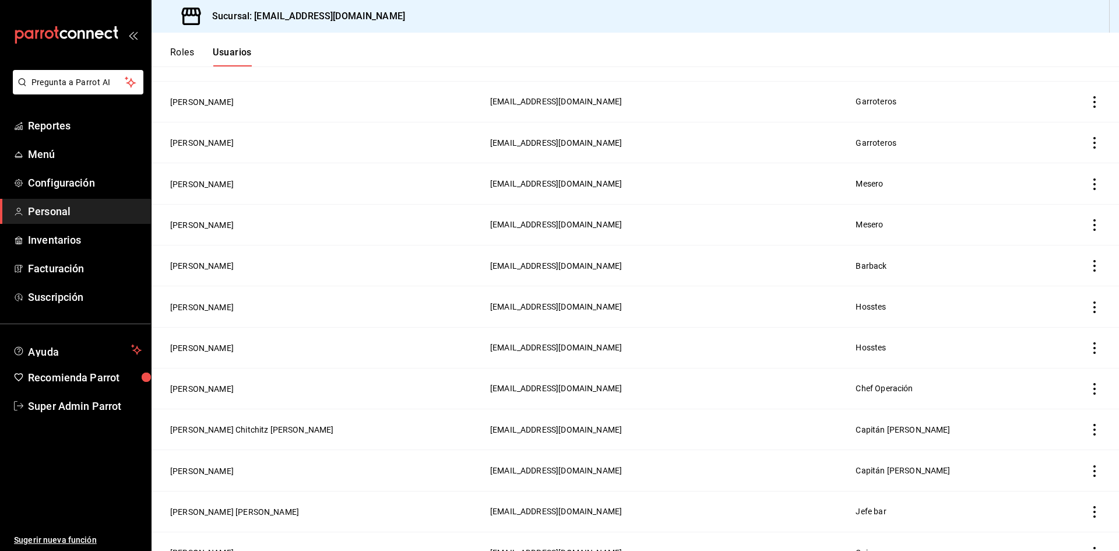
scroll to position [844, 0]
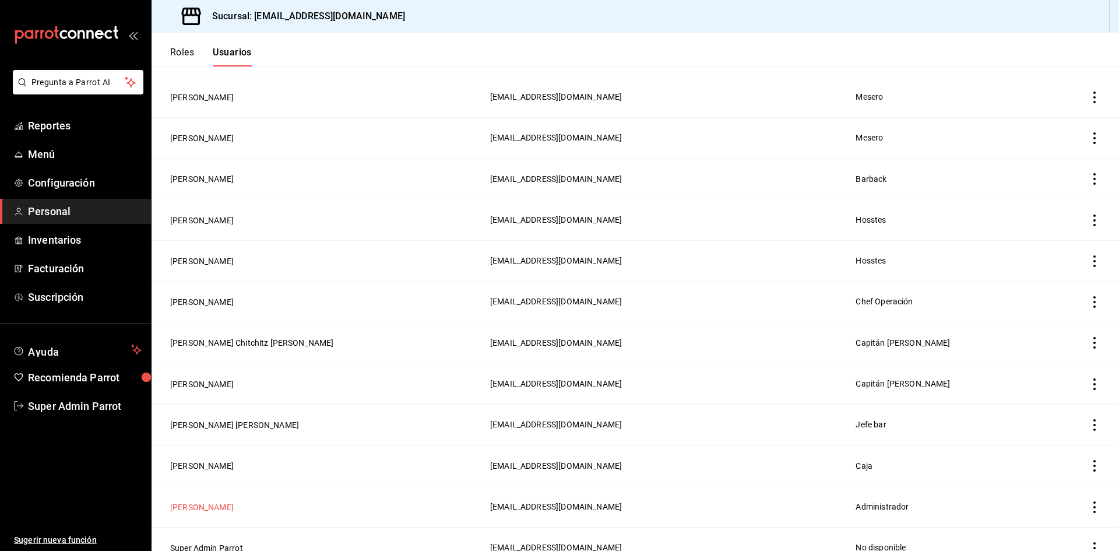
click at [202, 501] on button "[PERSON_NAME]" at bounding box center [202, 507] width 64 height 12
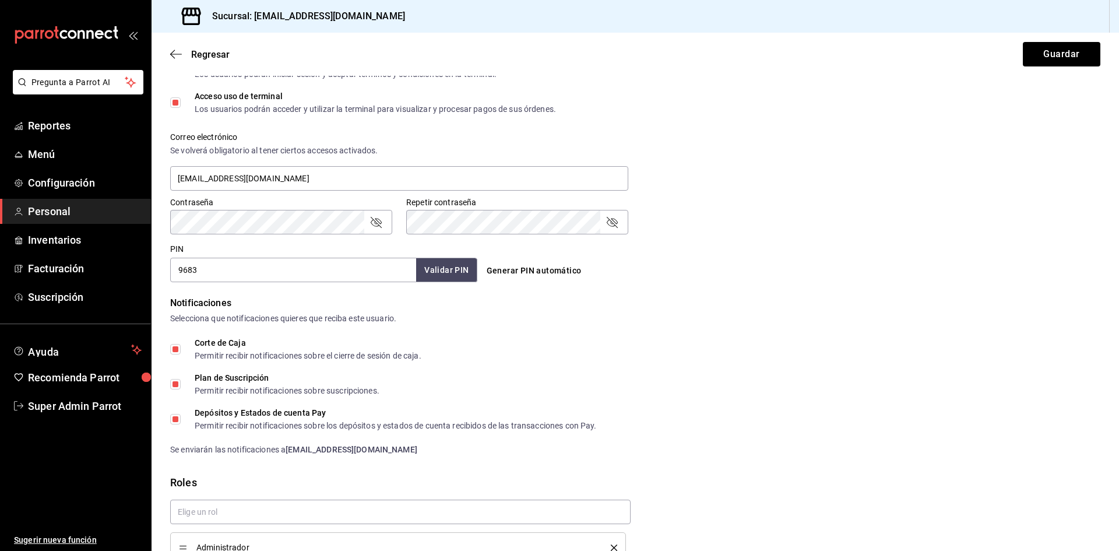
scroll to position [445, 0]
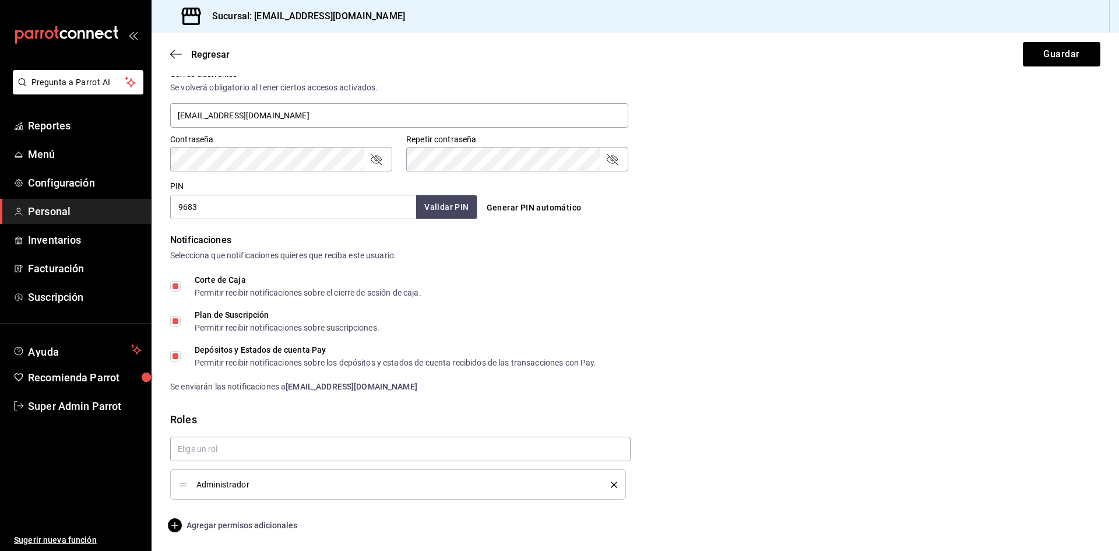
click at [256, 526] on span "Agregar permisos adicionales" at bounding box center [233, 525] width 127 height 14
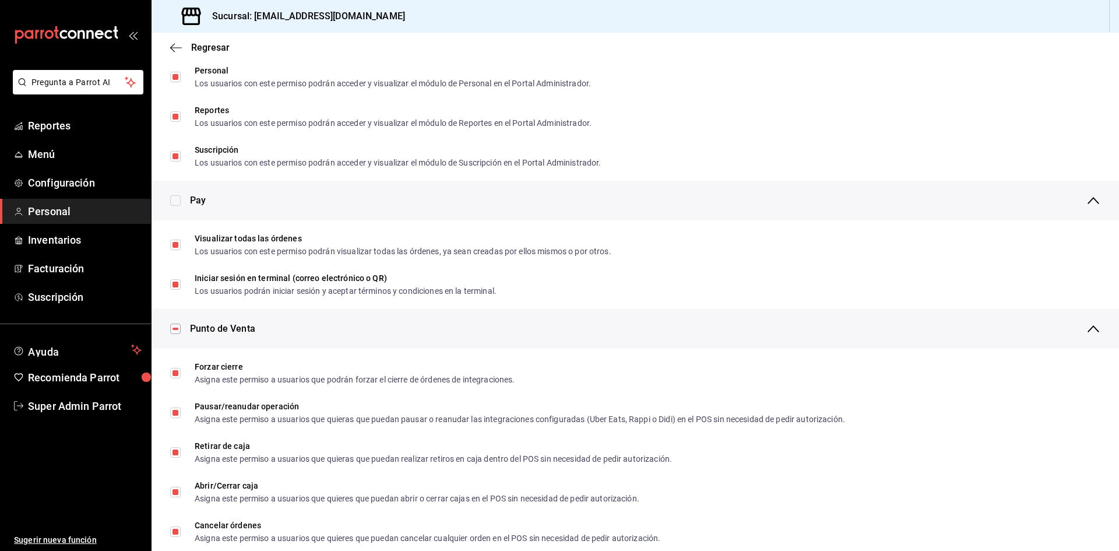
scroll to position [699, 0]
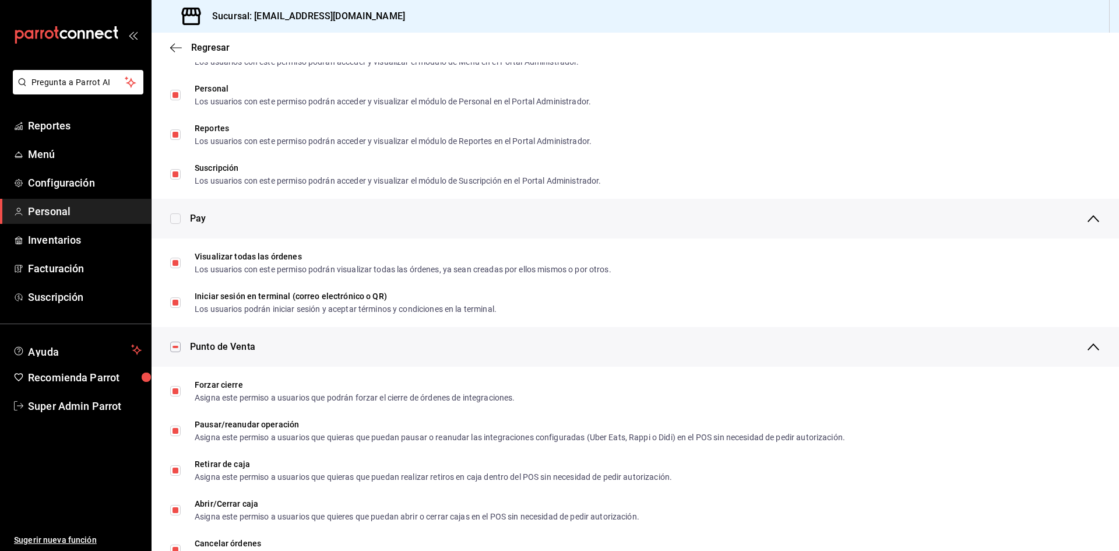
click at [179, 223] on input "checkbox" at bounding box center [175, 218] width 10 height 10
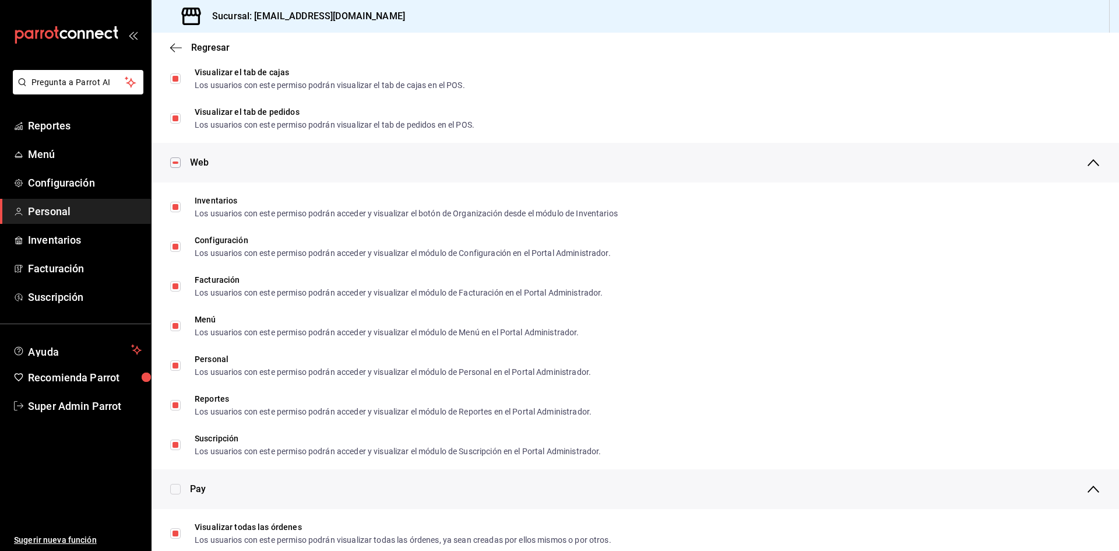
scroll to position [583, 0]
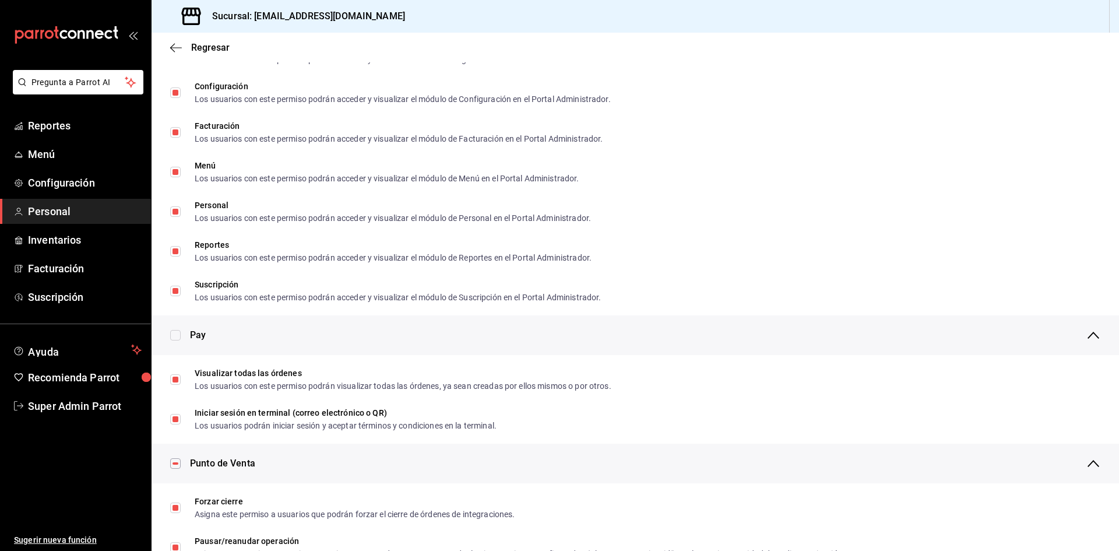
click at [174, 332] on input "checkbox" at bounding box center [175, 335] width 10 height 10
checkbox input "false"
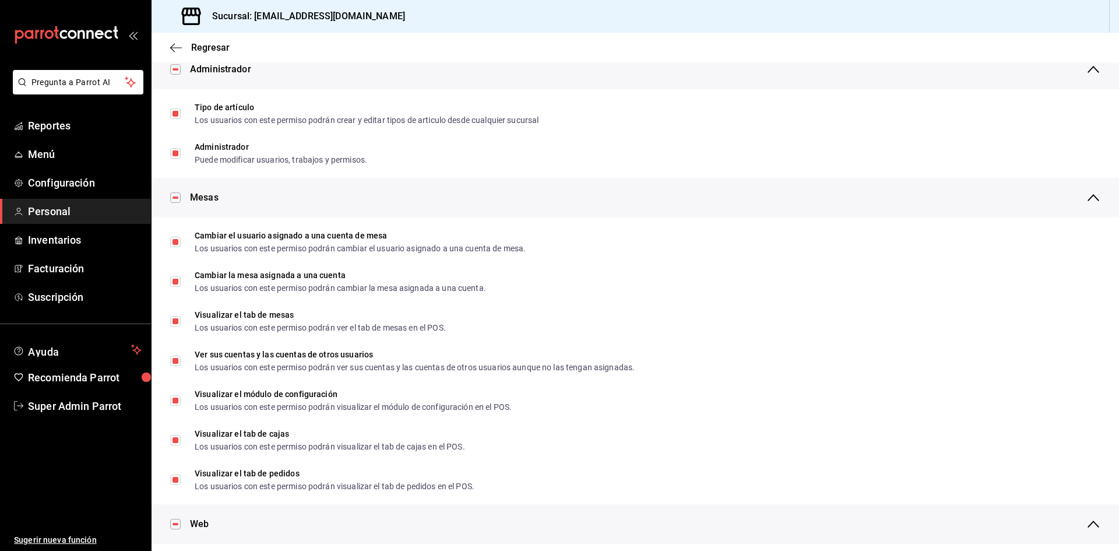
scroll to position [0, 0]
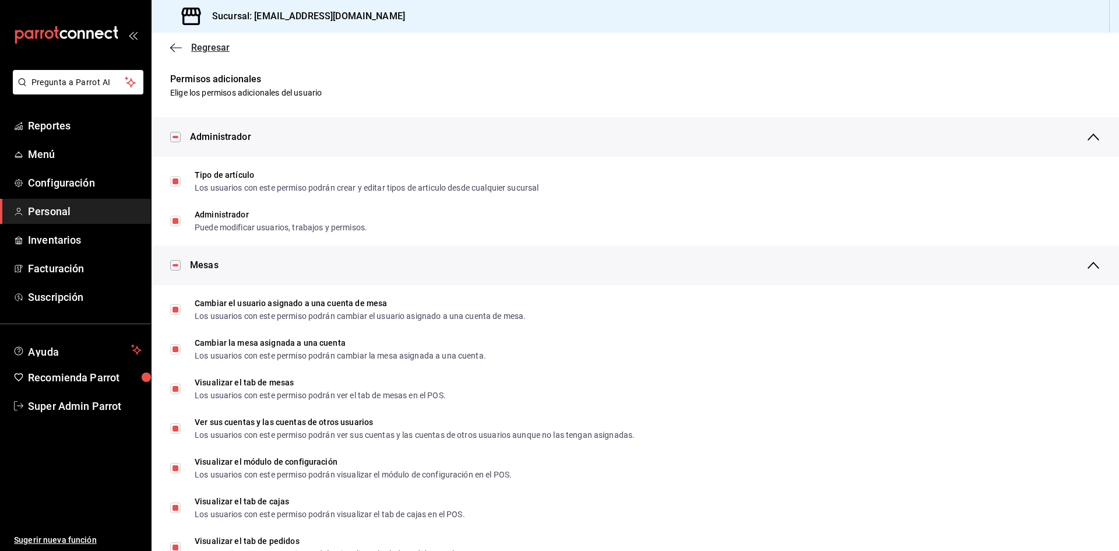
click at [178, 43] on icon "button" at bounding box center [176, 48] width 12 height 10
